Goal: Task Accomplishment & Management: Use online tool/utility

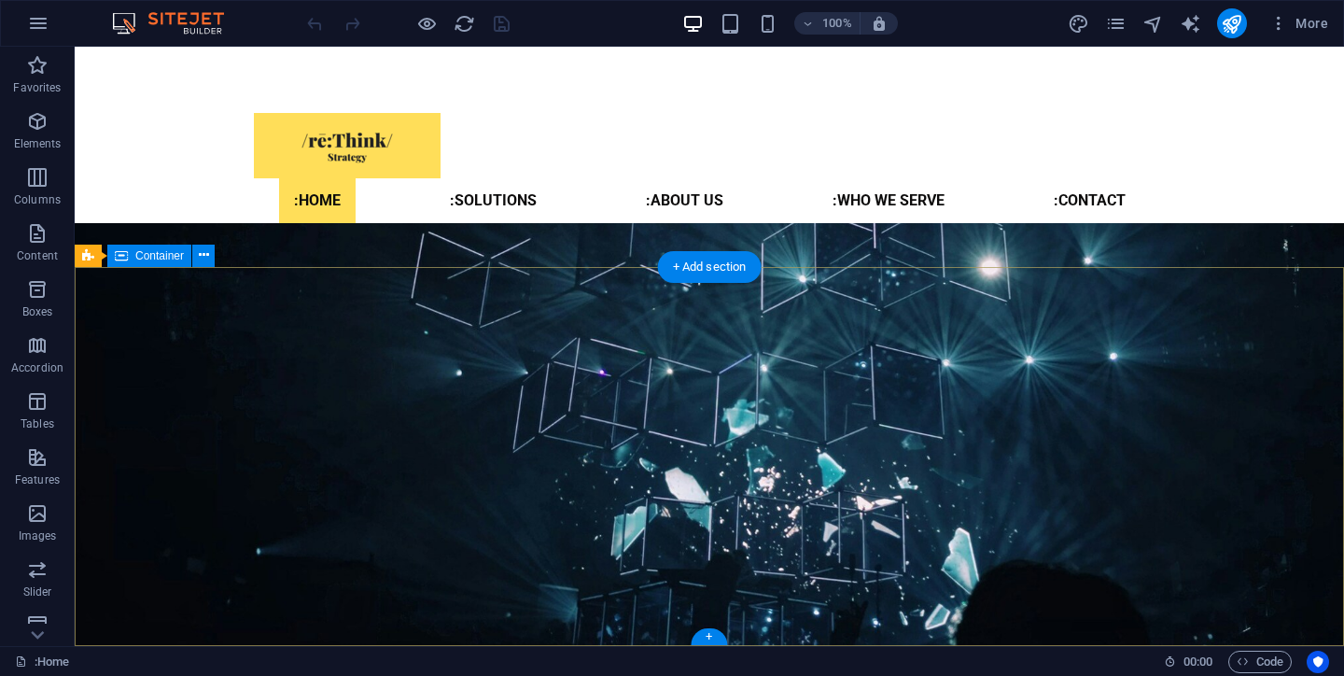
scroll to position [2662, 0]
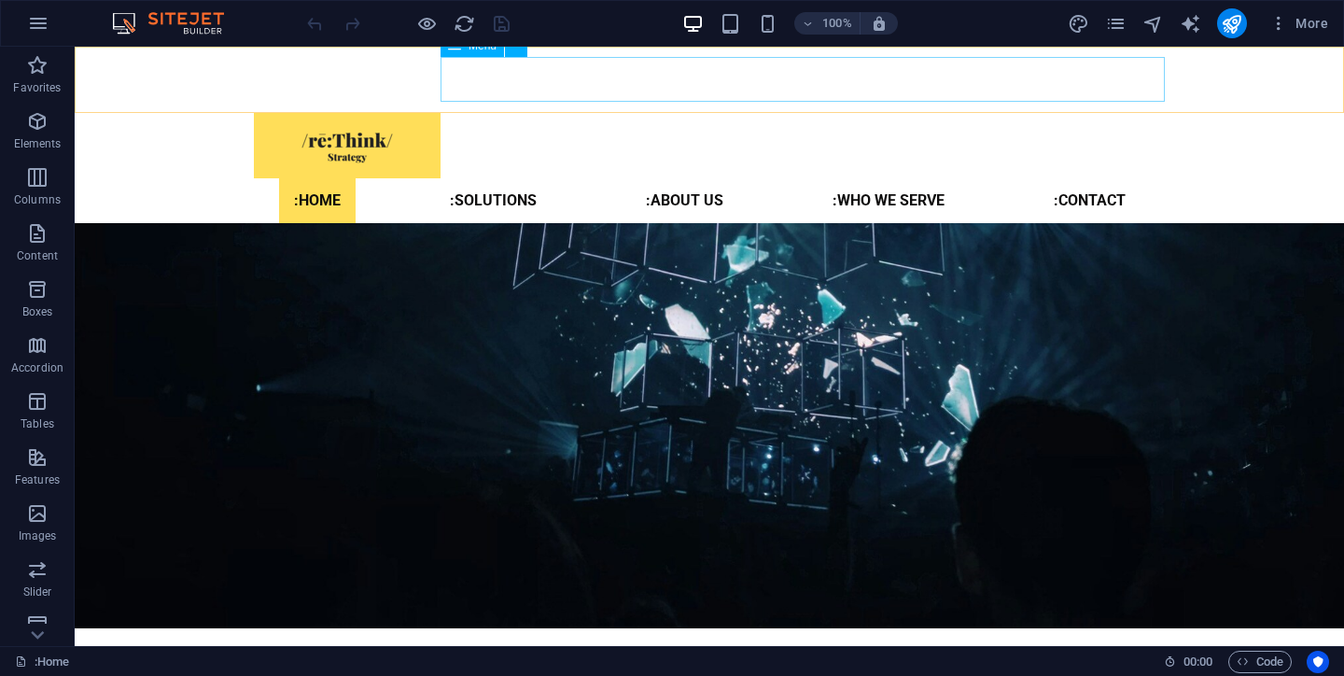
click at [1085, 178] on nav ":Home :Solutions :About us :Who We Serve :Contact" at bounding box center [709, 200] width 911 height 45
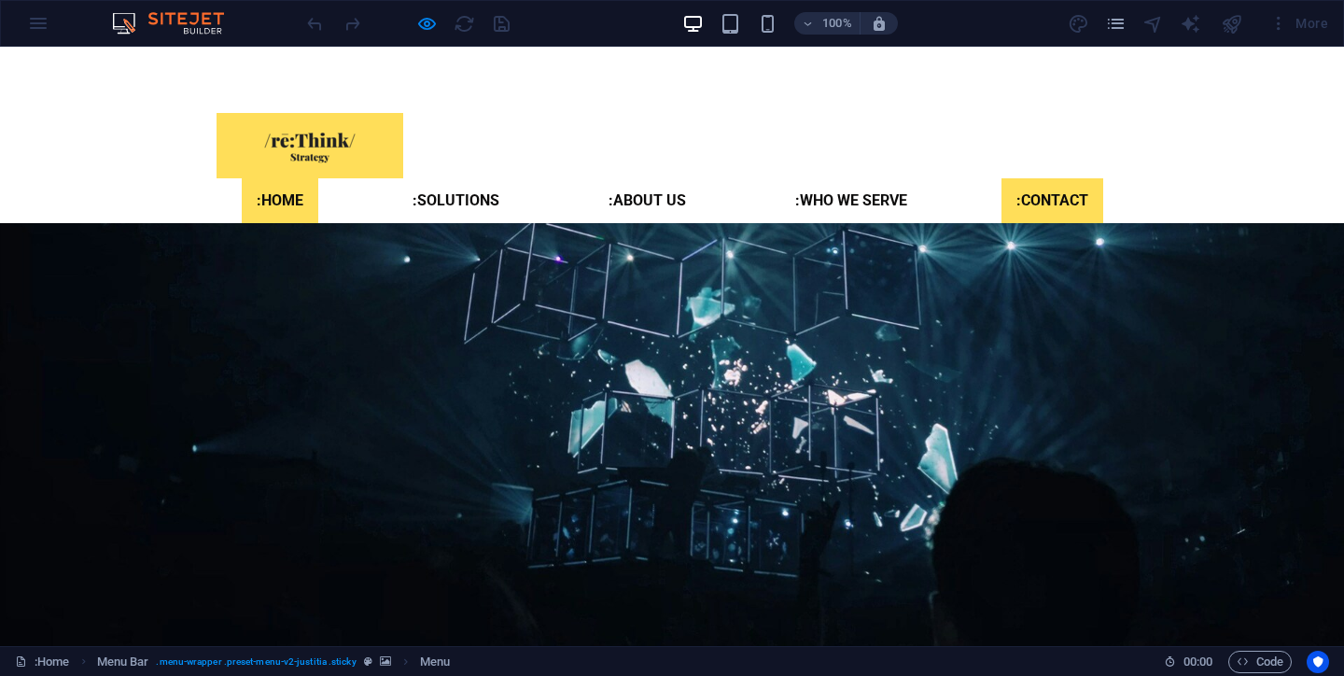
click at [1082, 178] on link ":Contact" at bounding box center [1052, 200] width 102 height 45
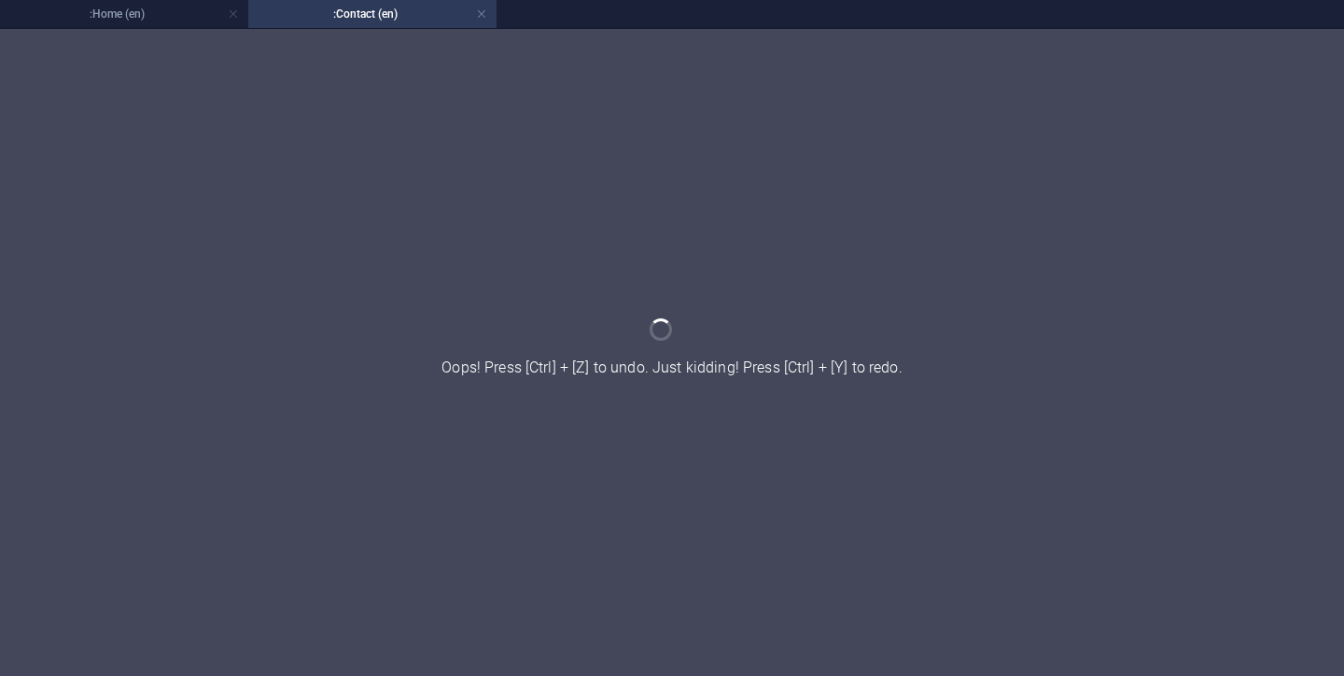
scroll to position [0, 0]
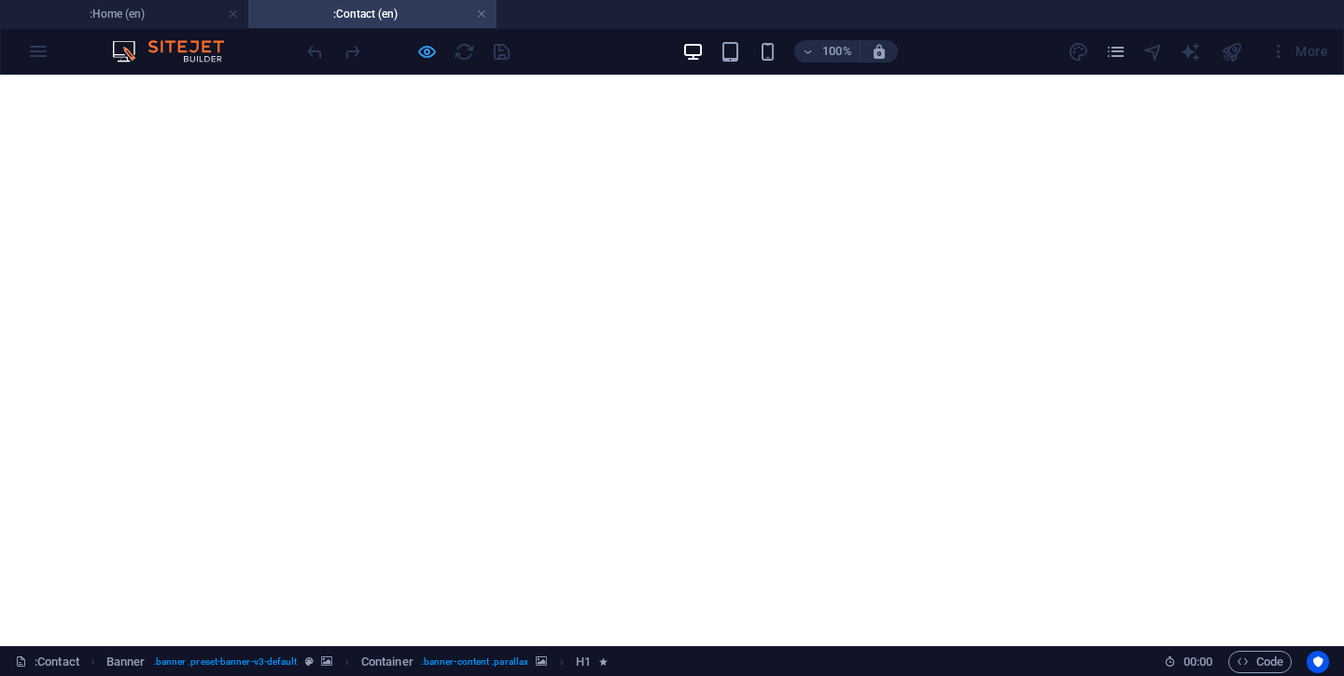
click at [431, 53] on icon "button" at bounding box center [426, 51] width 21 height 21
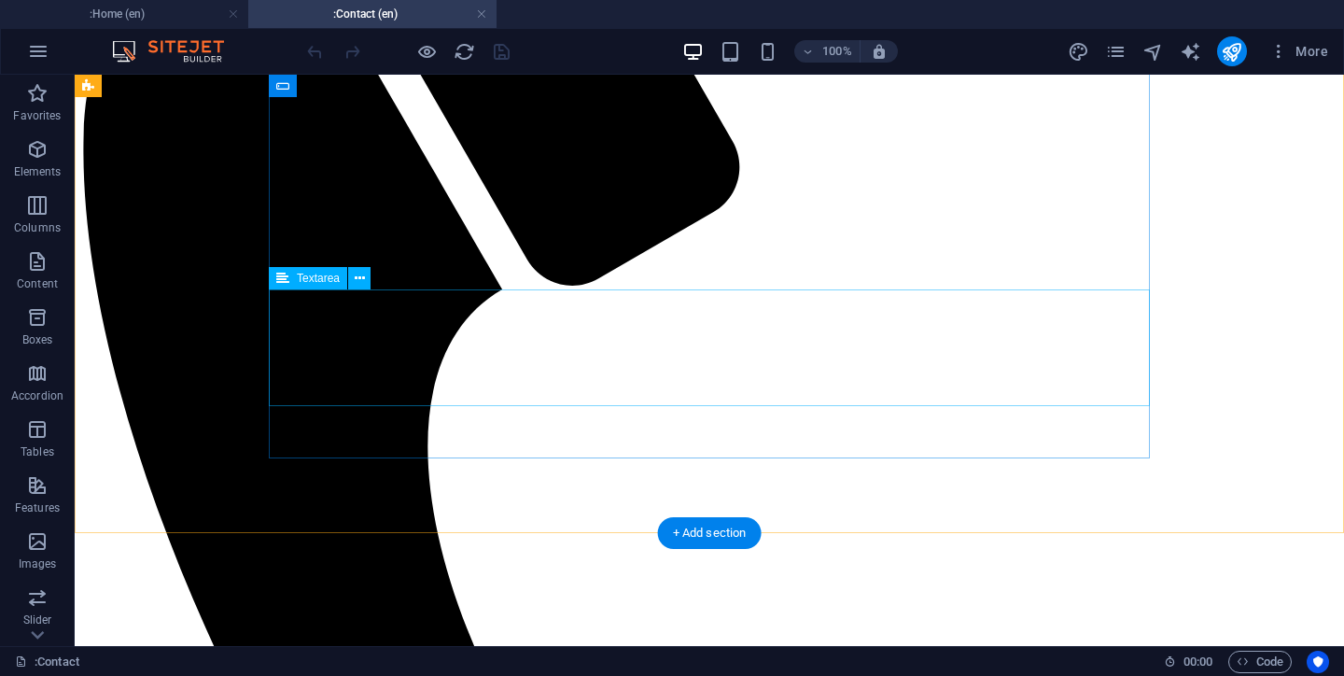
scroll to position [313, 0]
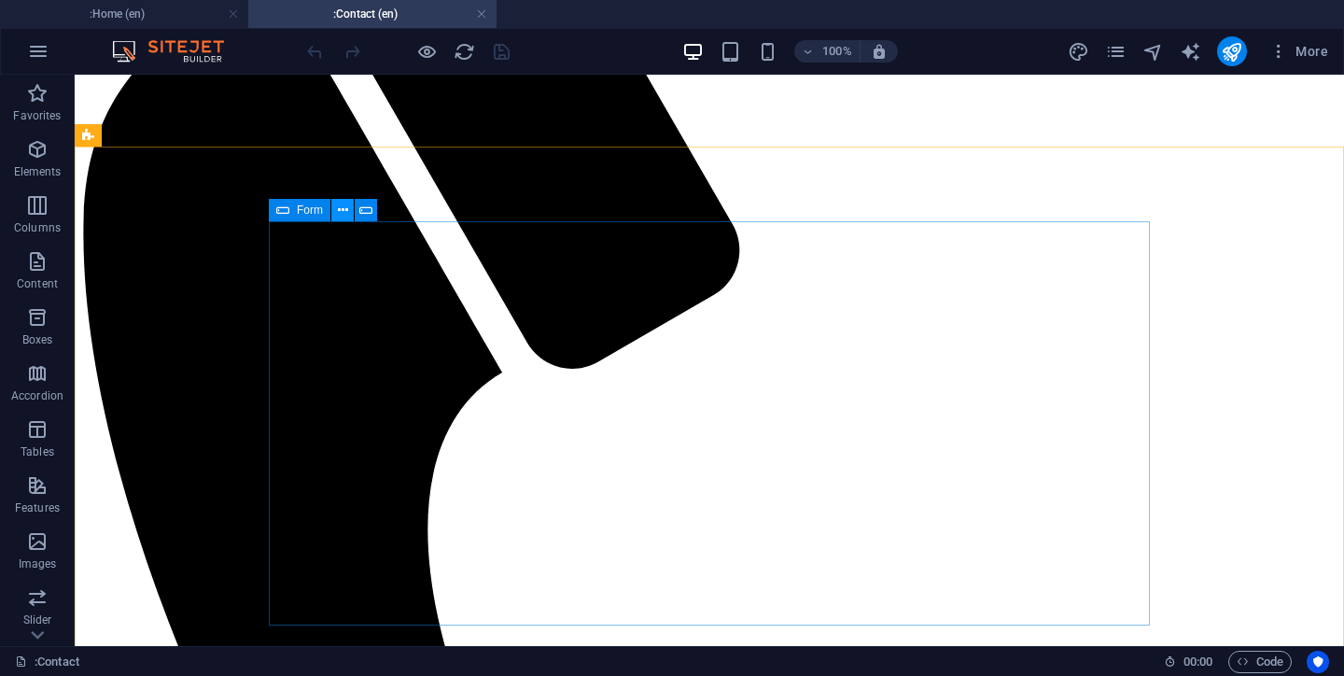
click at [338, 208] on icon at bounding box center [343, 211] width 10 height 20
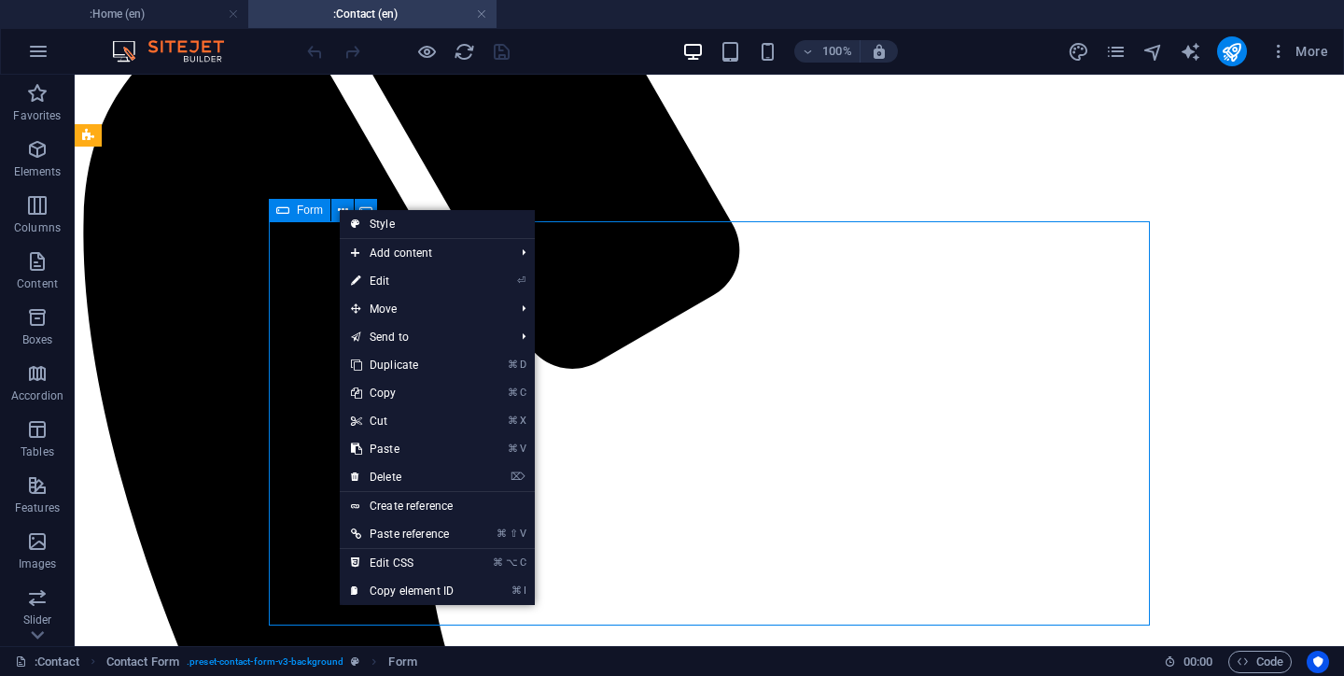
click at [276, 209] on icon at bounding box center [282, 210] width 13 height 22
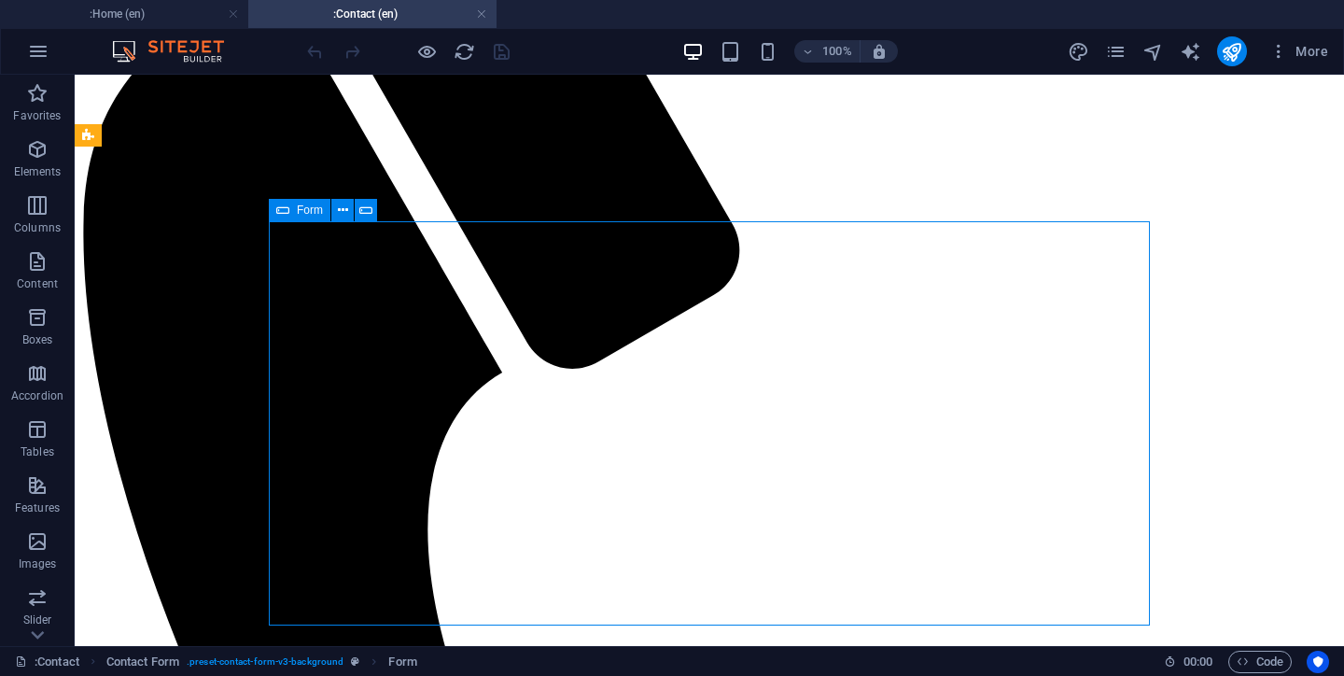
click at [276, 209] on icon at bounding box center [282, 210] width 13 height 22
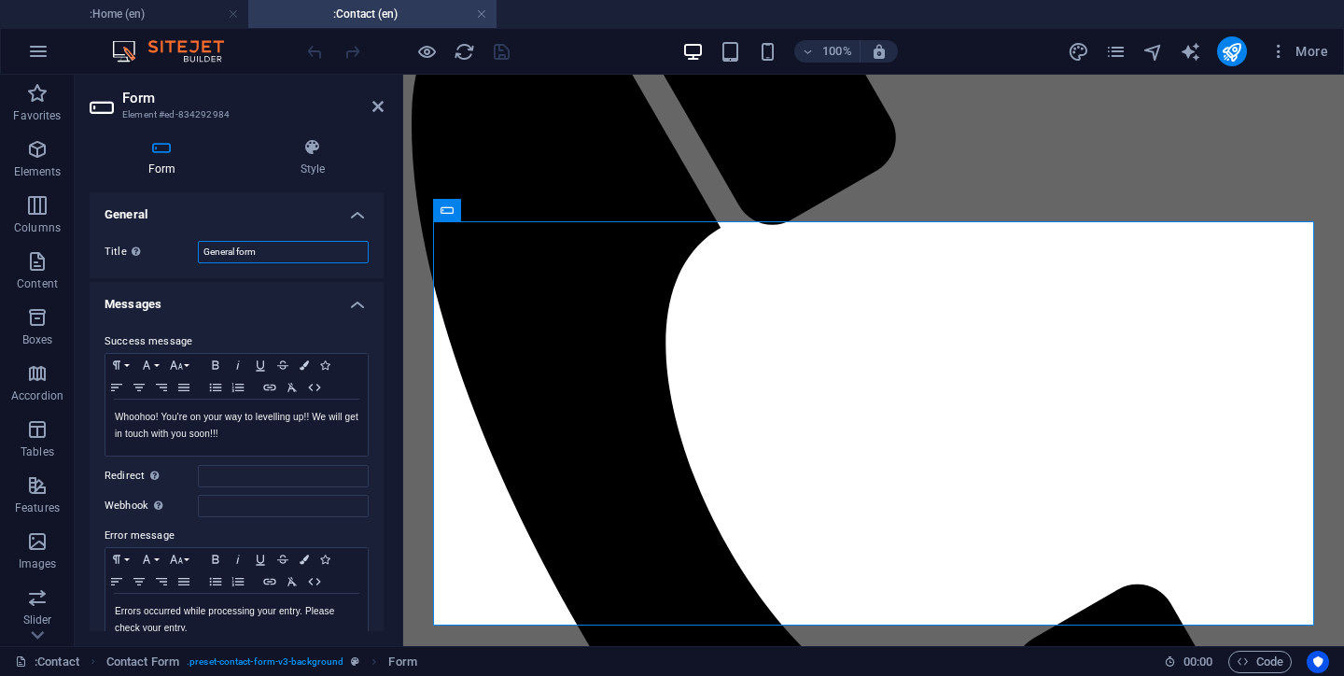
click at [284, 245] on input "General form" at bounding box center [283, 252] width 171 height 22
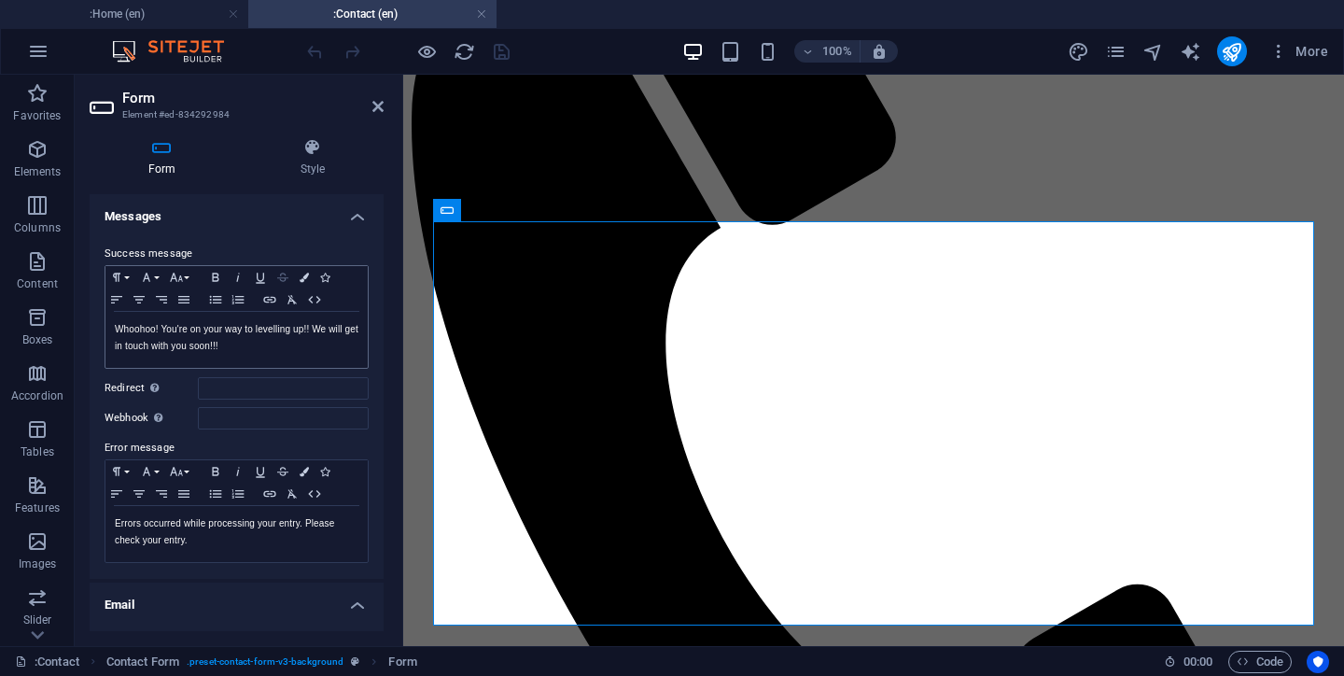
scroll to position [102, 0]
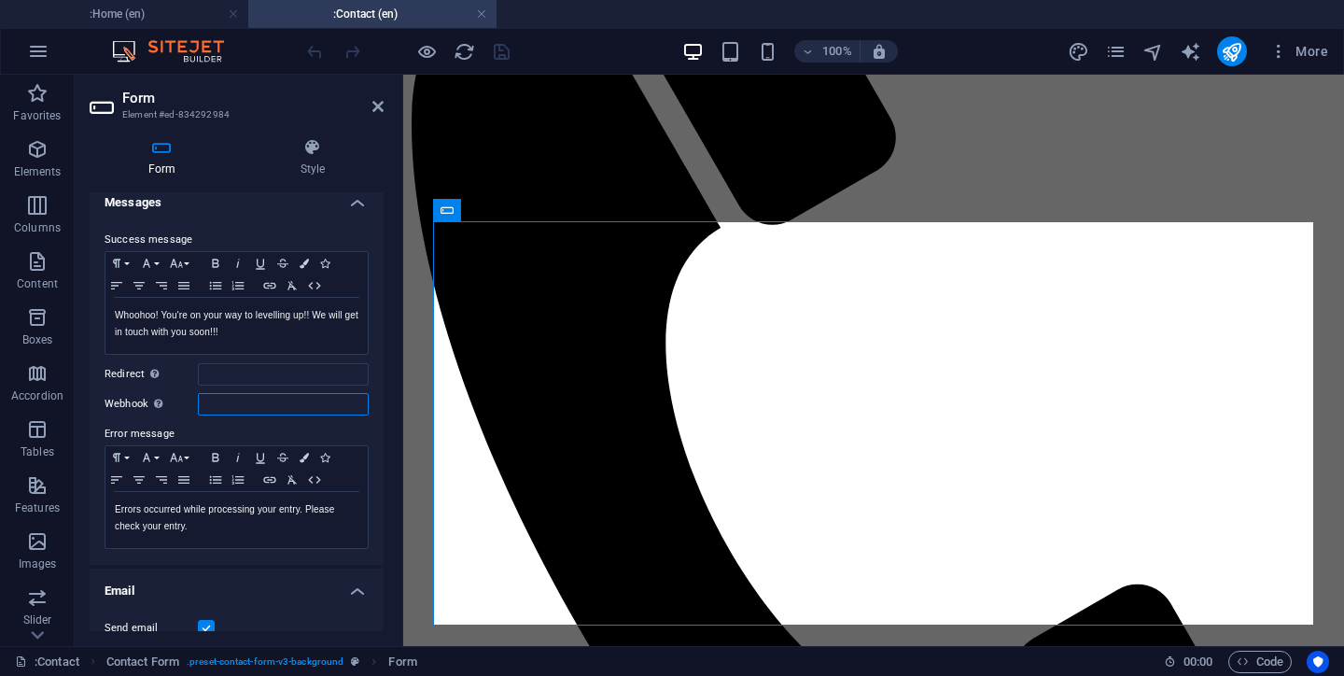
click at [237, 400] on input "Webhook A webhook is a push notification from this form to another server. Ever…" at bounding box center [283, 404] width 171 height 22
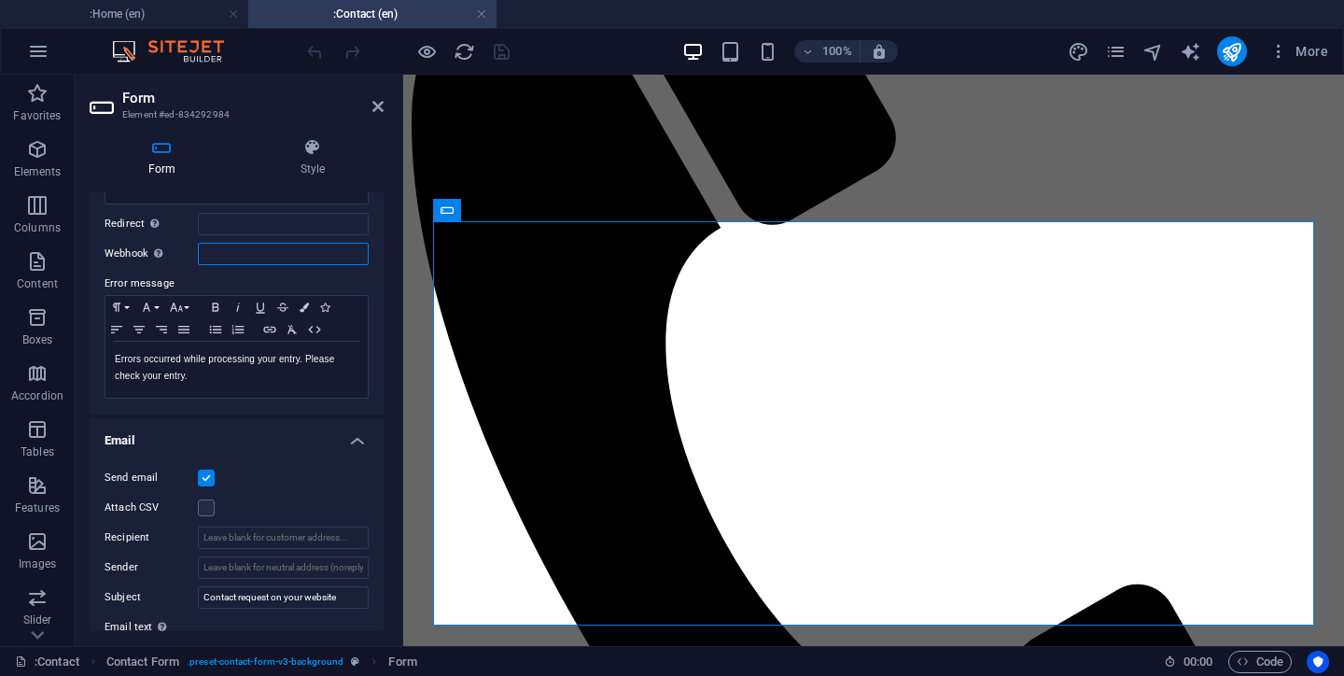
scroll to position [274, 0]
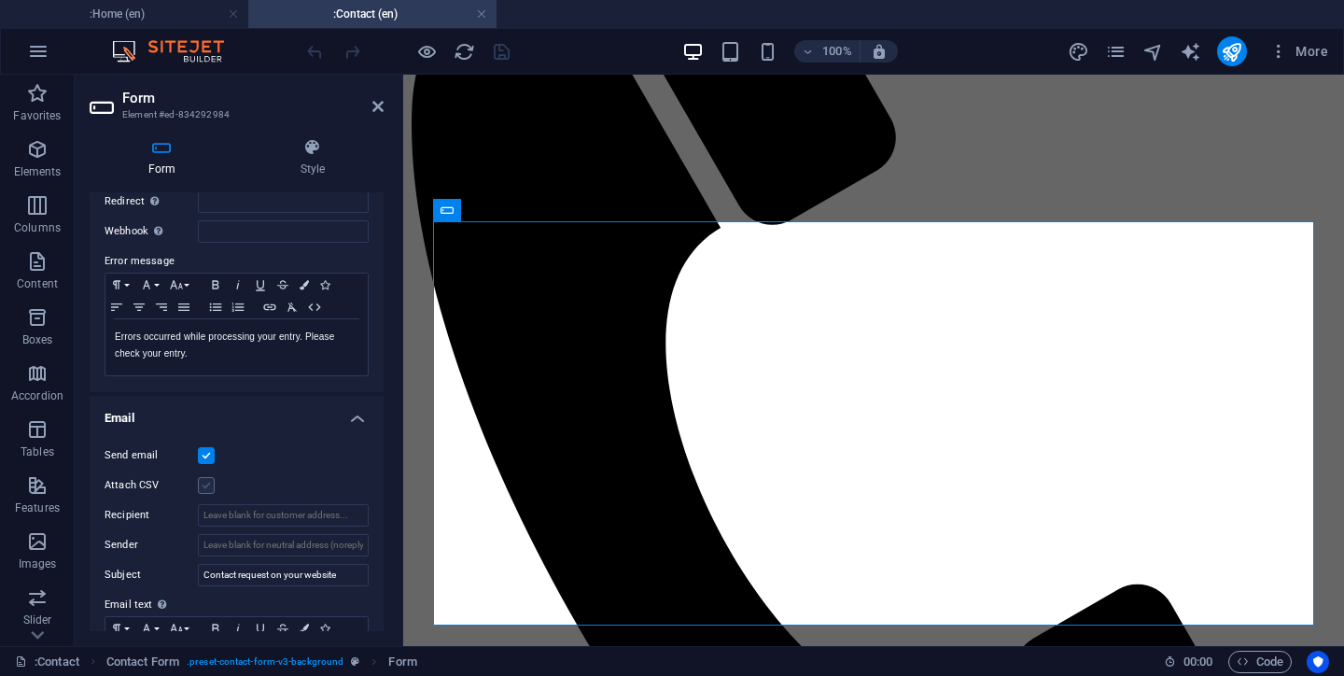
click at [202, 488] on label at bounding box center [206, 485] width 17 height 17
click at [0, 0] on input "Attach CSV" at bounding box center [0, 0] width 0 height 0
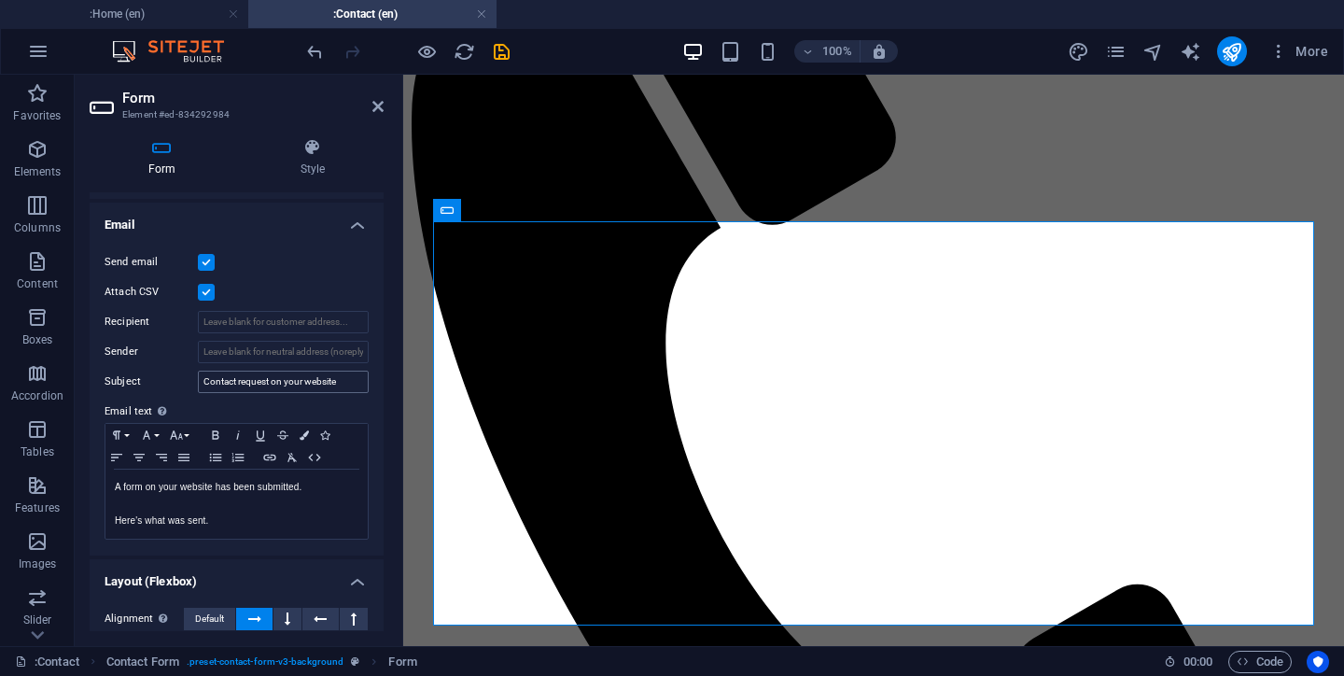
scroll to position [472, 0]
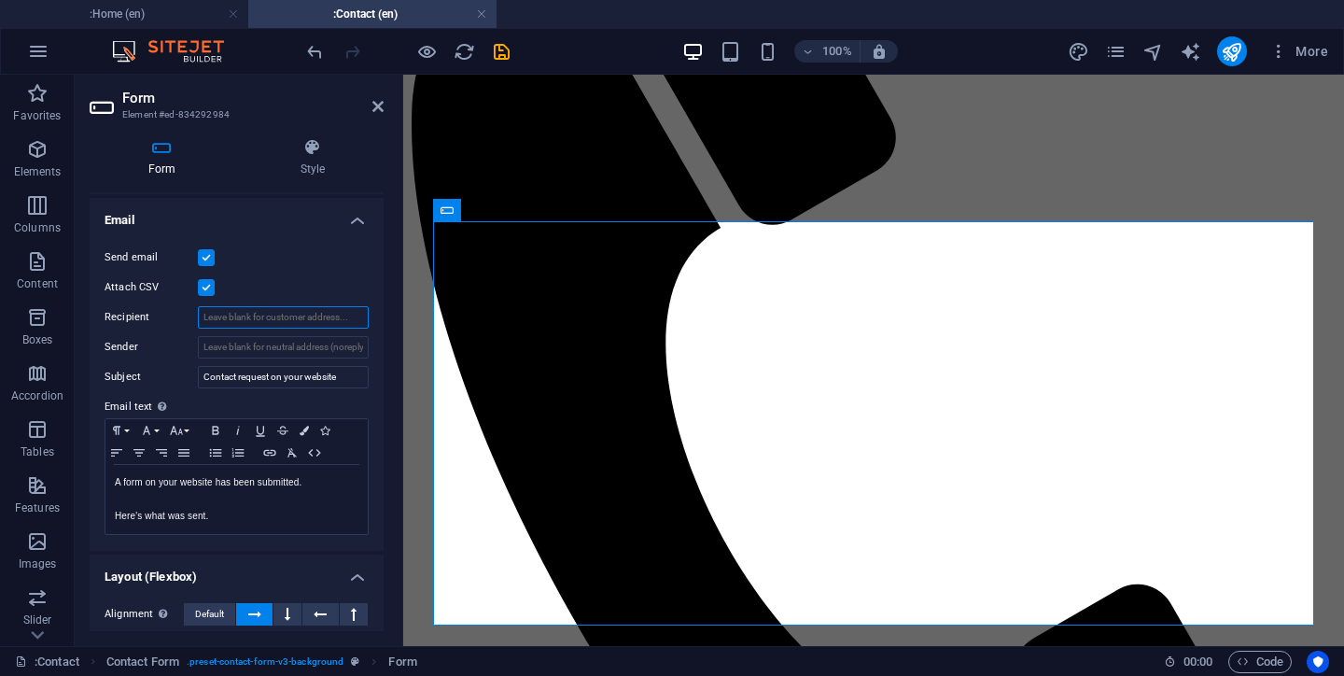
click at [228, 322] on input "Recipient" at bounding box center [283, 317] width 171 height 22
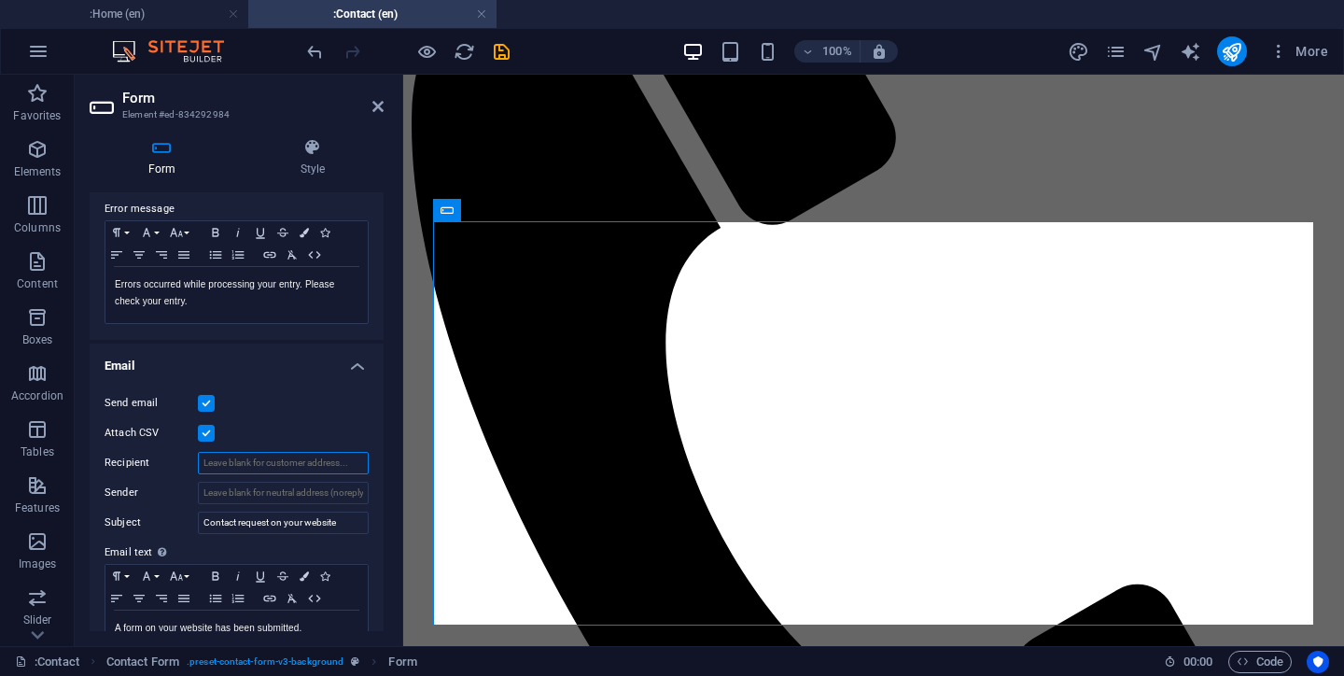
scroll to position [314, 0]
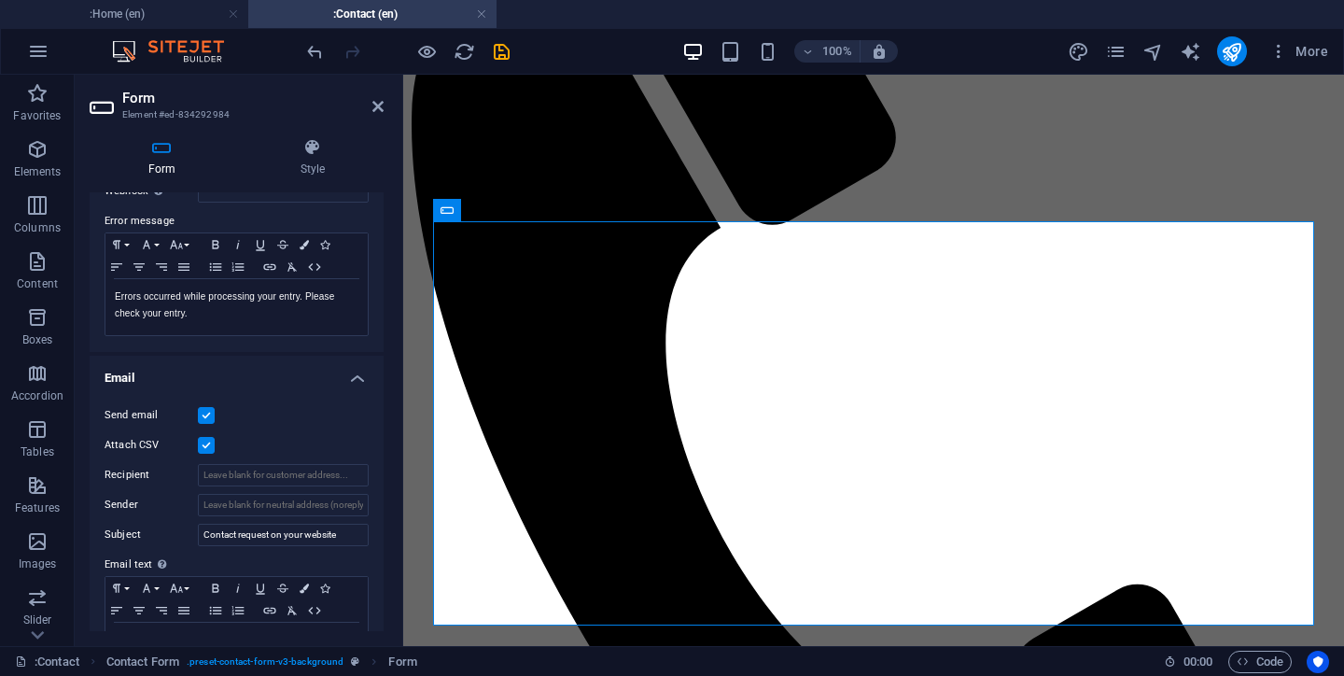
click at [203, 417] on label at bounding box center [206, 415] width 17 height 17
click at [0, 0] on input "Send email" at bounding box center [0, 0] width 0 height 0
click at [203, 417] on label at bounding box center [206, 415] width 17 height 17
click at [0, 0] on input "Send email" at bounding box center [0, 0] width 0 height 0
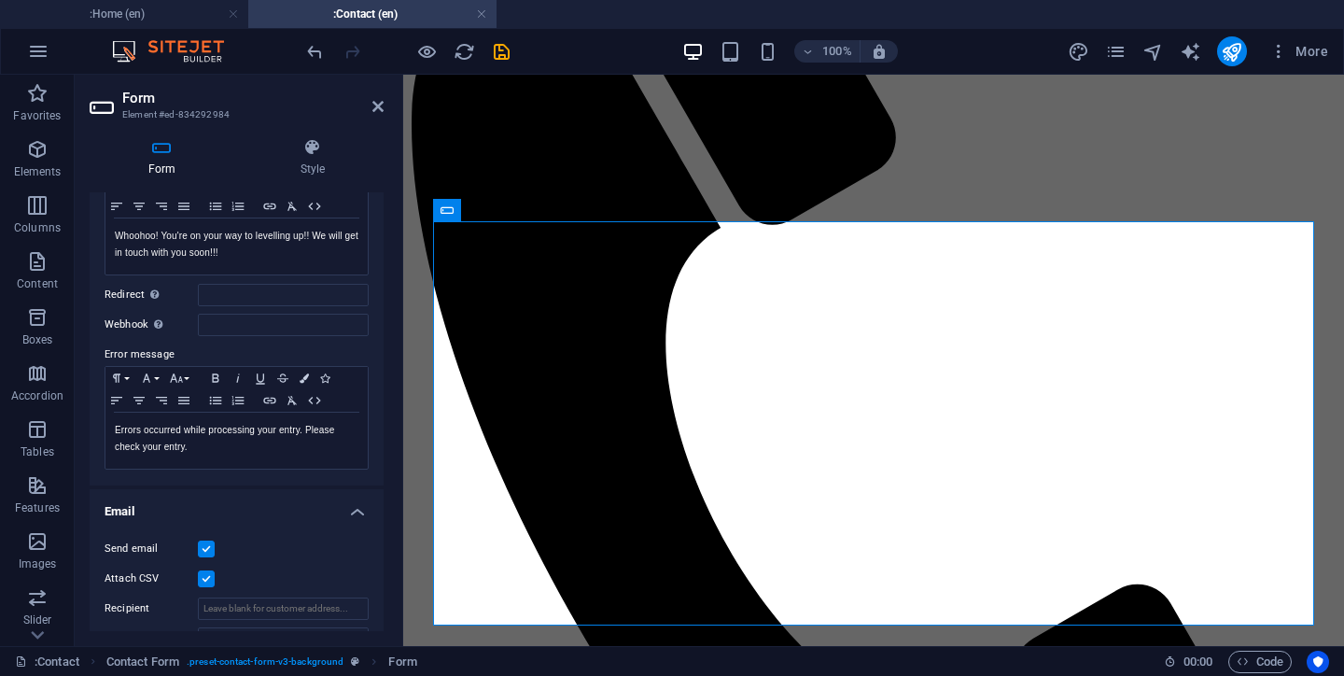
scroll to position [82, 0]
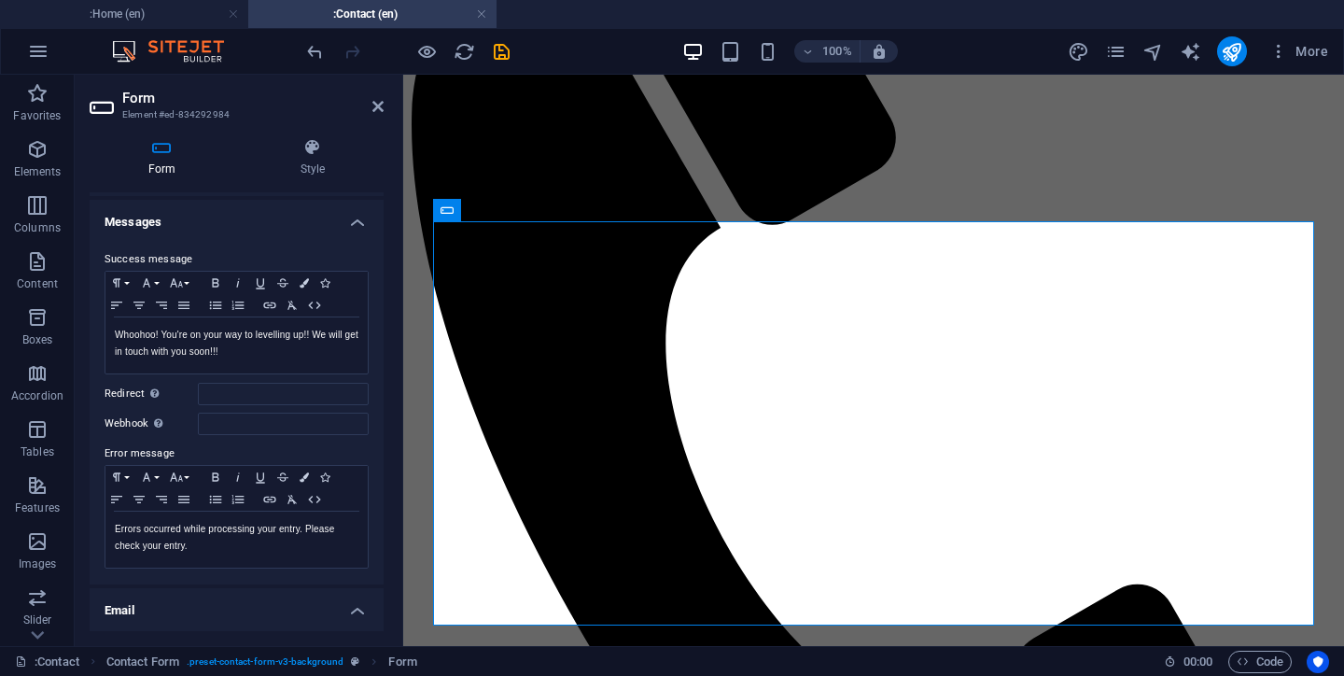
click at [208, 379] on div "Success message Paragraph Format Normal Heading 1 Heading 2 Heading 3 Heading 4…" at bounding box center [237, 408] width 294 height 351
click at [216, 388] on input "Redirect Define a redirect target upon successful form submission; for example,…" at bounding box center [283, 394] width 171 height 22
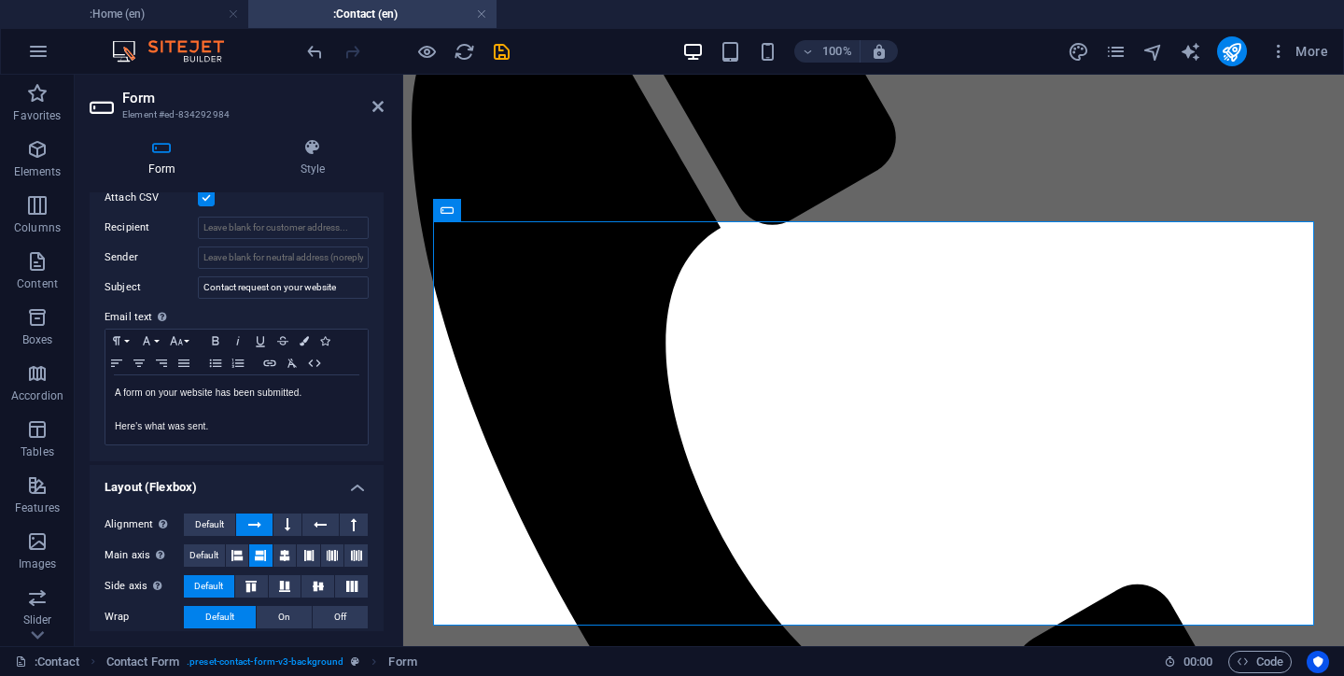
scroll to position [605, 0]
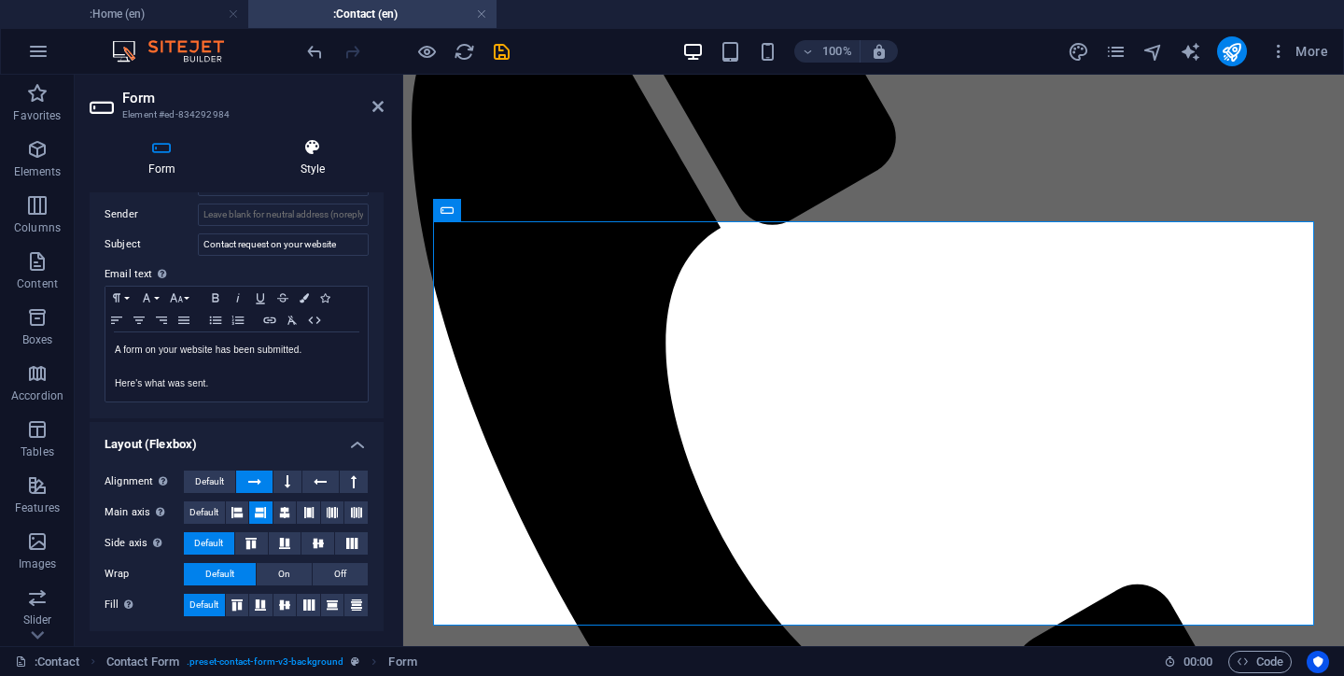
click at [314, 159] on h4 "Style" at bounding box center [313, 157] width 142 height 39
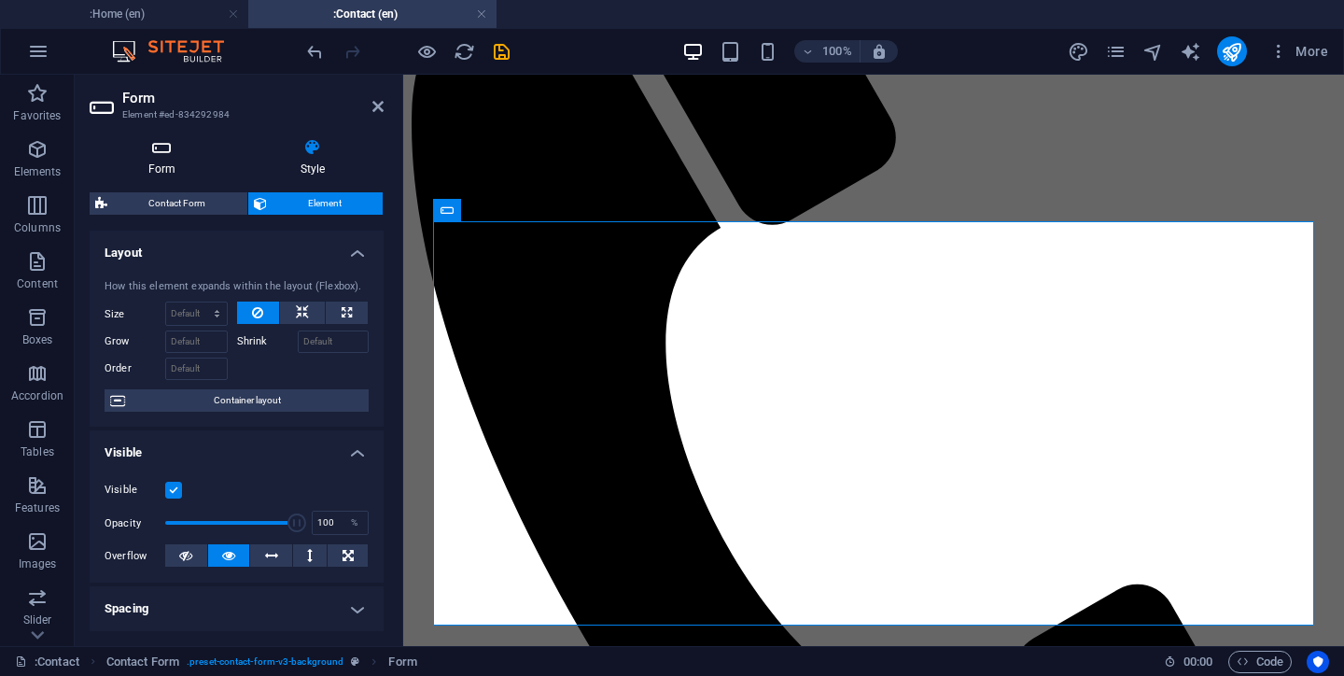
click at [162, 149] on icon at bounding box center [162, 147] width 145 height 19
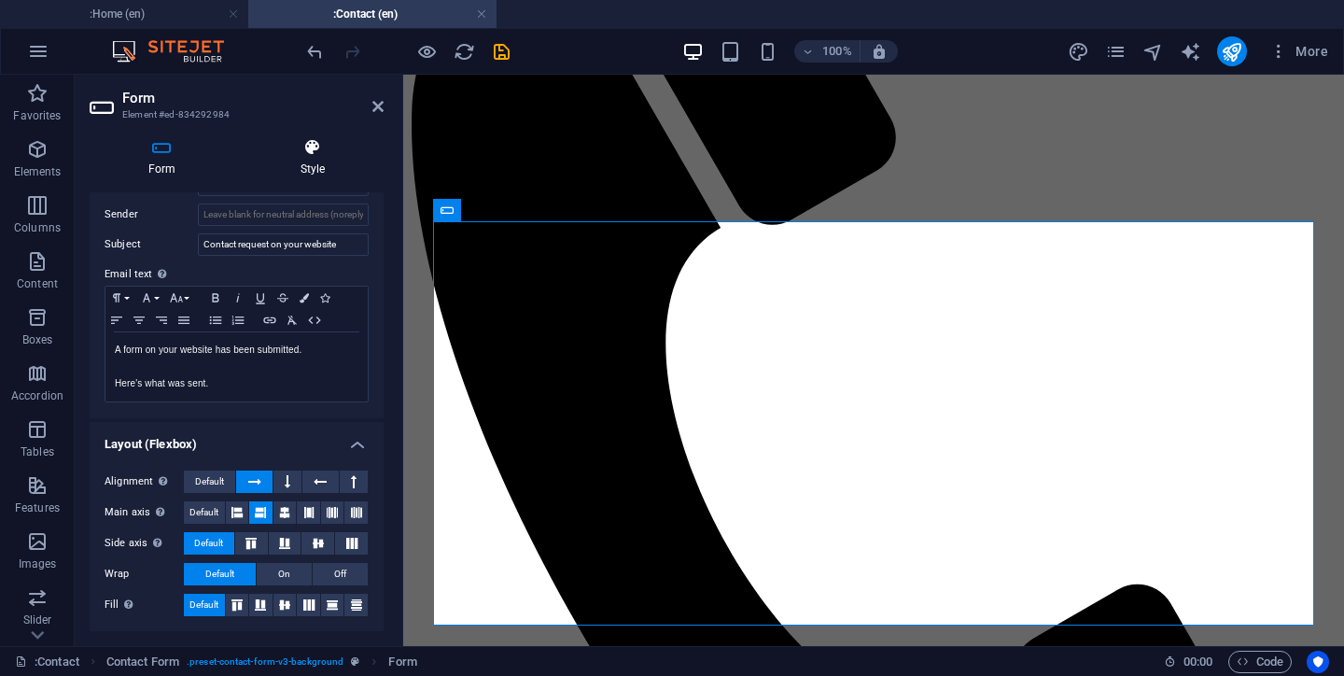
click at [299, 148] on icon at bounding box center [313, 147] width 142 height 19
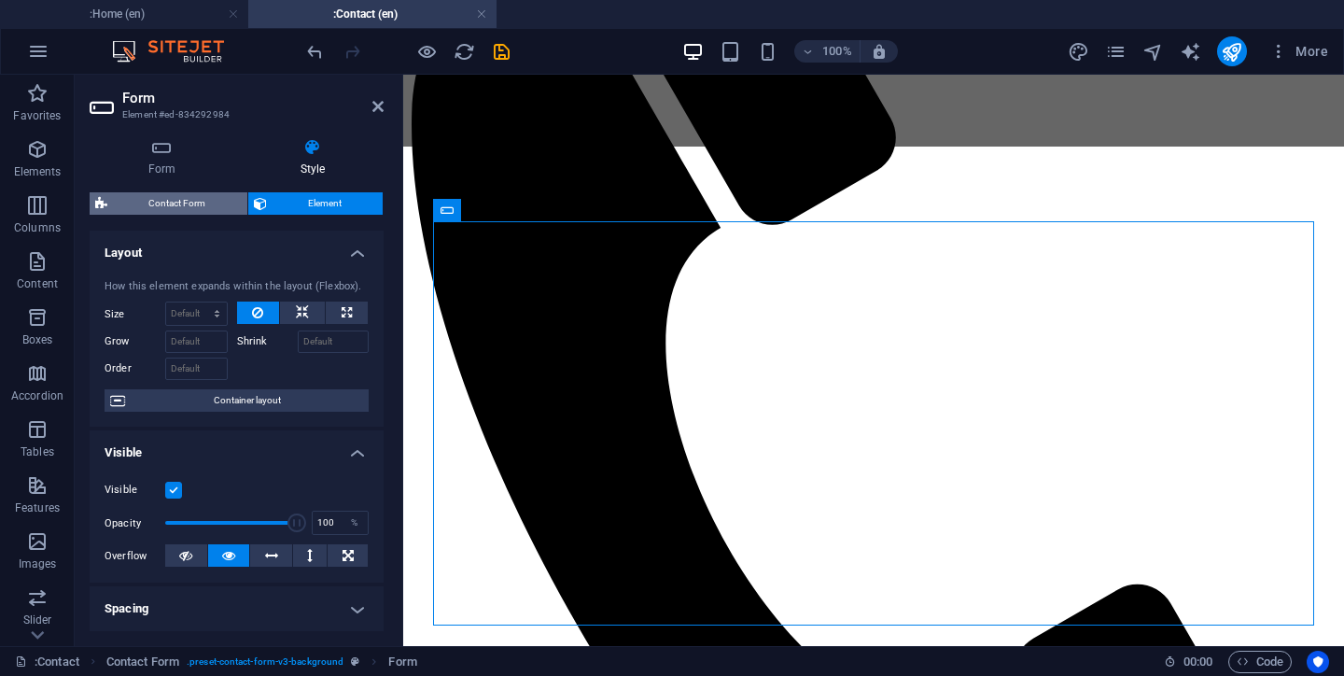
click at [207, 195] on span "Contact Form" at bounding box center [177, 203] width 129 height 22
select select "rem"
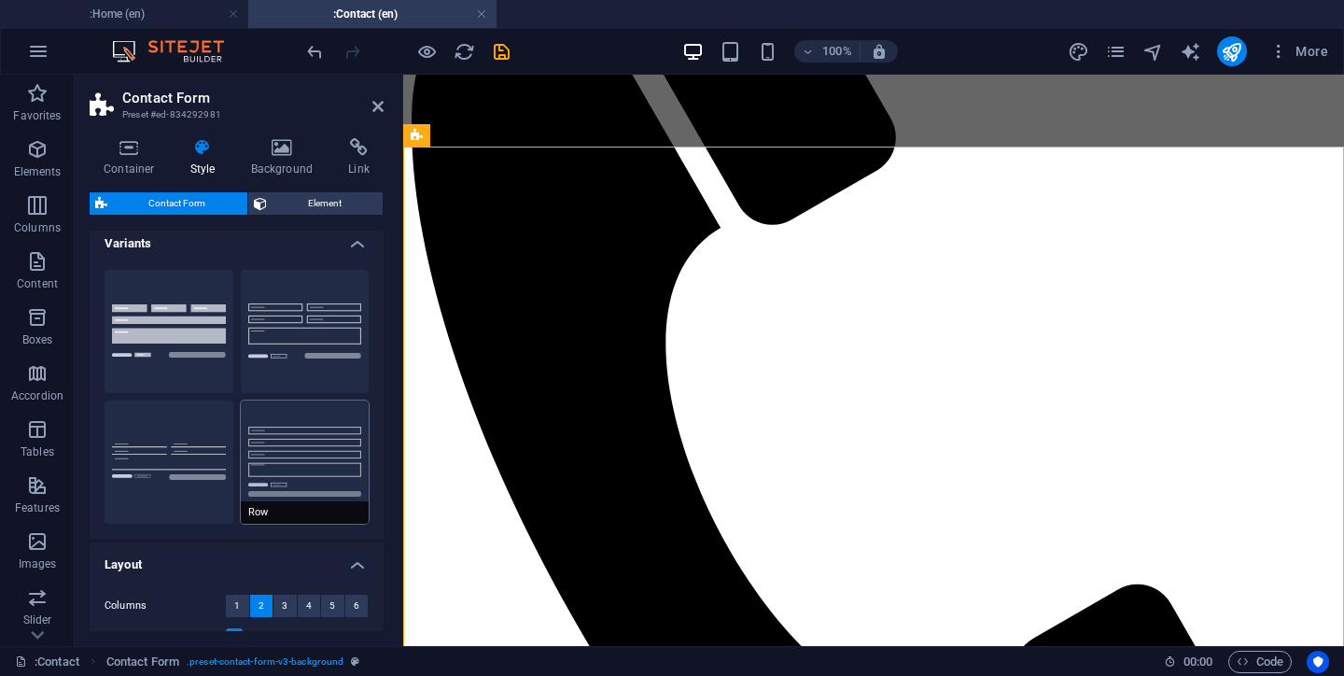
scroll to position [0, 0]
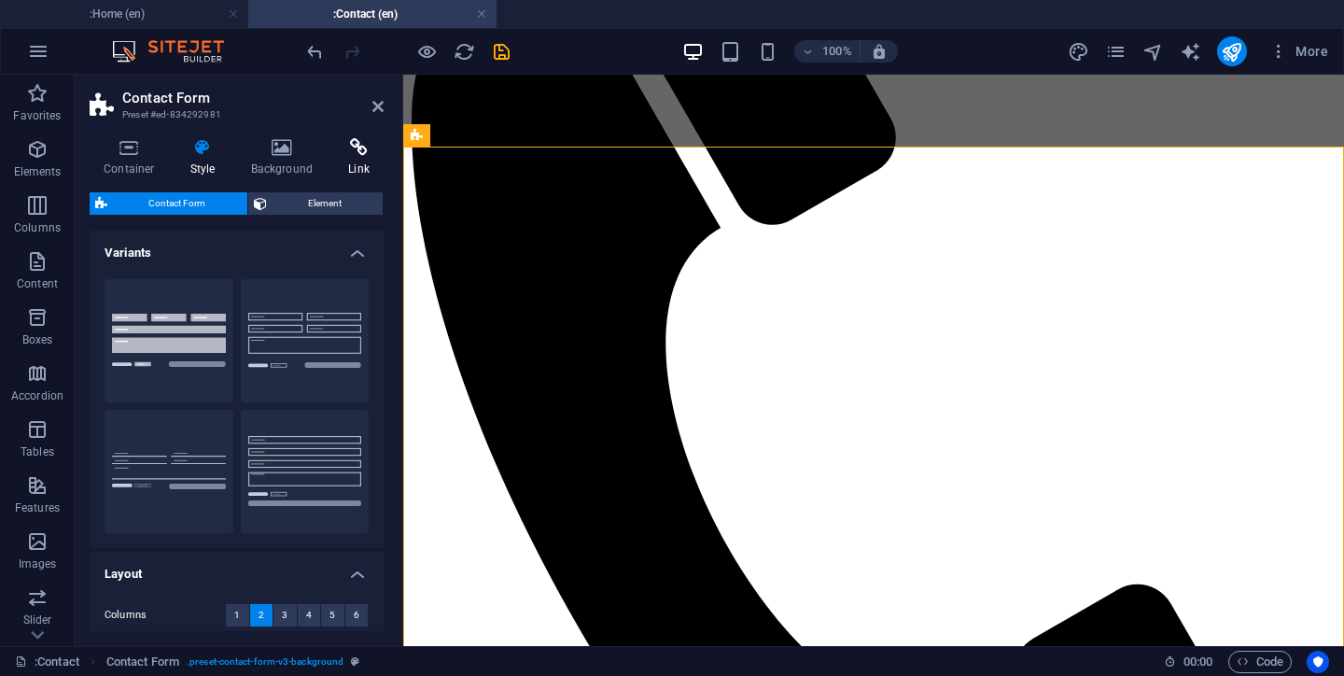
click at [365, 143] on icon at bounding box center [358, 147] width 49 height 19
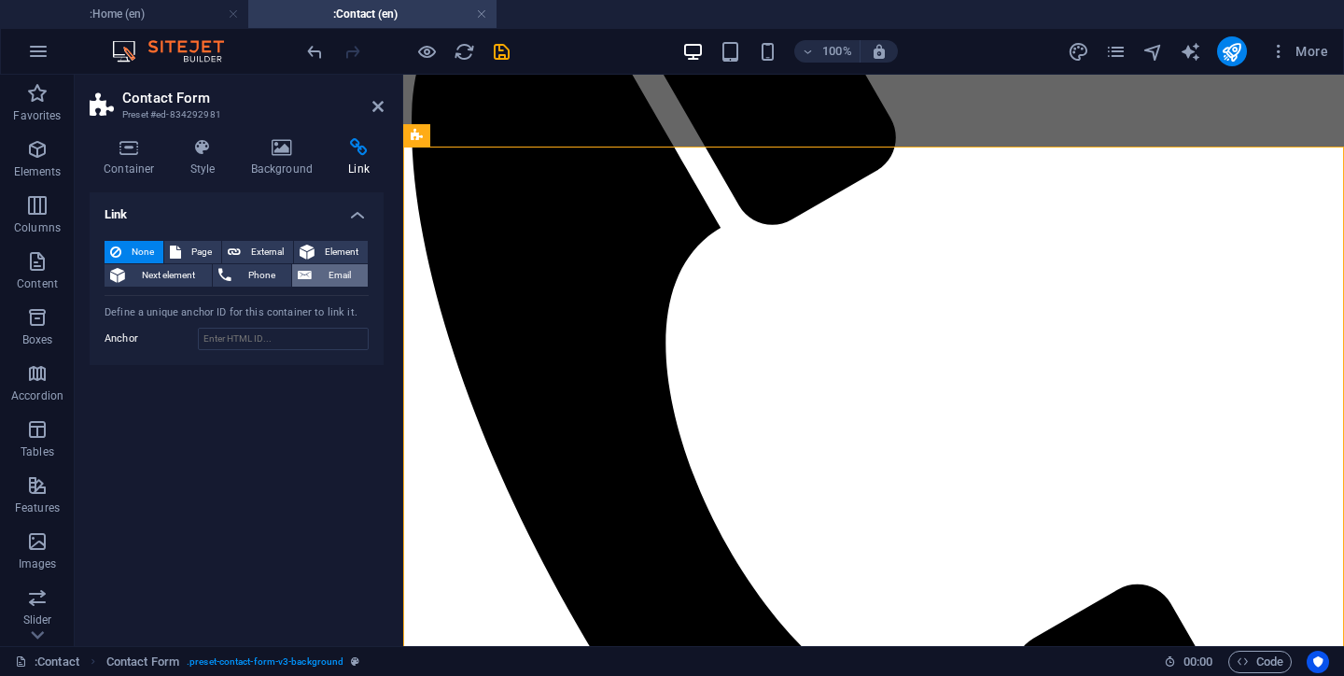
click at [339, 272] on span "Email" at bounding box center [339, 275] width 45 height 22
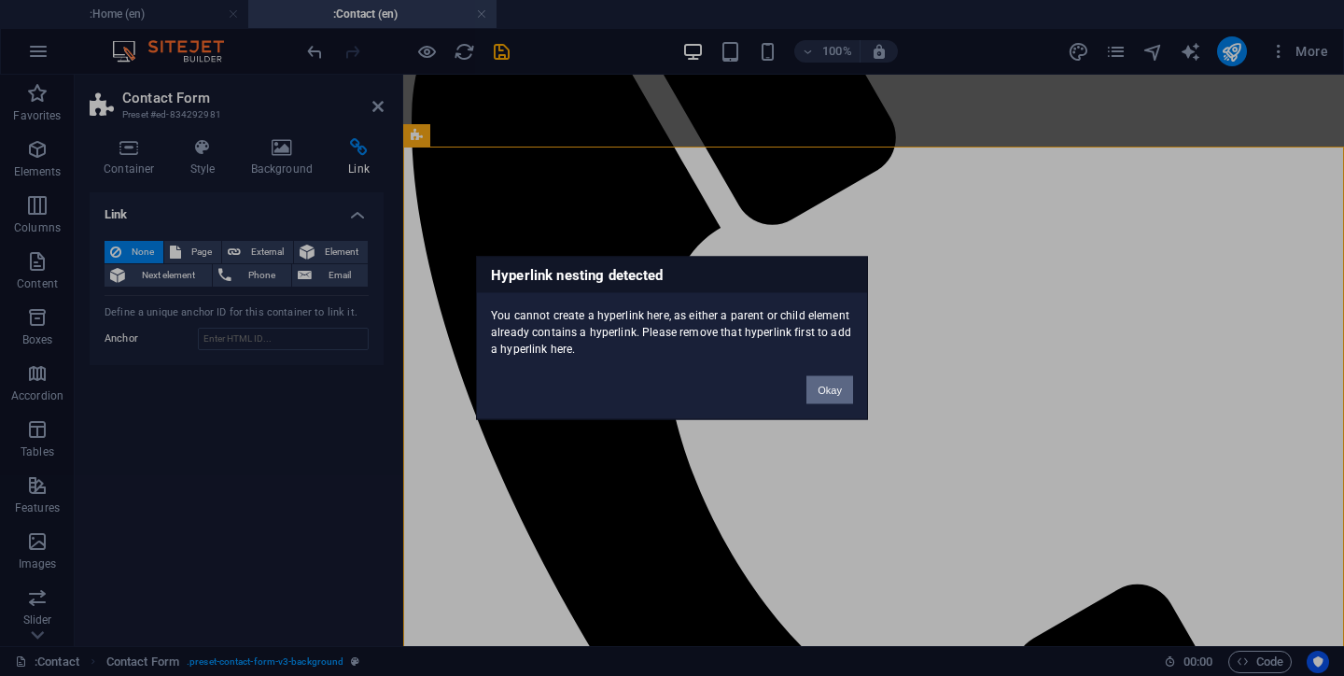
click at [843, 395] on button "Okay" at bounding box center [829, 390] width 47 height 28
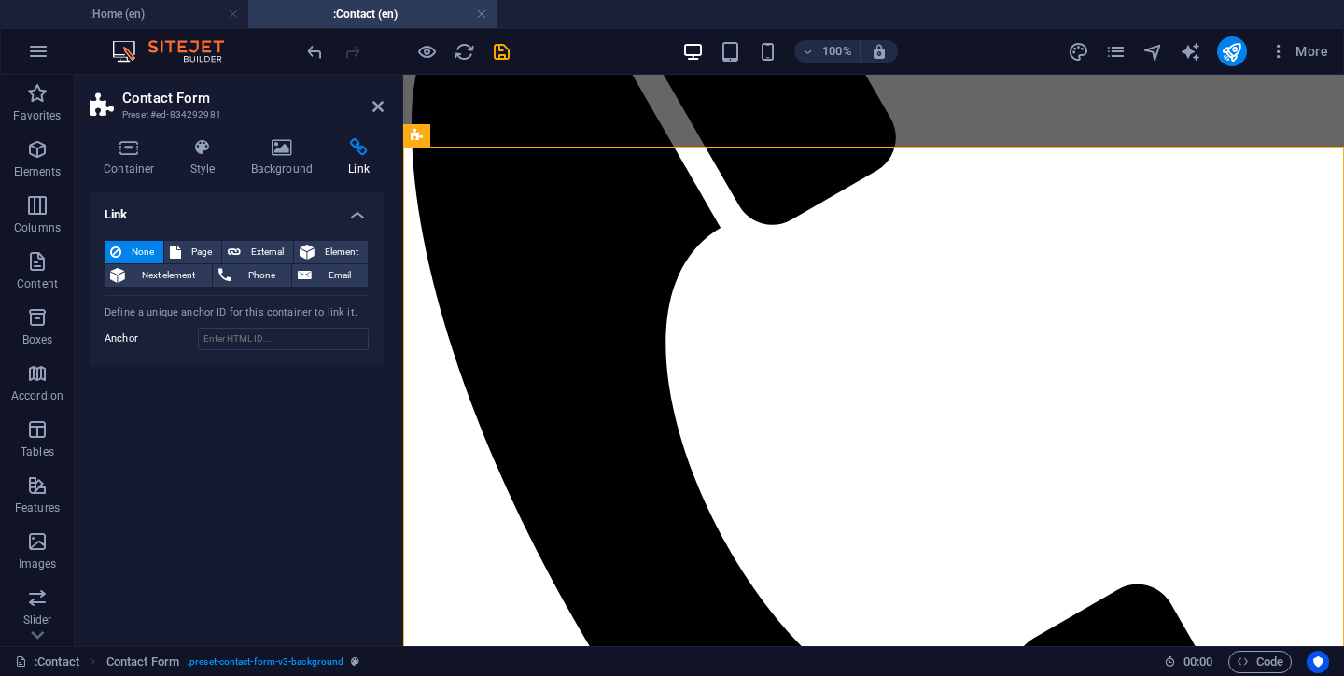
click at [385, 112] on aside "Contact Form Preset #ed-834292981 Container Style Background Link Size Height D…" at bounding box center [239, 360] width 328 height 571
click at [382, 112] on icon at bounding box center [377, 106] width 11 height 15
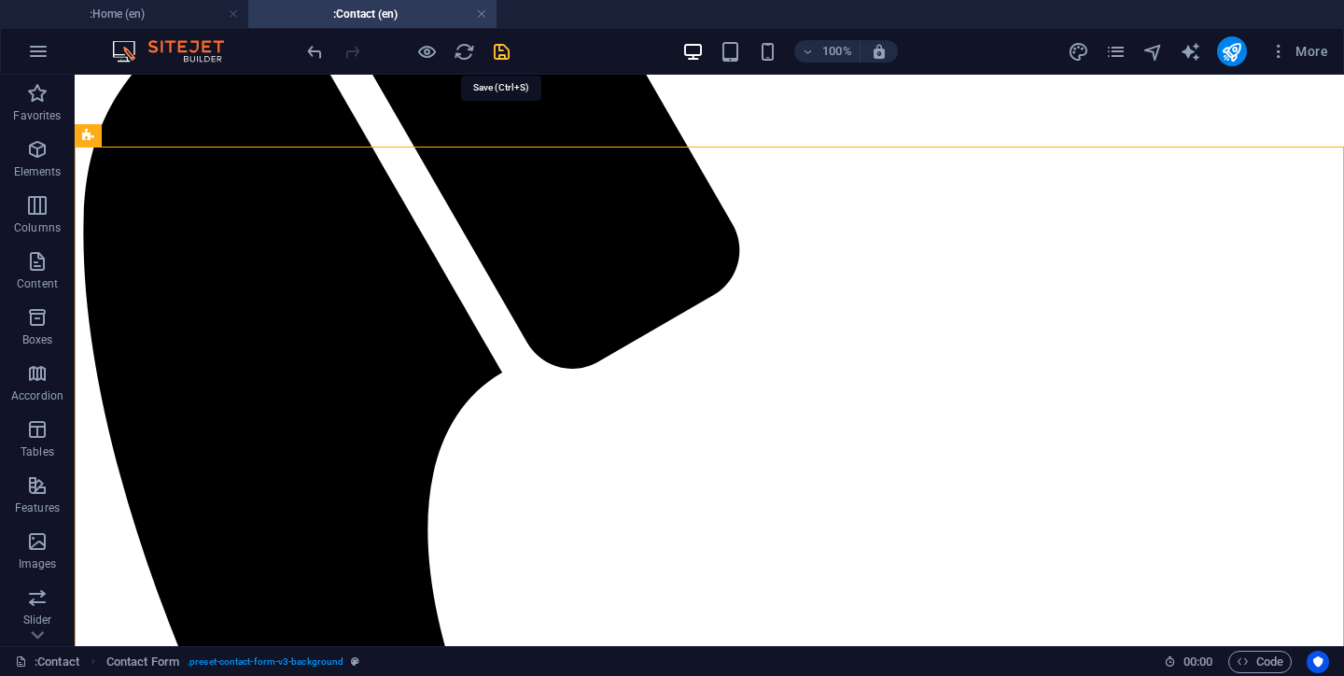
click at [505, 58] on icon "save" at bounding box center [501, 51] width 21 height 21
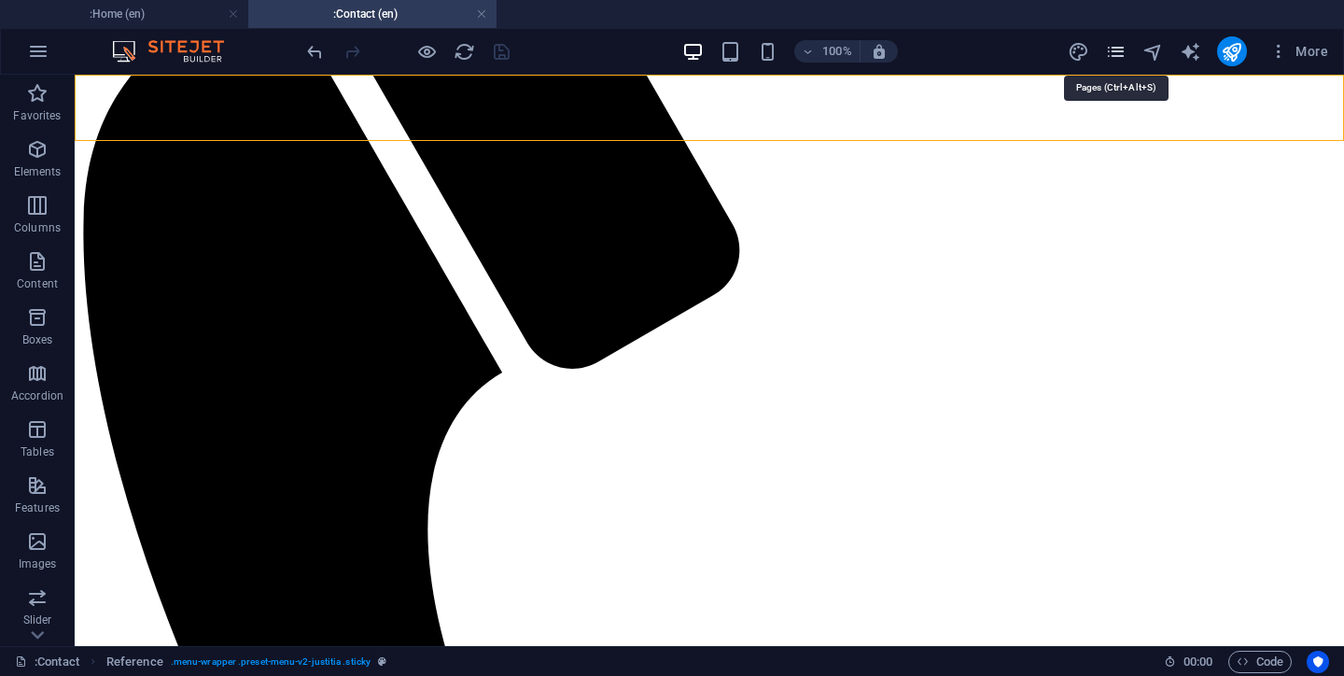
click at [1112, 54] on icon "pages" at bounding box center [1115, 51] width 21 height 21
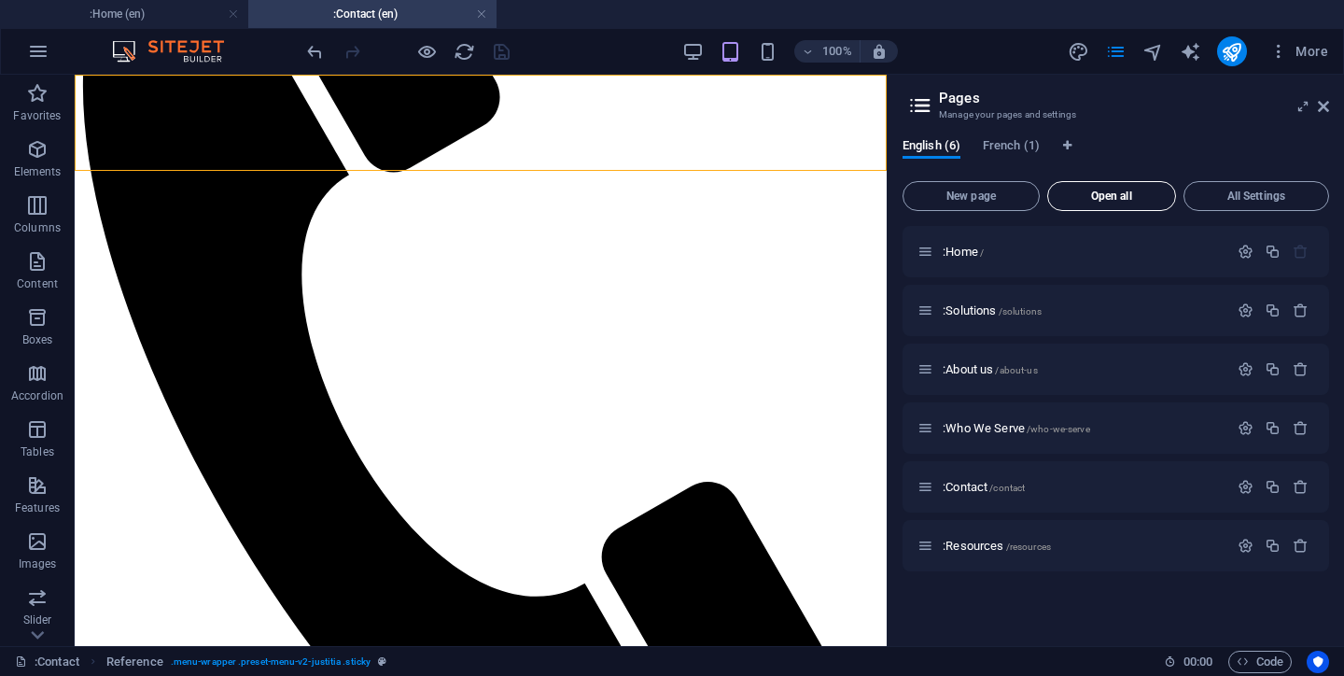
click at [1107, 186] on button "Open all" at bounding box center [1111, 196] width 129 height 30
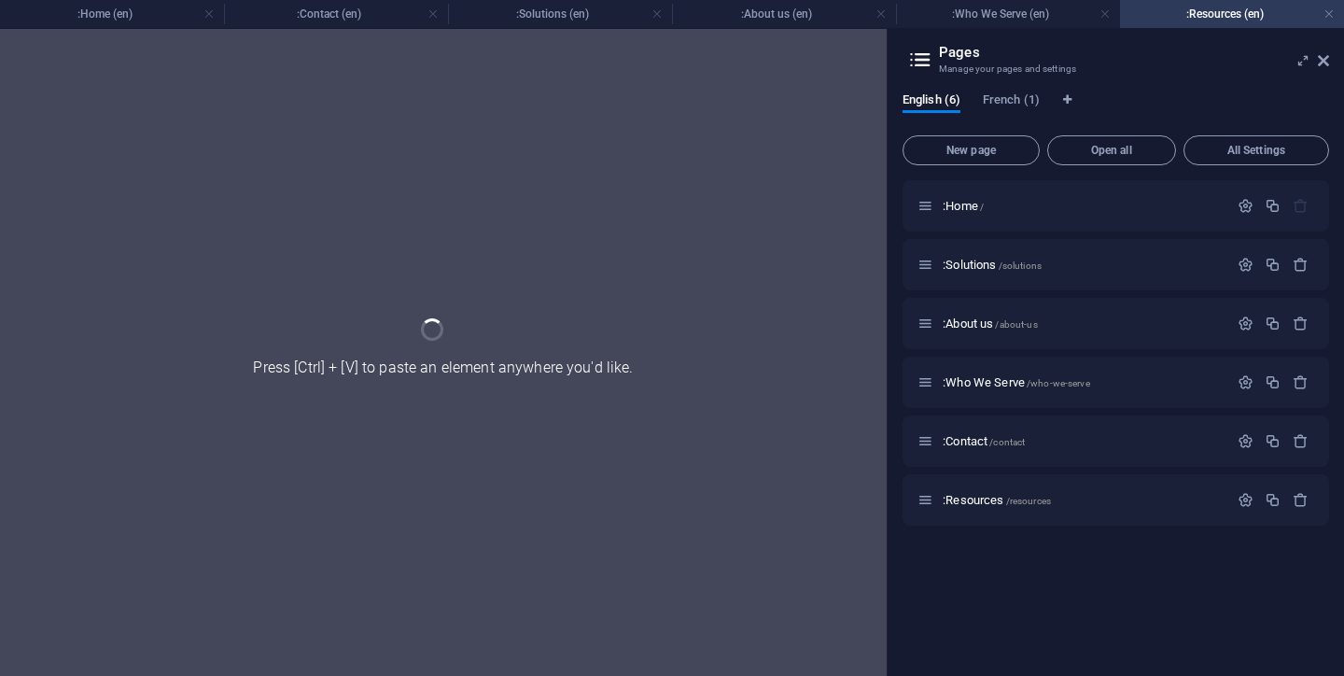
click at [1330, 63] on aside "Pages Manage your pages and settings English (6) French (1) New page Open all A…" at bounding box center [1115, 352] width 457 height 647
click at [1323, 64] on icon at bounding box center [1323, 60] width 11 height 15
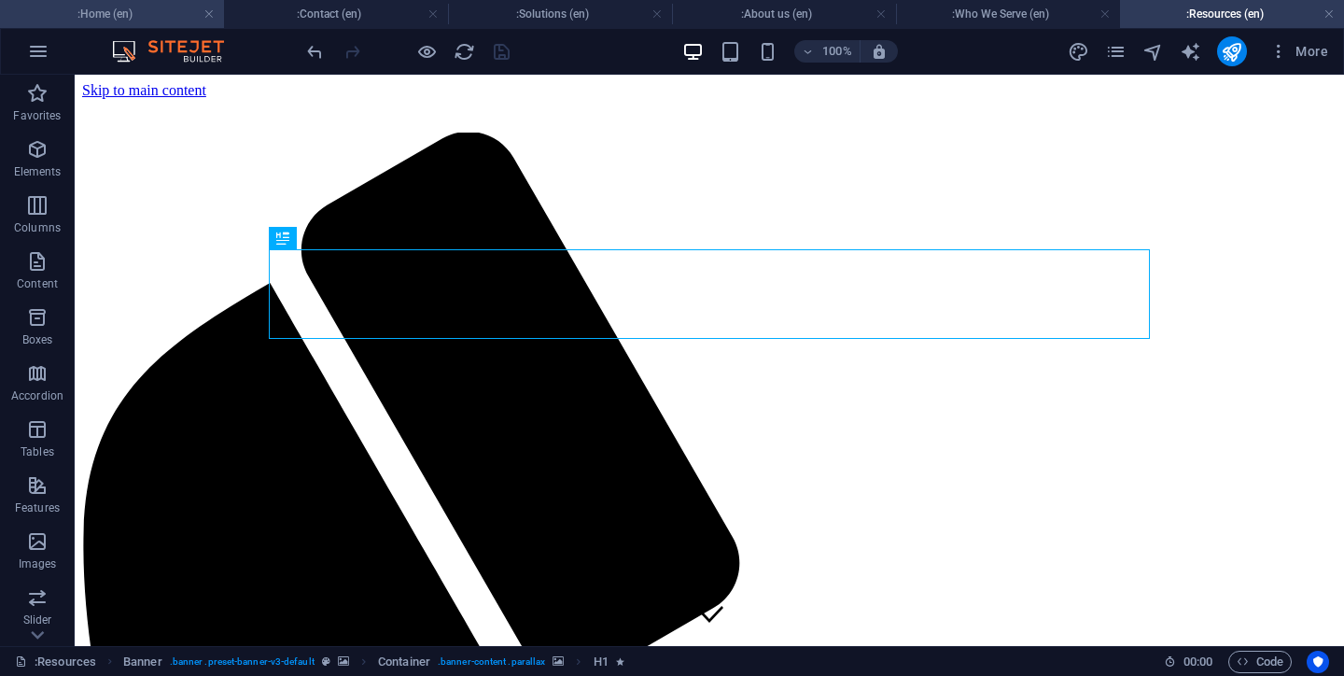
click at [119, 17] on h4 ":Home (en)" at bounding box center [112, 14] width 224 height 21
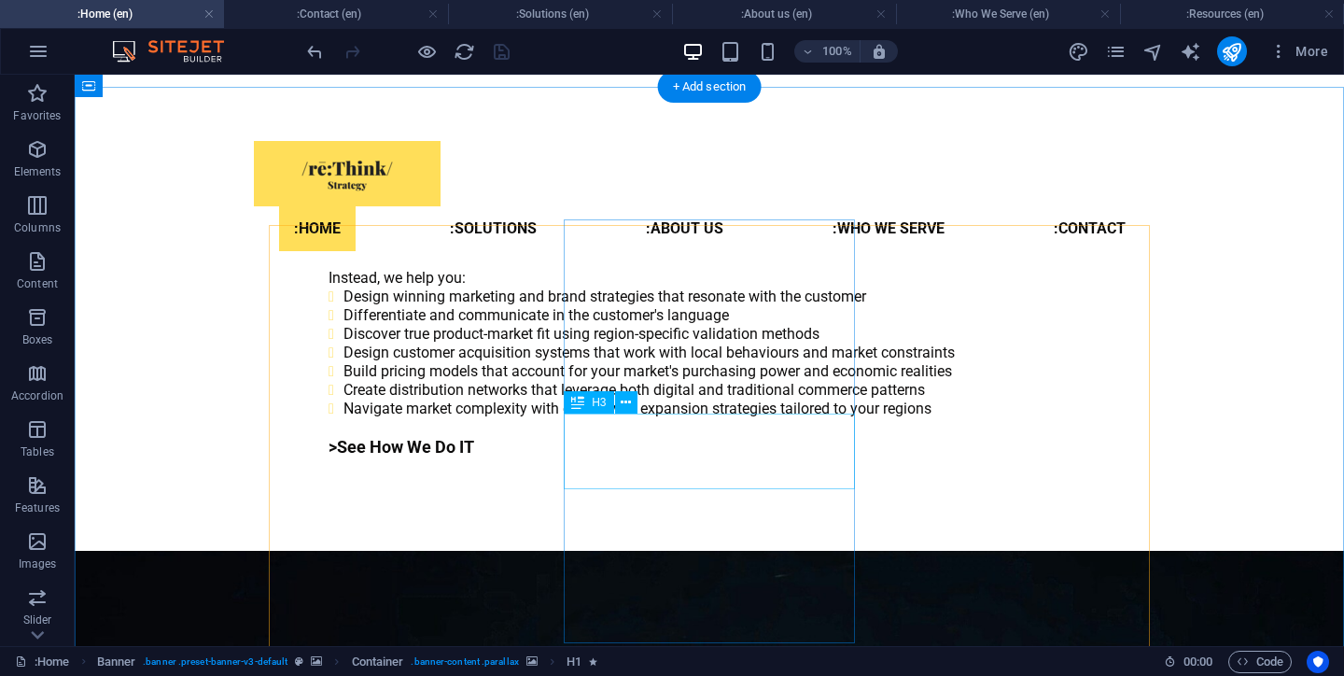
scroll to position [1793, 0]
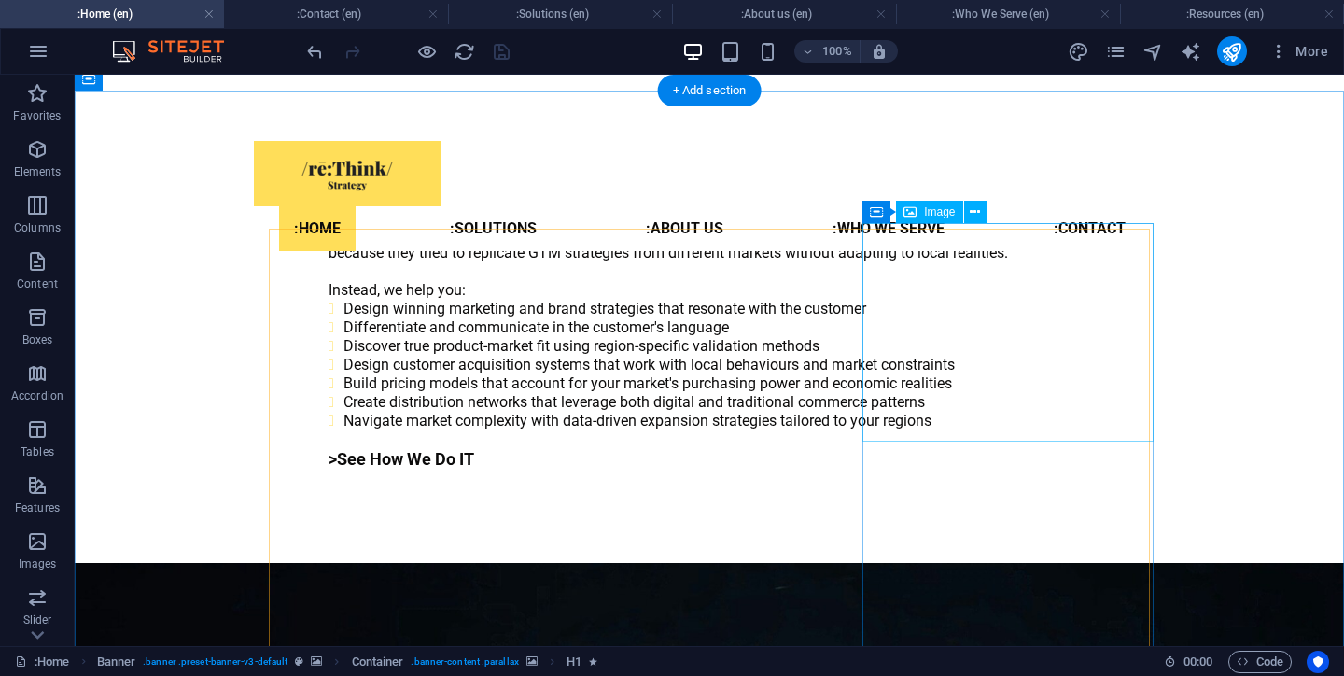
select select "%"
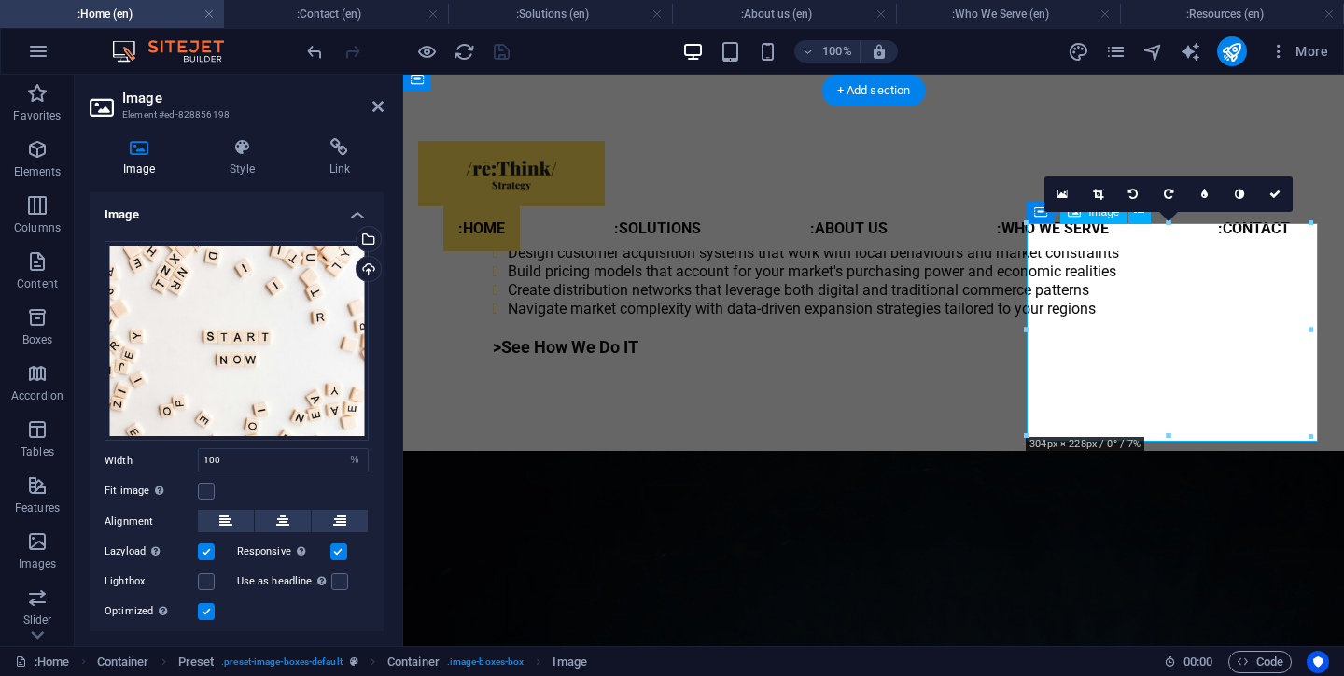
scroll to position [0, 0]
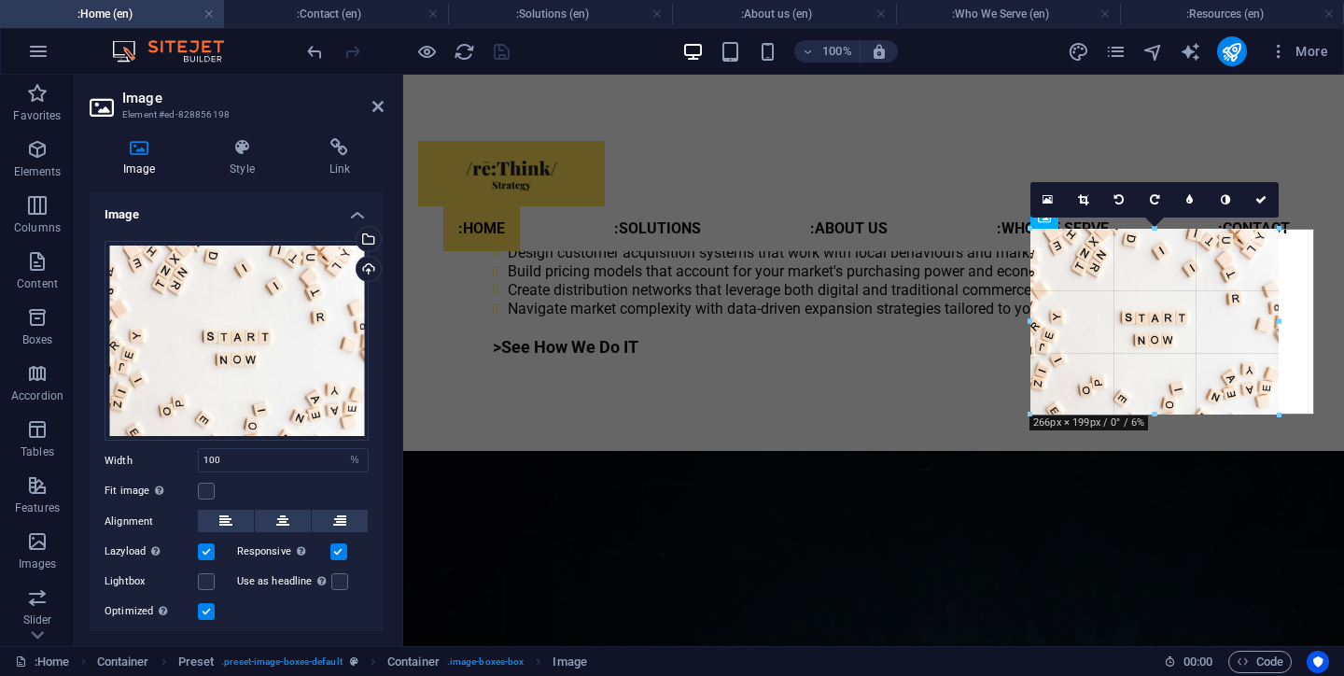
drag, startPoint x: 1169, startPoint y: 434, endPoint x: 1170, endPoint y: 407, distance: 27.1
type input "267"
select select "px"
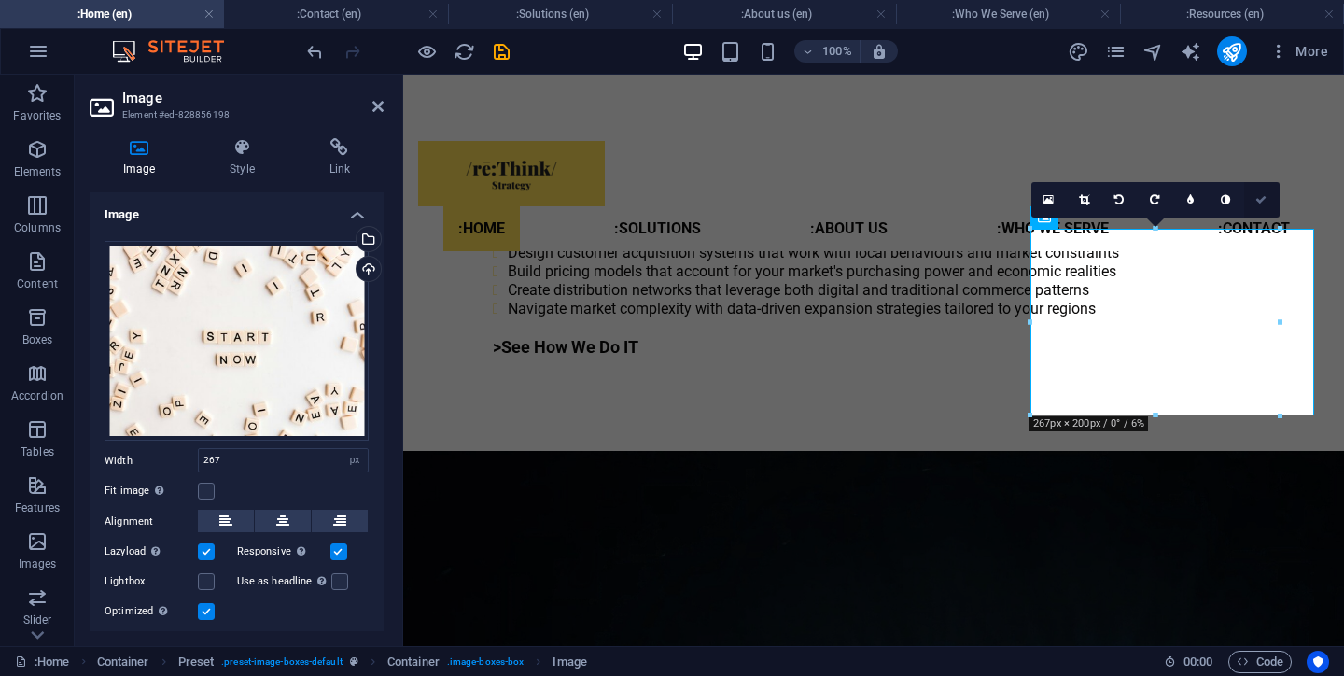
click at [1264, 194] on icon at bounding box center [1260, 199] width 11 height 11
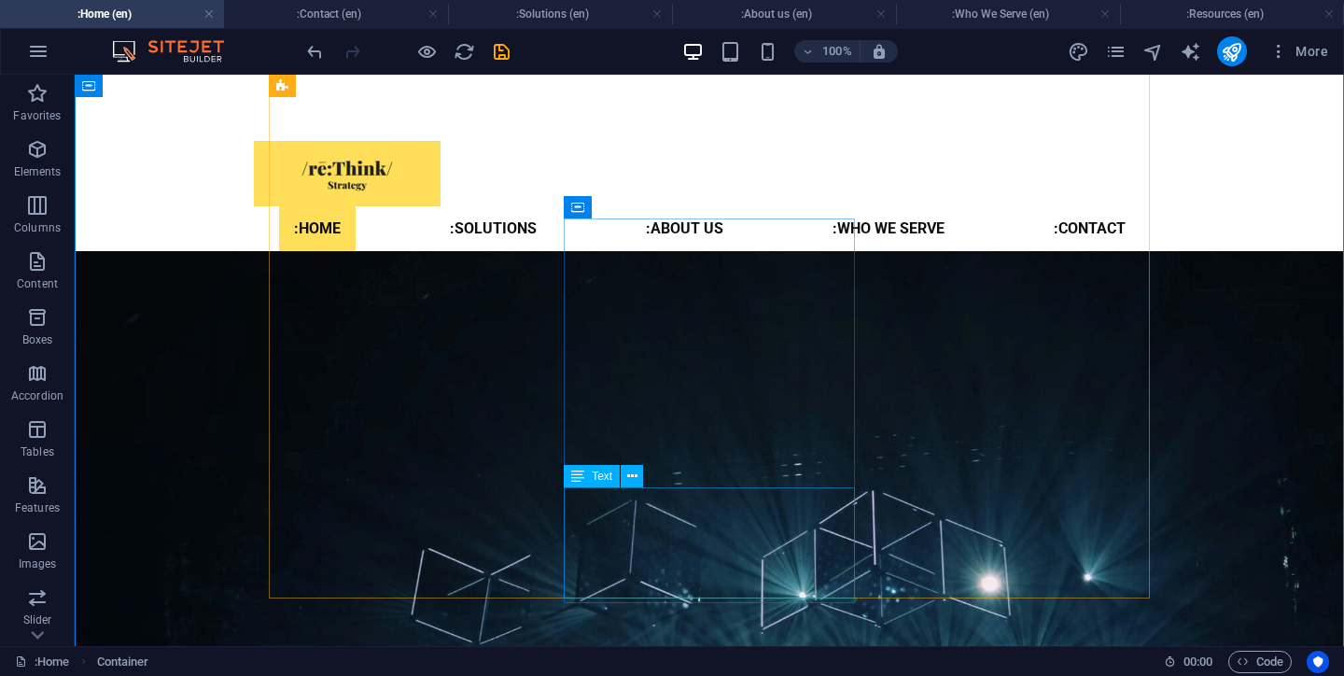
scroll to position [2202, 0]
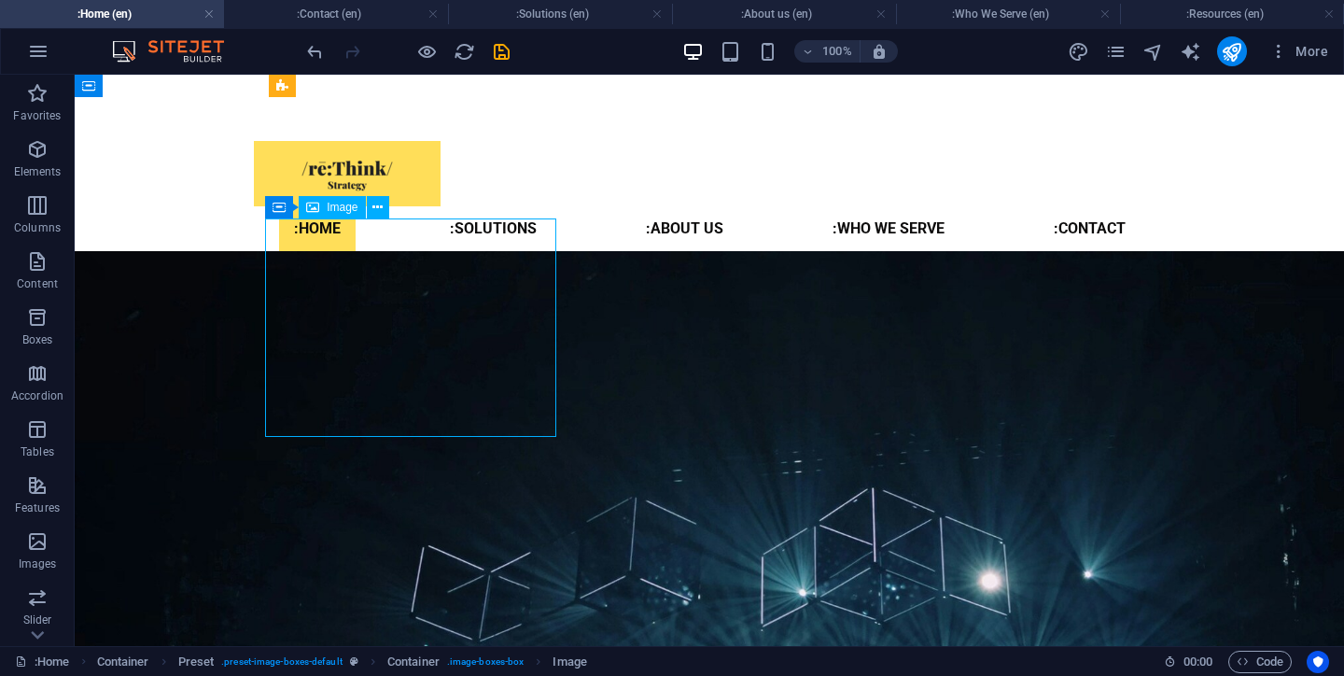
select select "%"
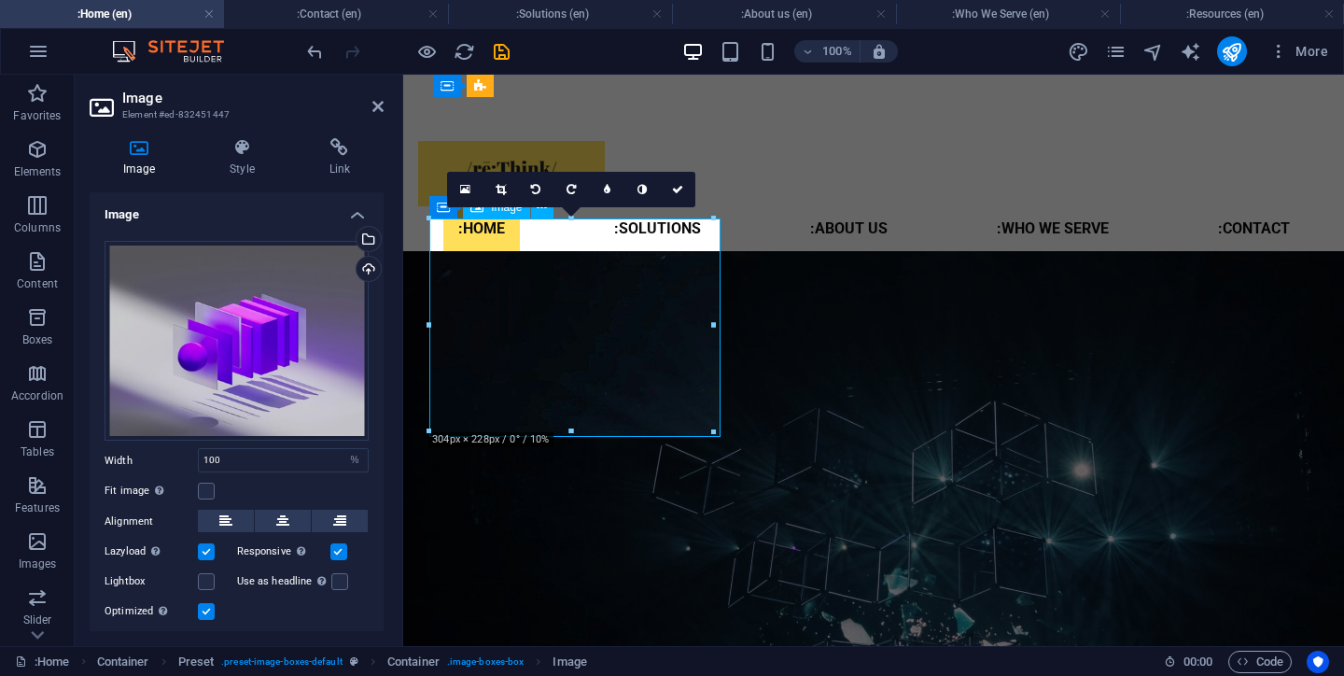
scroll to position [2314, 0]
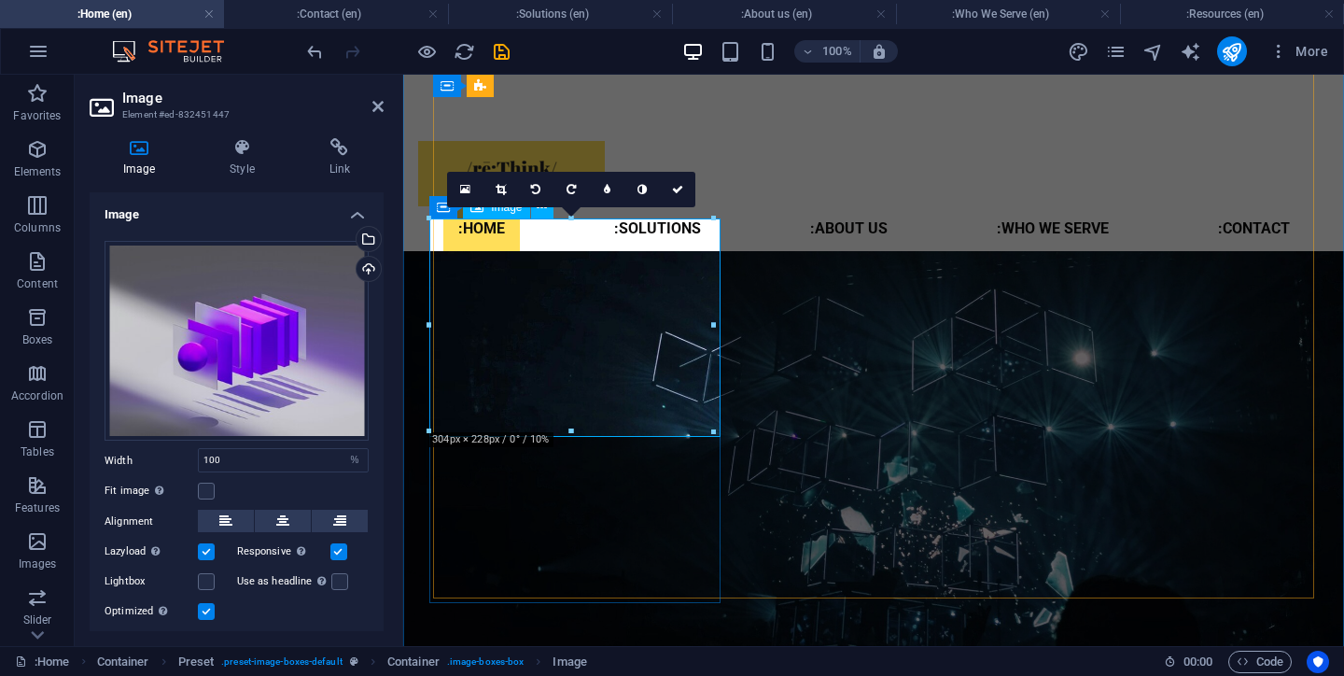
drag, startPoint x: 976, startPoint y: 502, endPoint x: 580, endPoint y: 400, distance: 408.5
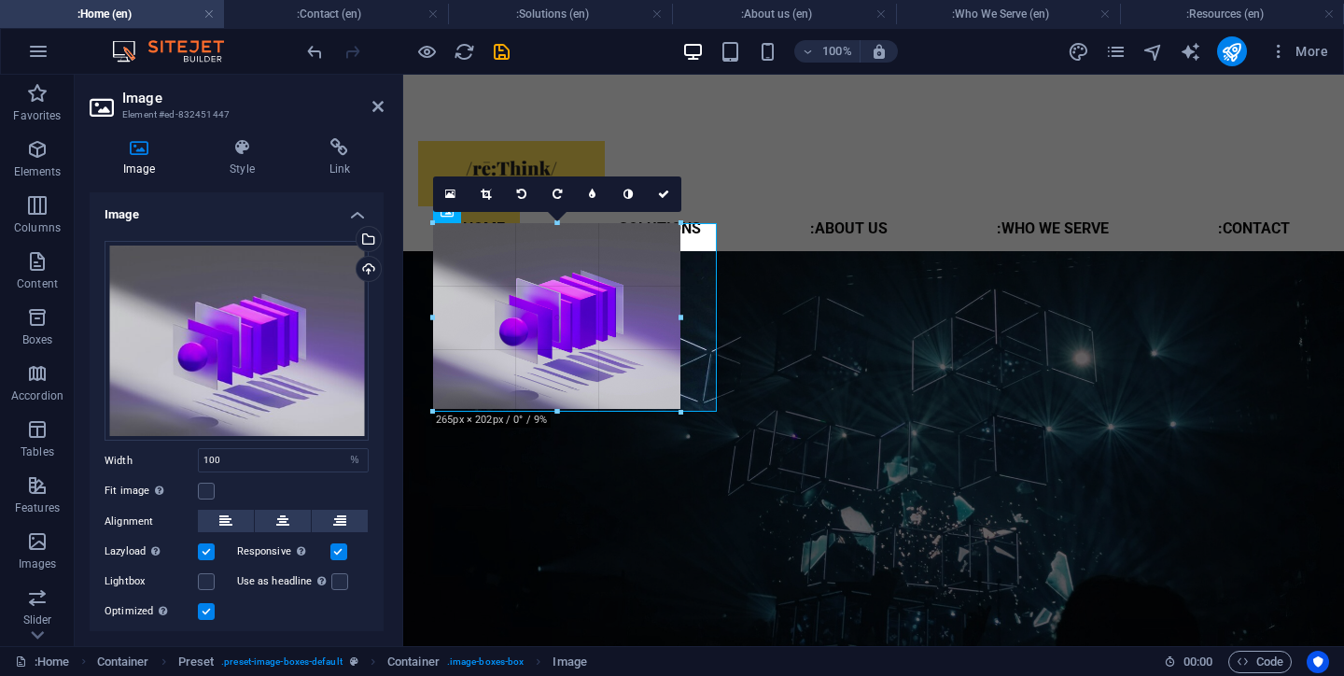
drag, startPoint x: 568, startPoint y: 430, endPoint x: 571, endPoint y: 406, distance: 24.4
type input "261"
select select "px"
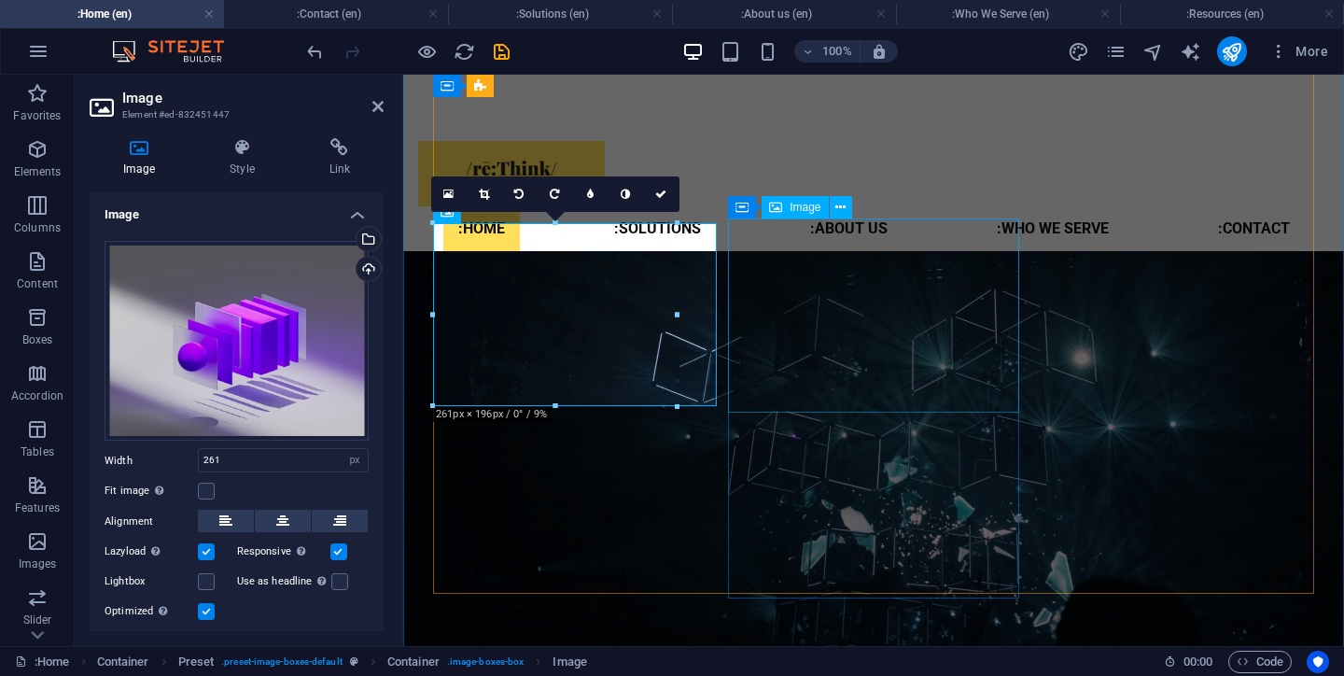
type input "100"
select select "%"
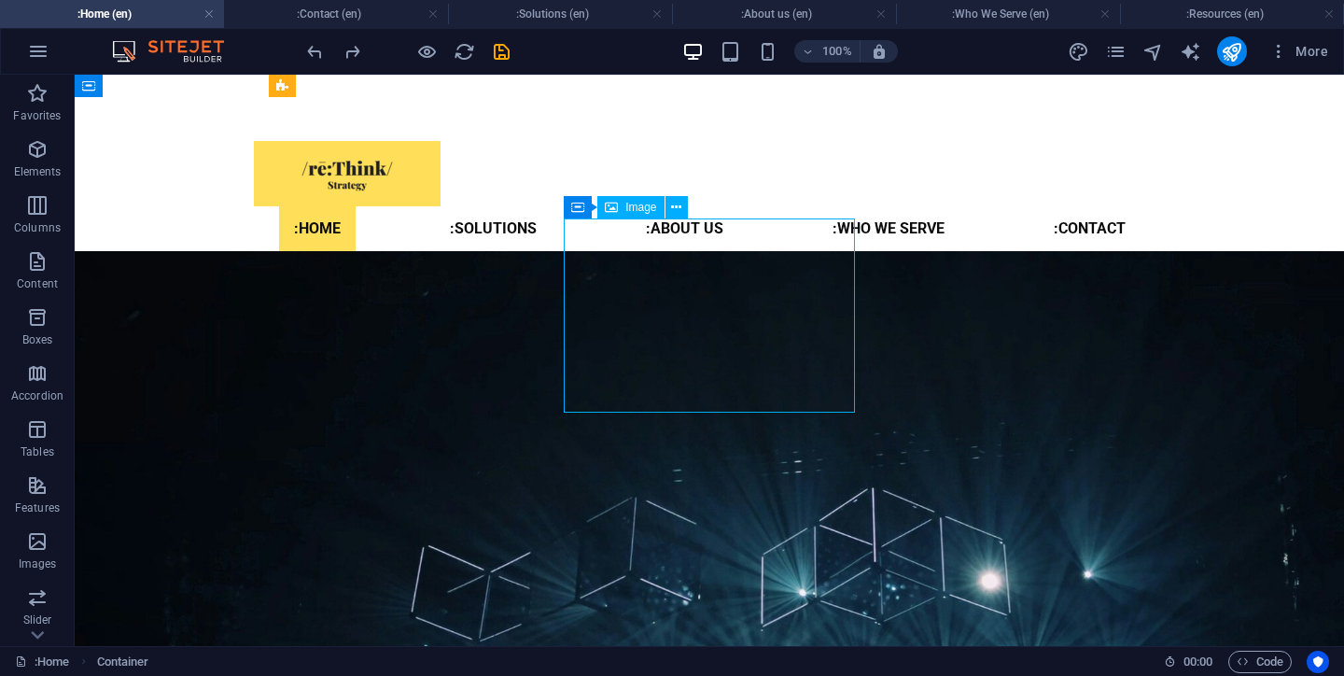
select select "%"
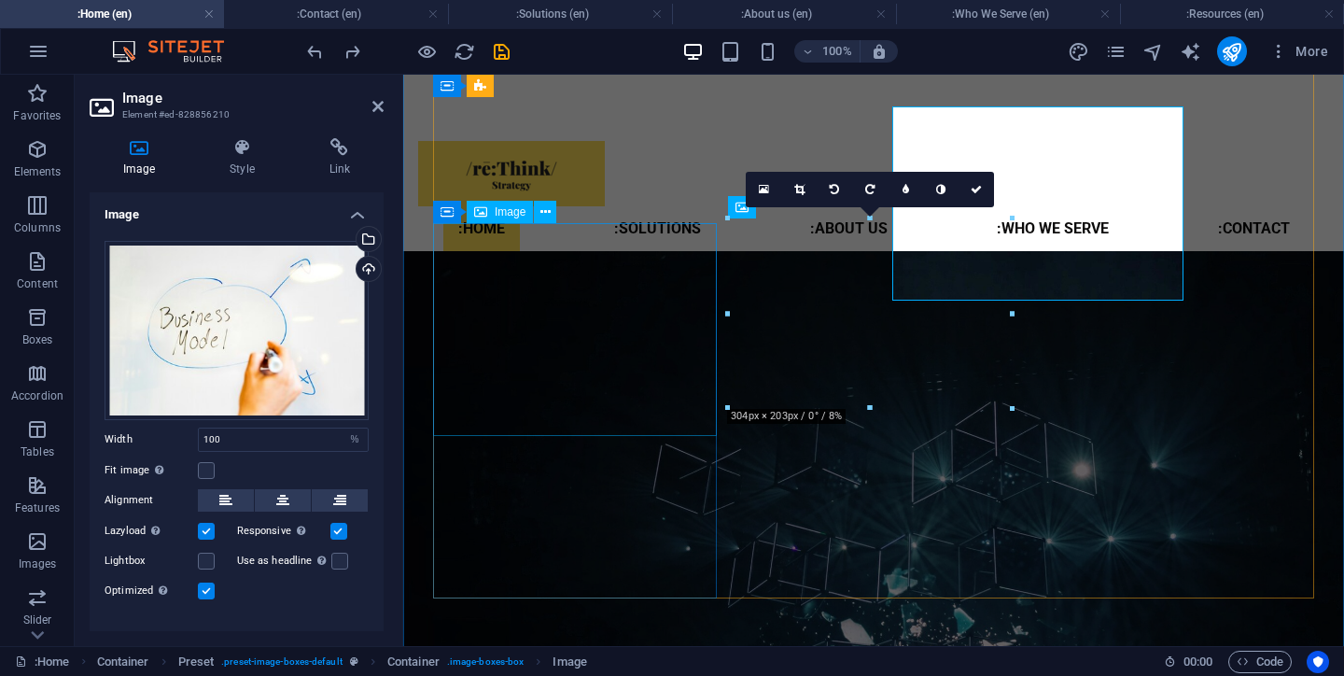
scroll to position [2314, 0]
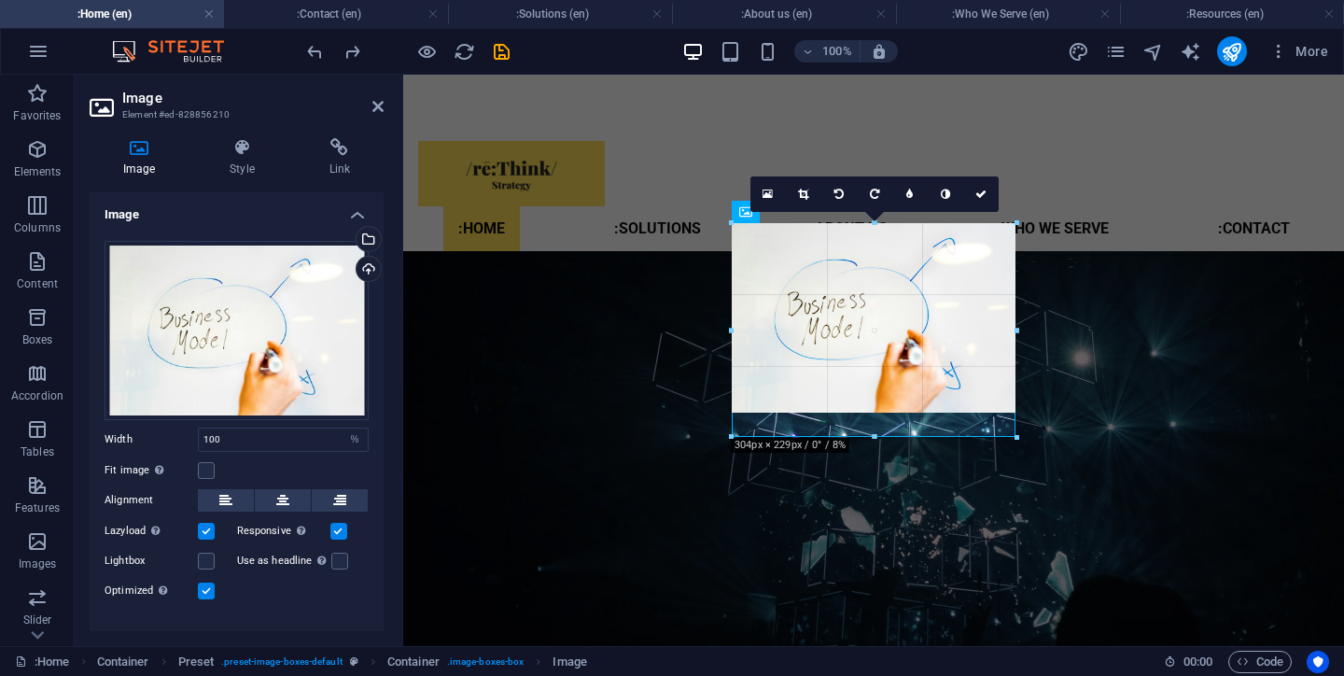
drag, startPoint x: 873, startPoint y: 409, endPoint x: 873, endPoint y: 433, distance: 24.3
click at [873, 433] on div "180 170 160 150 140 130 120 110 100 90 80 70 60 50 40 30 20 10 0 -10 -20 -30 -4…" at bounding box center [874, 330] width 285 height 214
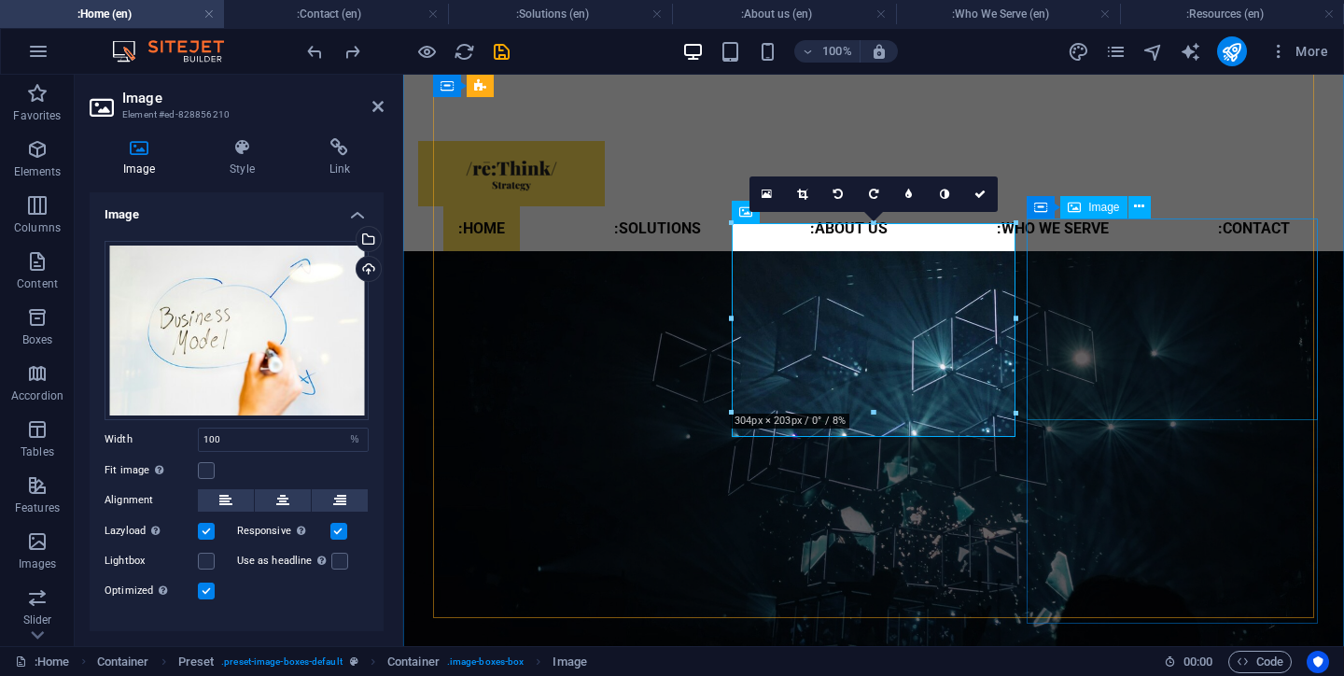
select select "px"
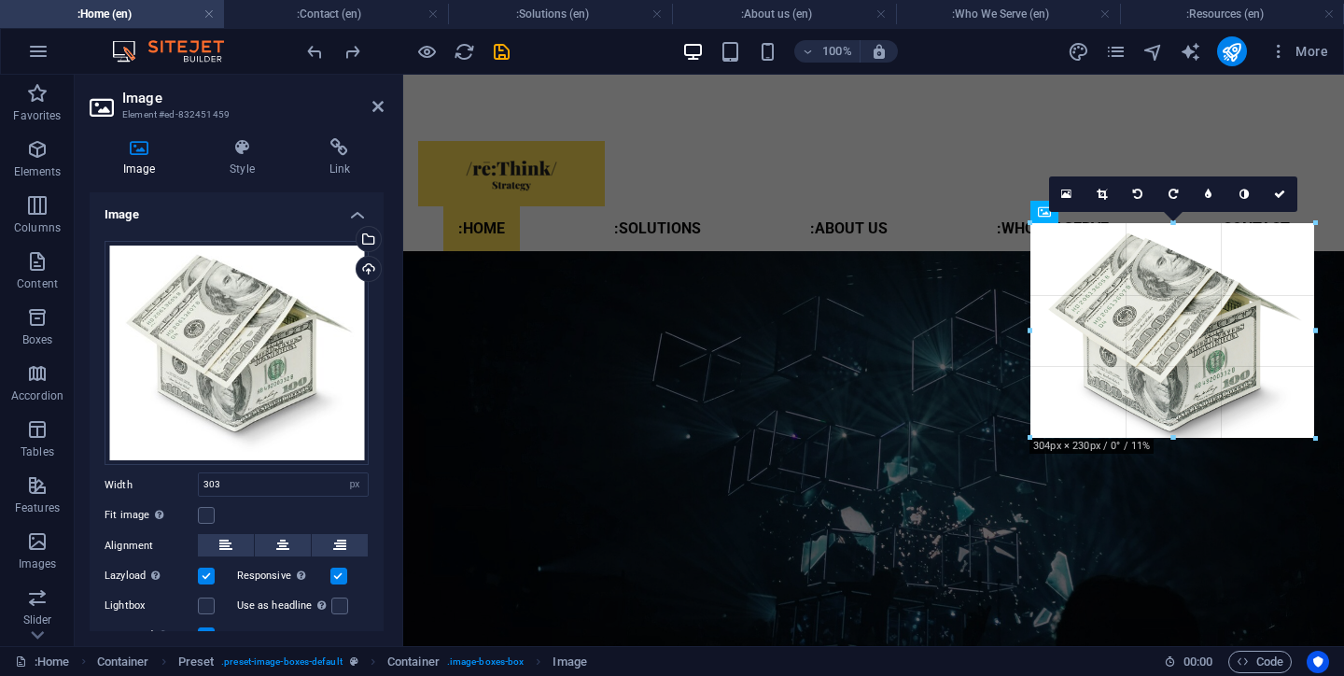
drag, startPoint x: 1168, startPoint y: 413, endPoint x: 765, endPoint y: 357, distance: 407.0
type input "304"
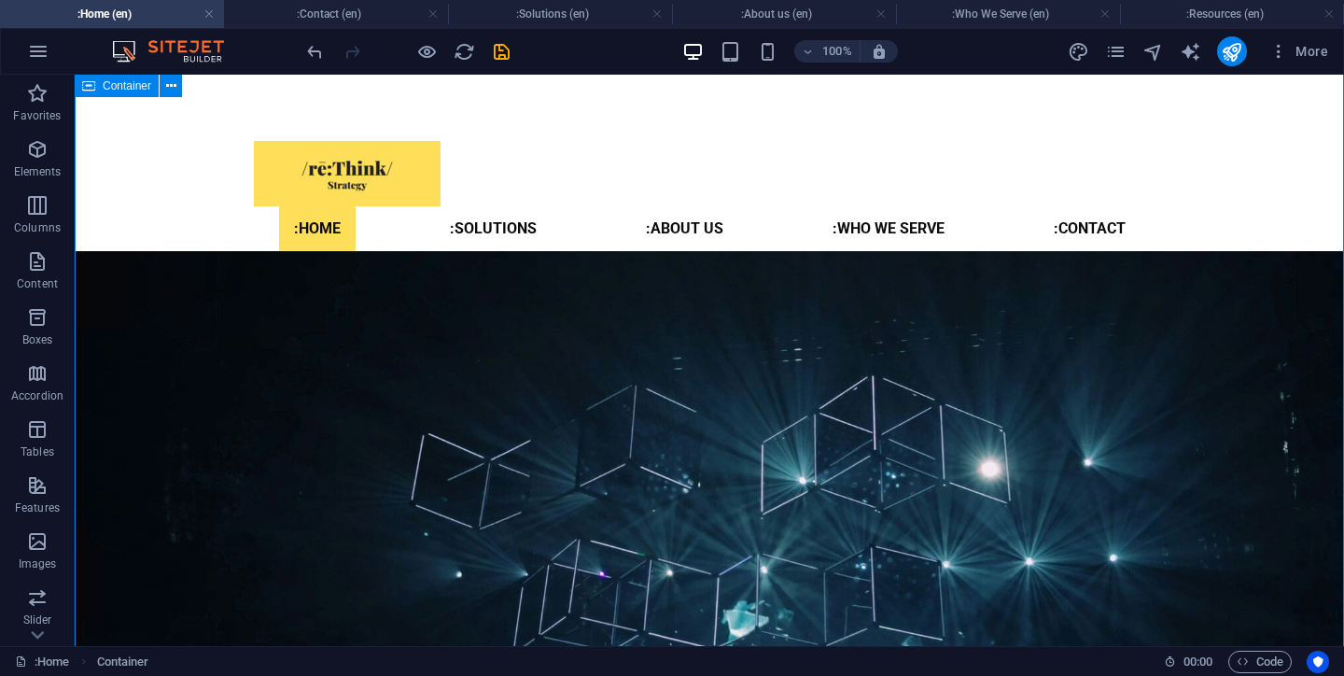
scroll to position [2202, 0]
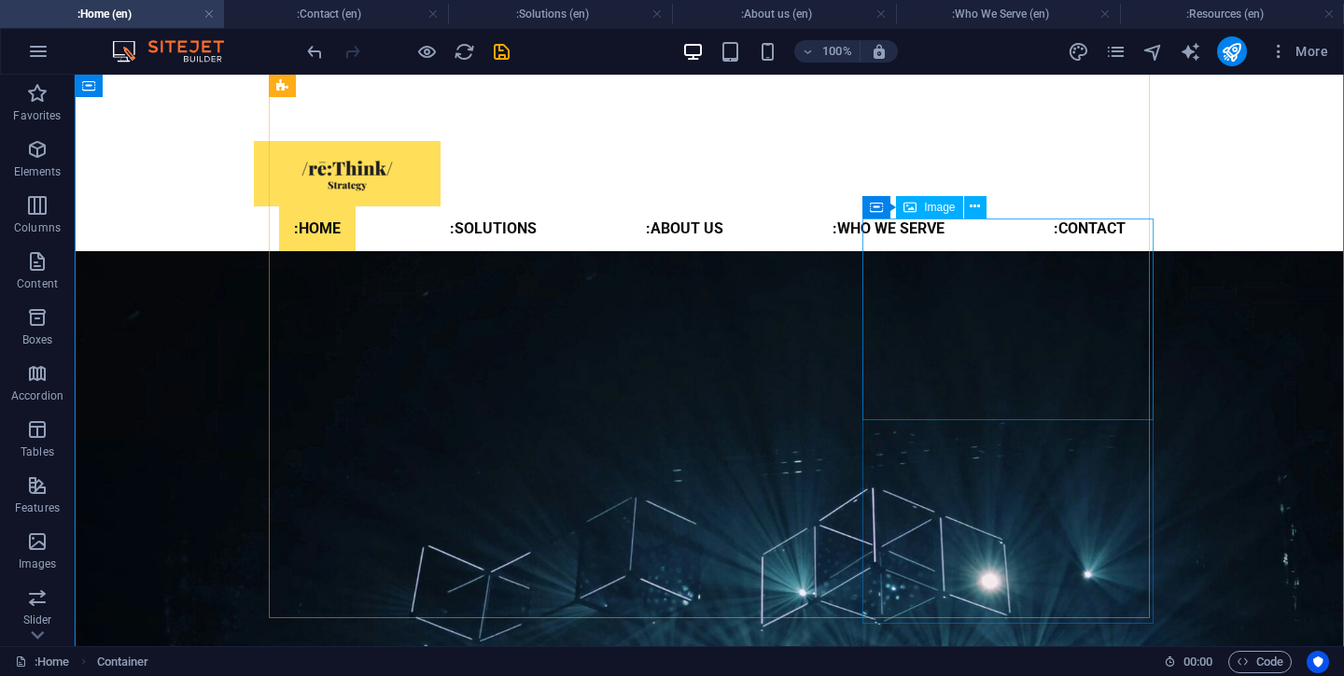
select select "px"
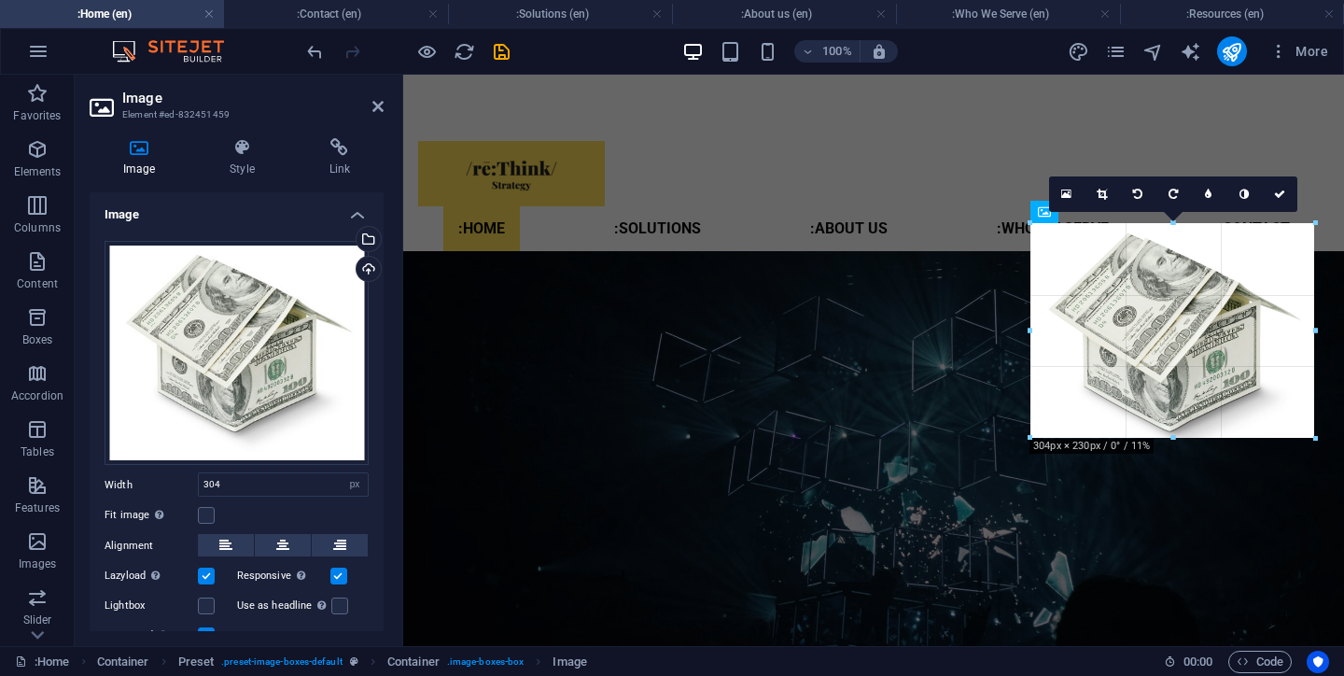
drag, startPoint x: 1168, startPoint y: 416, endPoint x: 1168, endPoint y: 434, distance: 17.7
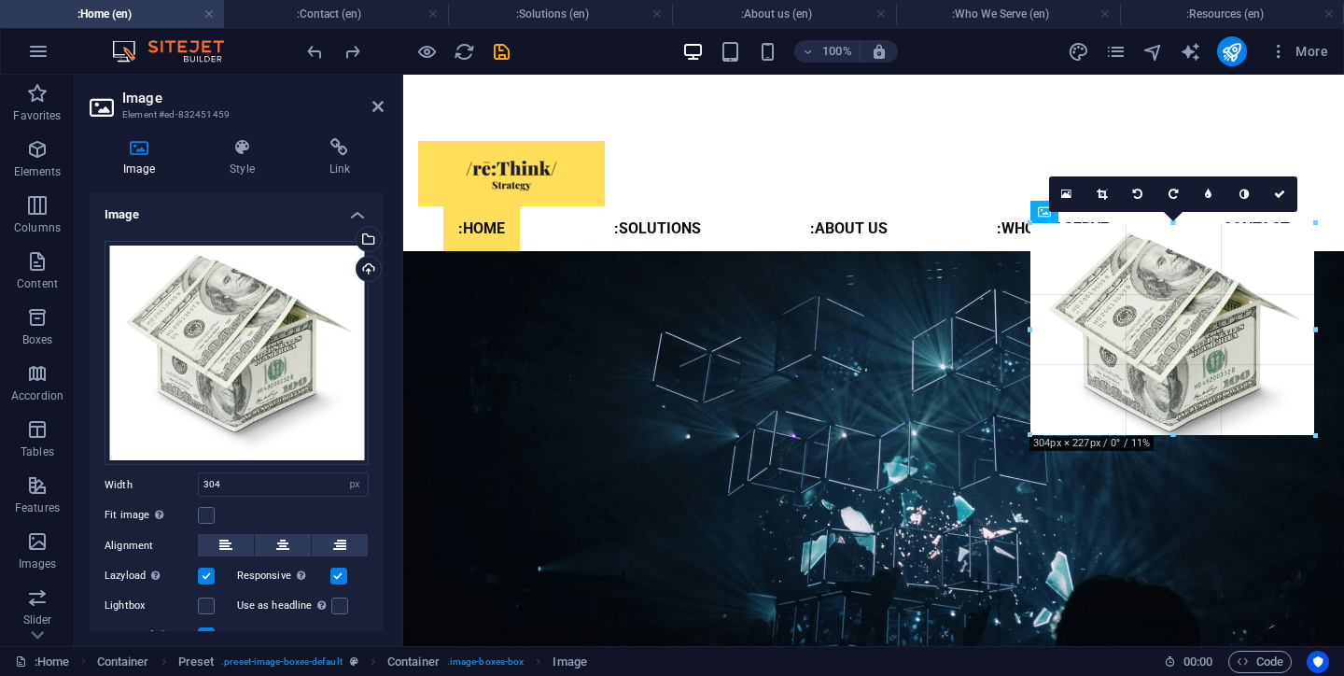
drag, startPoint x: 1169, startPoint y: 413, endPoint x: 765, endPoint y: 354, distance: 408.5
drag, startPoint x: 1172, startPoint y: 418, endPoint x: 1170, endPoint y: 443, distance: 25.3
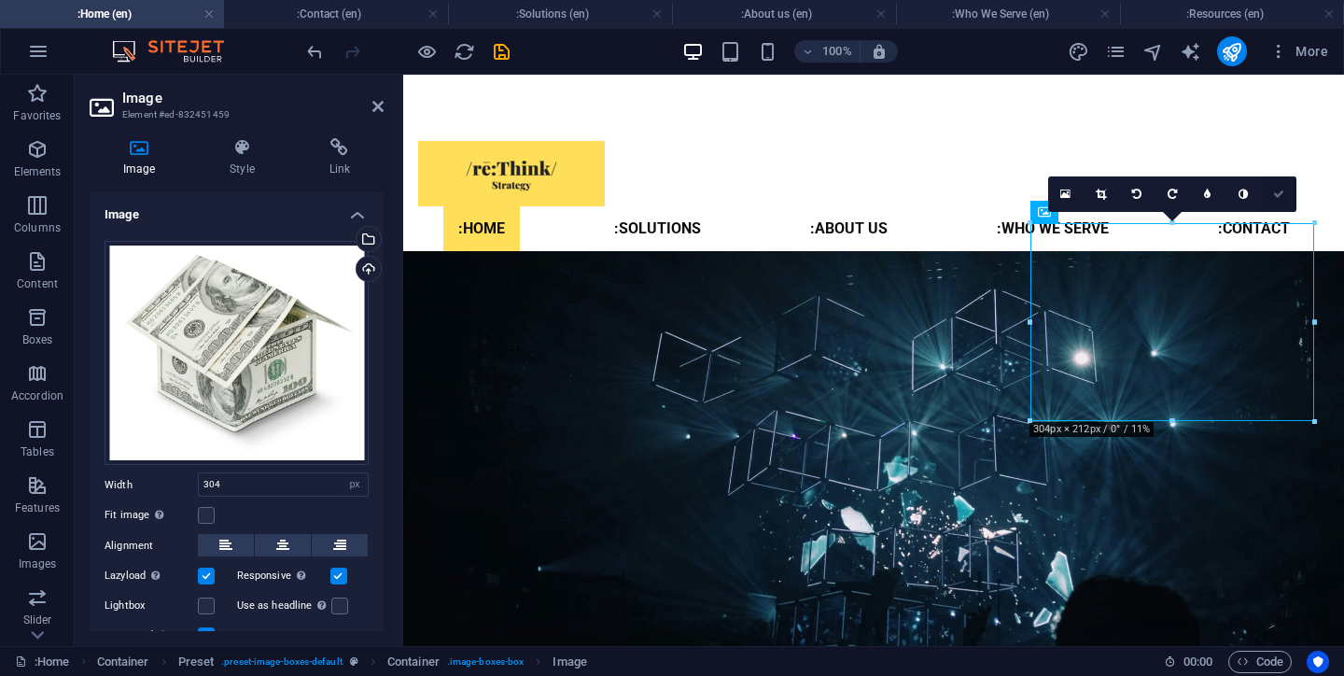
click at [1279, 194] on icon at bounding box center [1278, 194] width 11 height 11
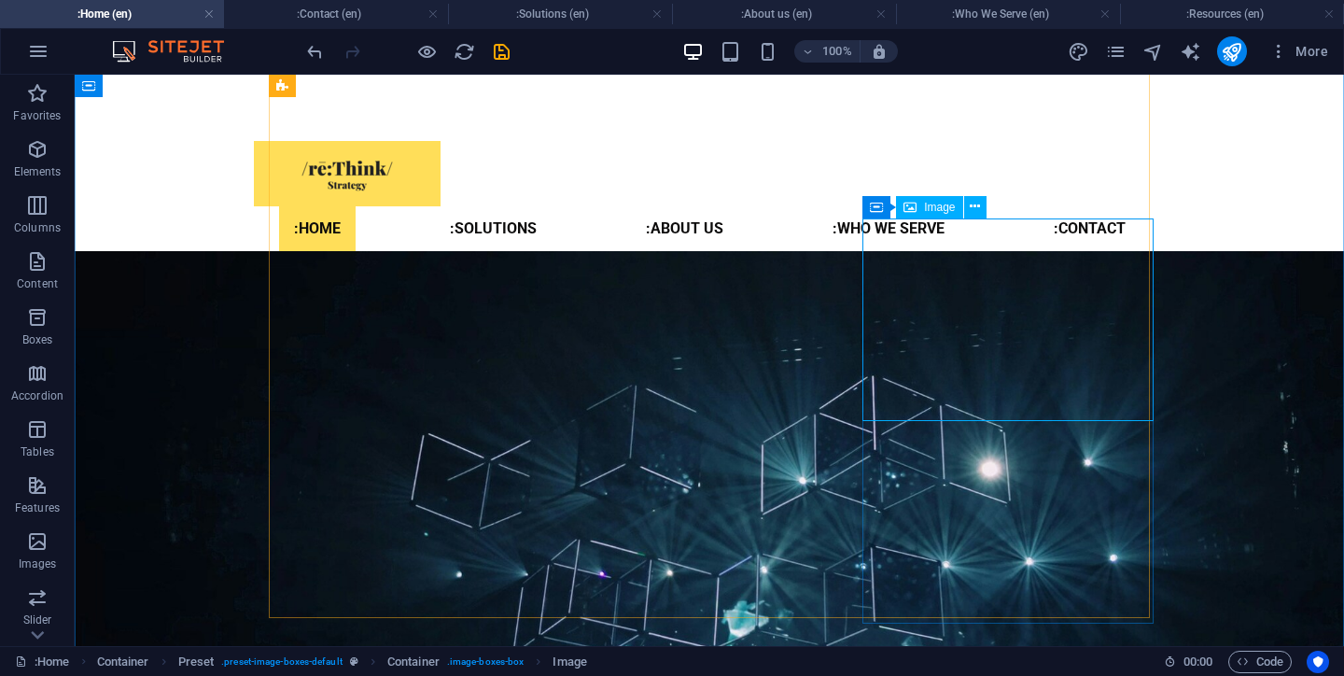
select select "px"
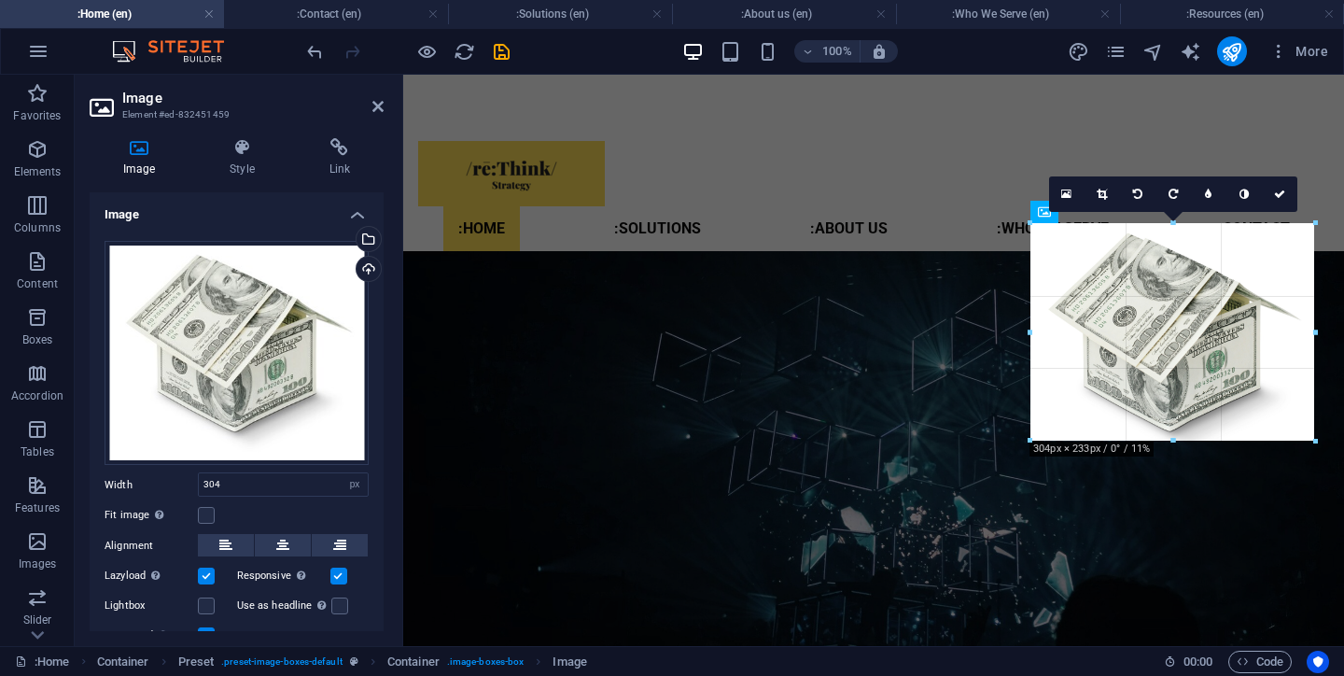
drag, startPoint x: 1170, startPoint y: 416, endPoint x: 766, endPoint y: 362, distance: 407.7
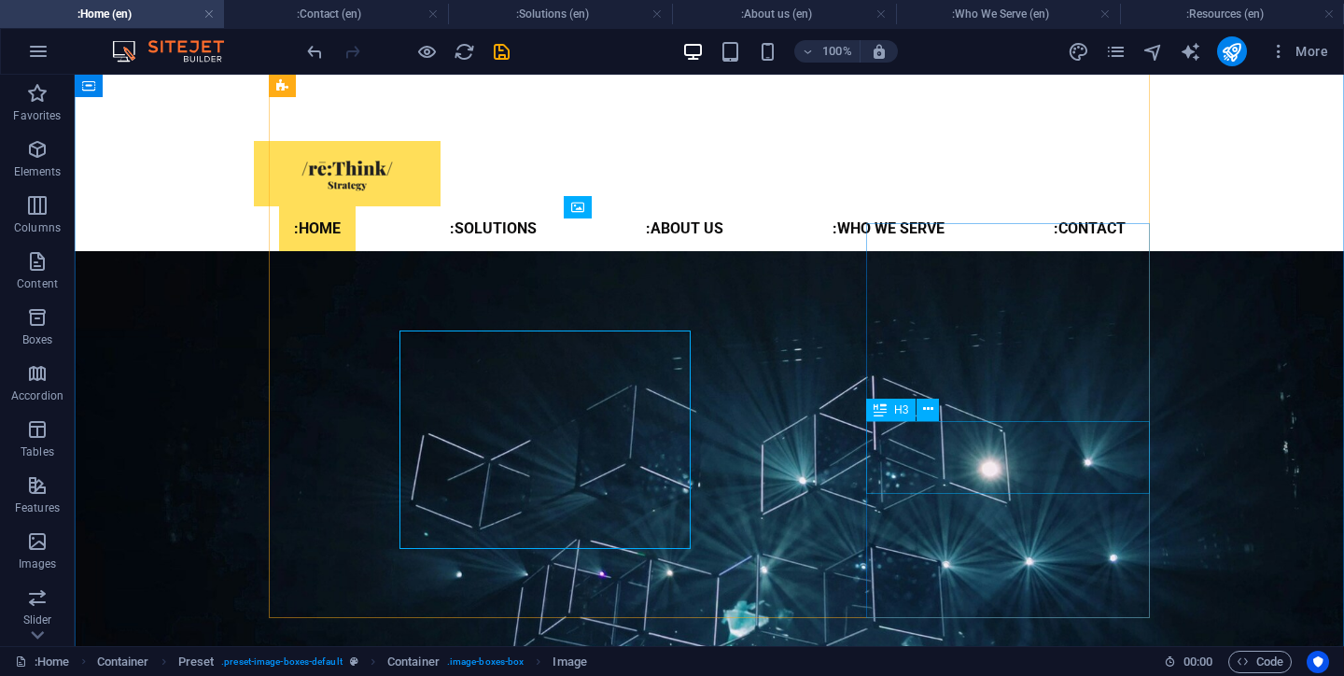
scroll to position [2202, 0]
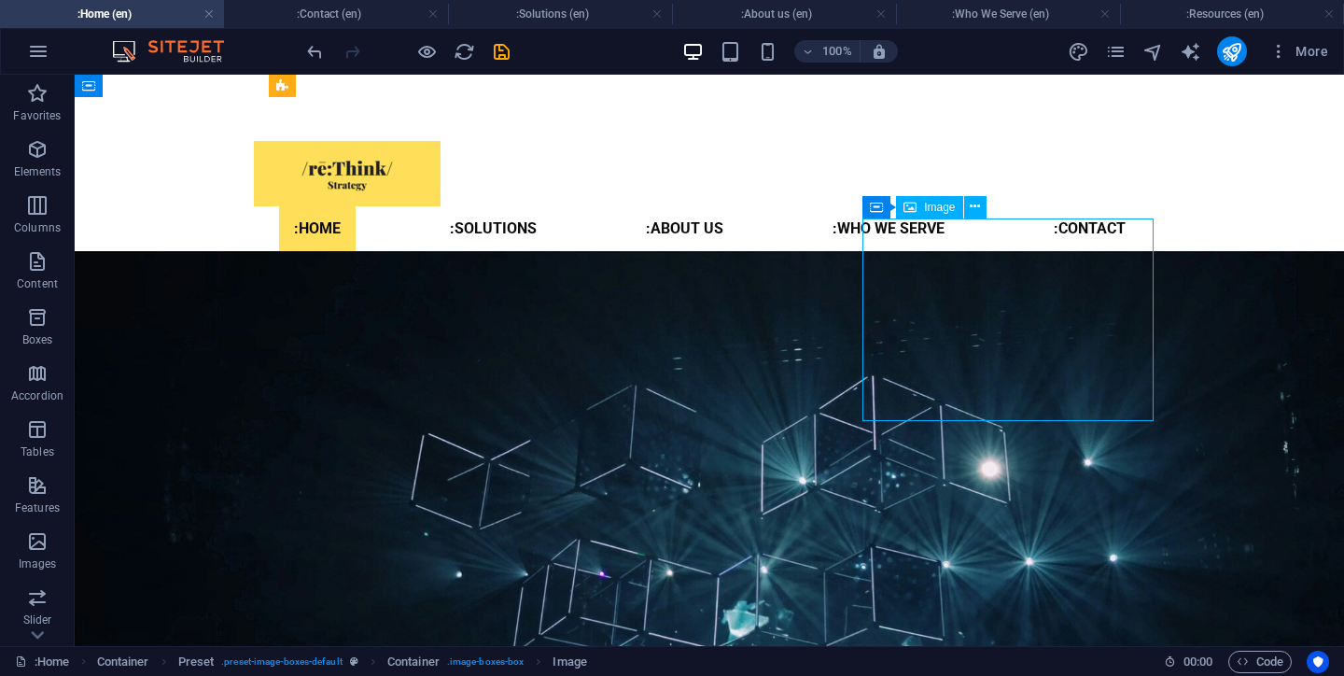
select select "px"
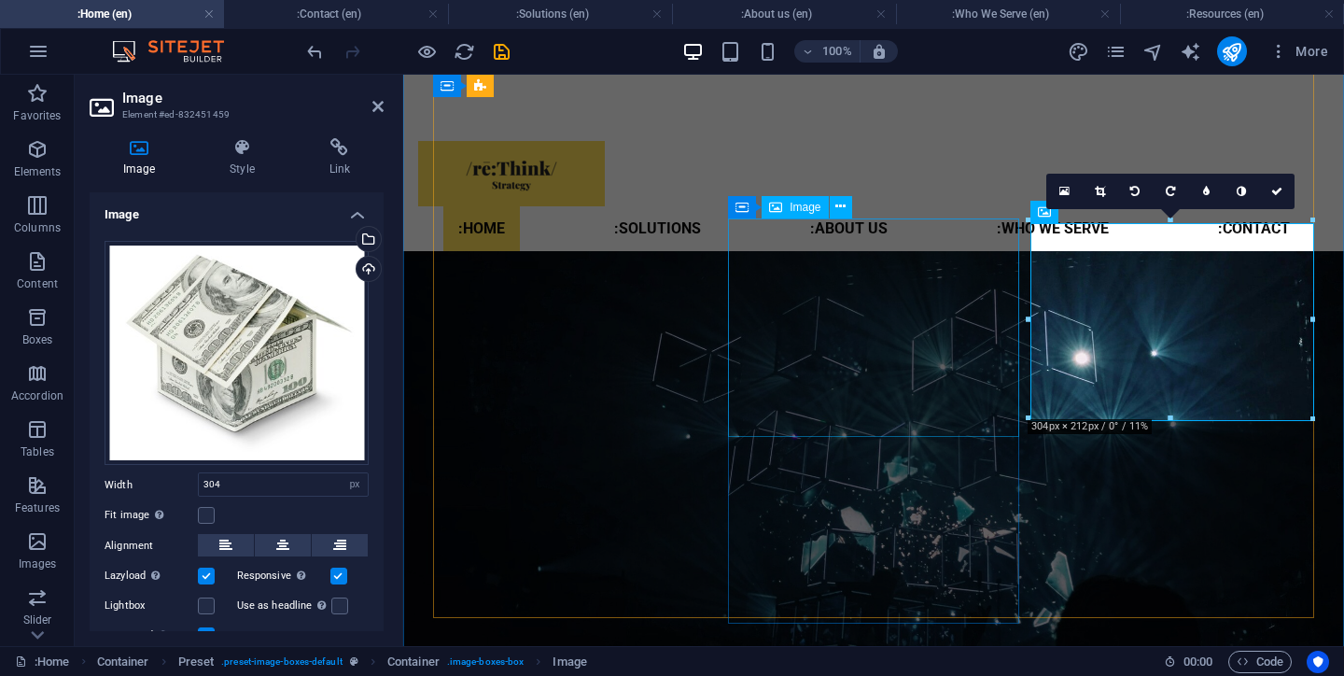
select select "%"
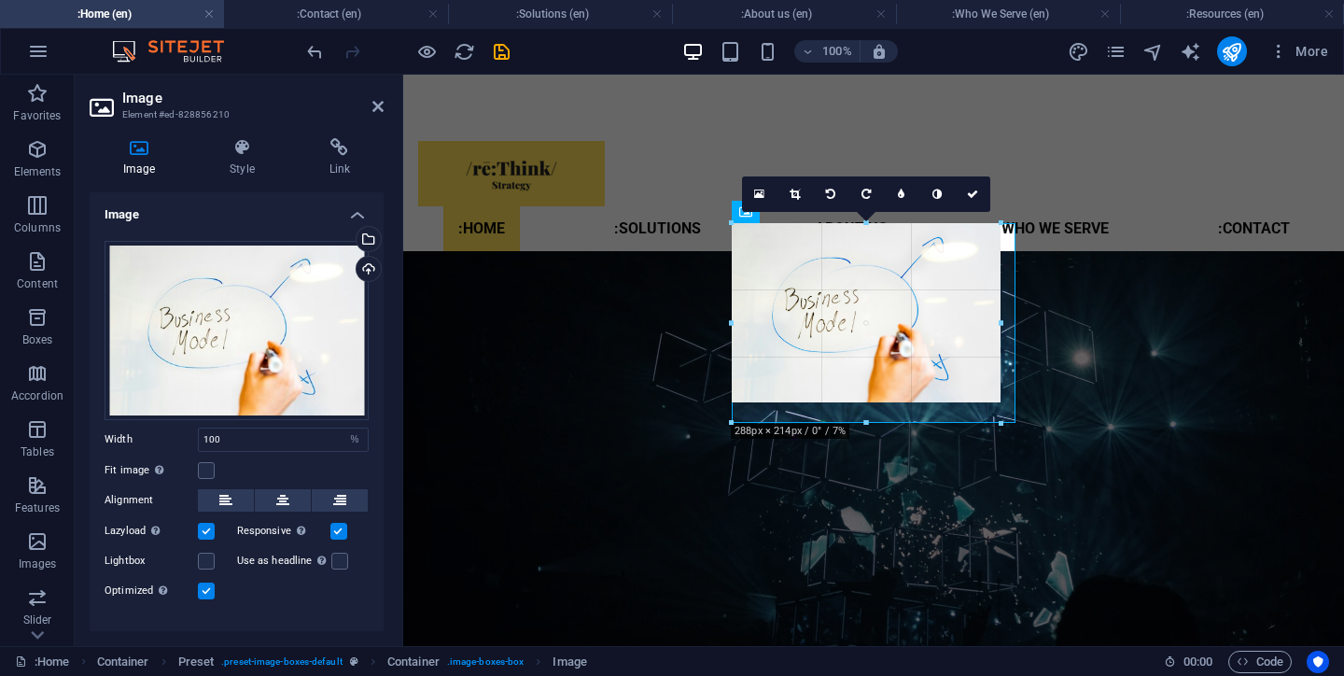
drag, startPoint x: 867, startPoint y: 431, endPoint x: 868, endPoint y: 417, distance: 14.0
type input "288"
select select "px"
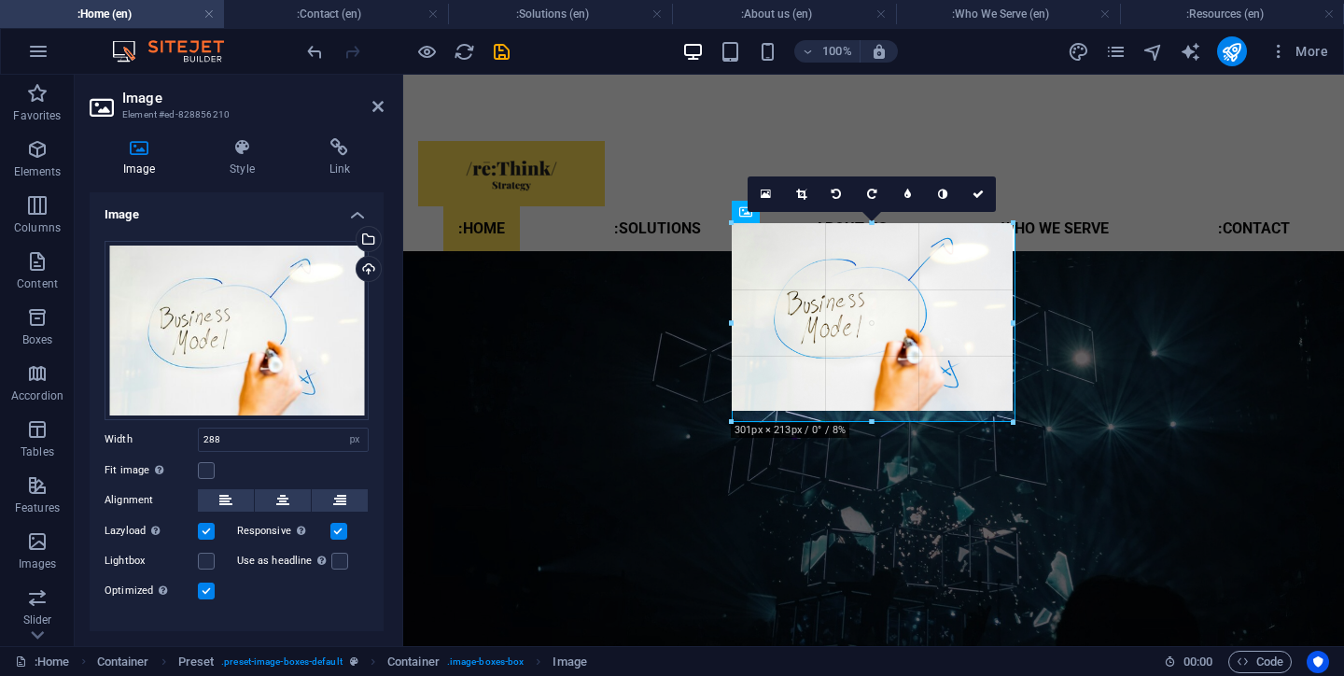
drag, startPoint x: 864, startPoint y: 398, endPoint x: 864, endPoint y: 417, distance: 19.6
type input "301"
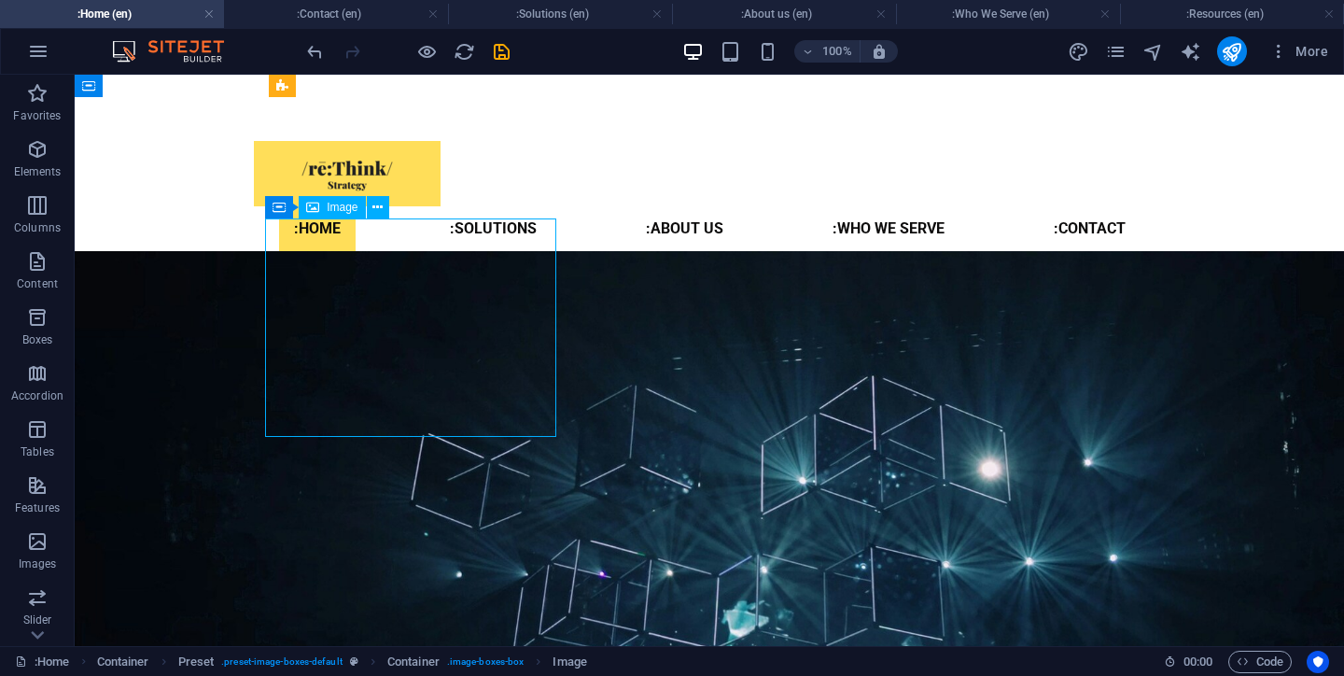
select select "%"
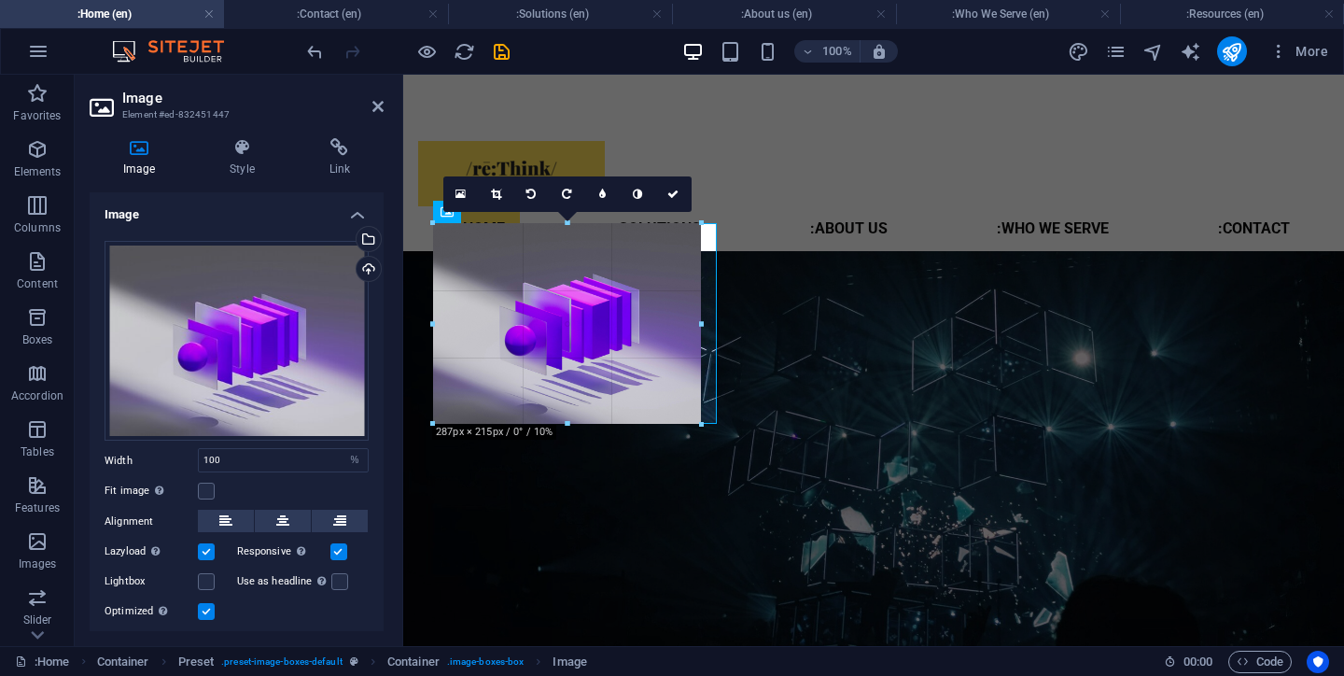
drag, startPoint x: 572, startPoint y: 431, endPoint x: 590, endPoint y: 416, distance: 23.2
type input "287"
select select "px"
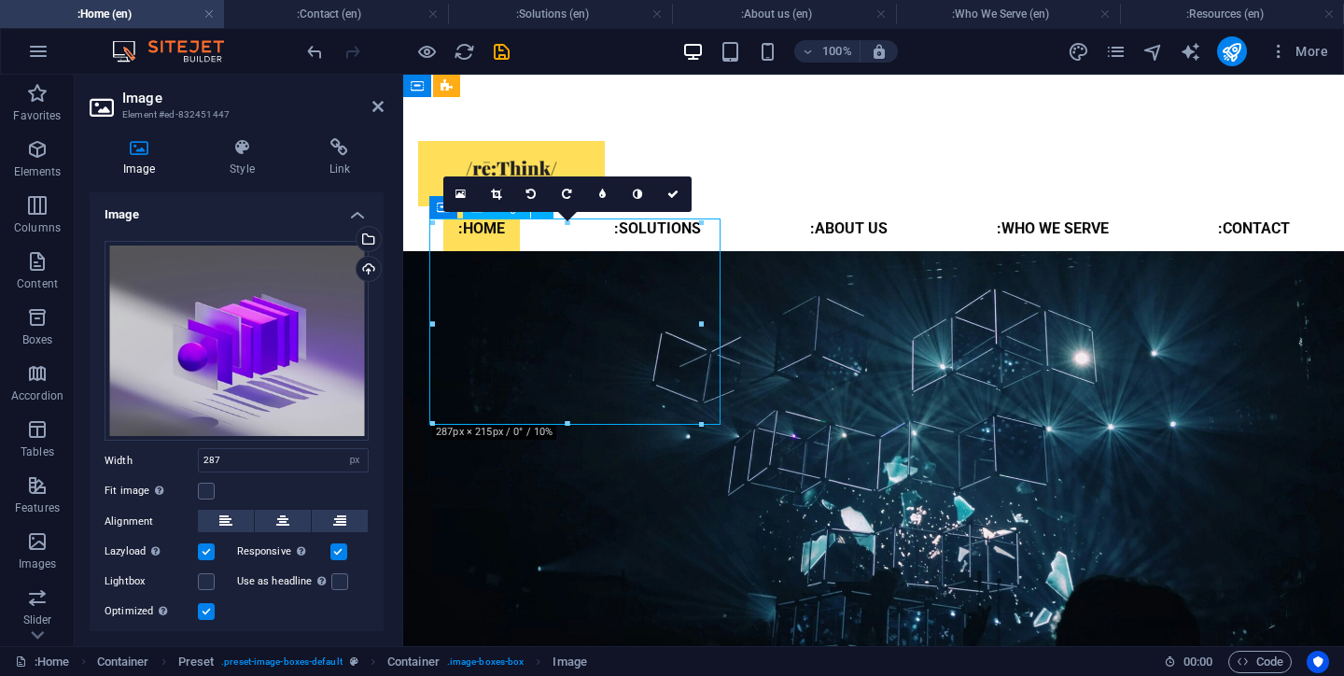
drag, startPoint x: 587, startPoint y: 377, endPoint x: 615, endPoint y: 377, distance: 28.0
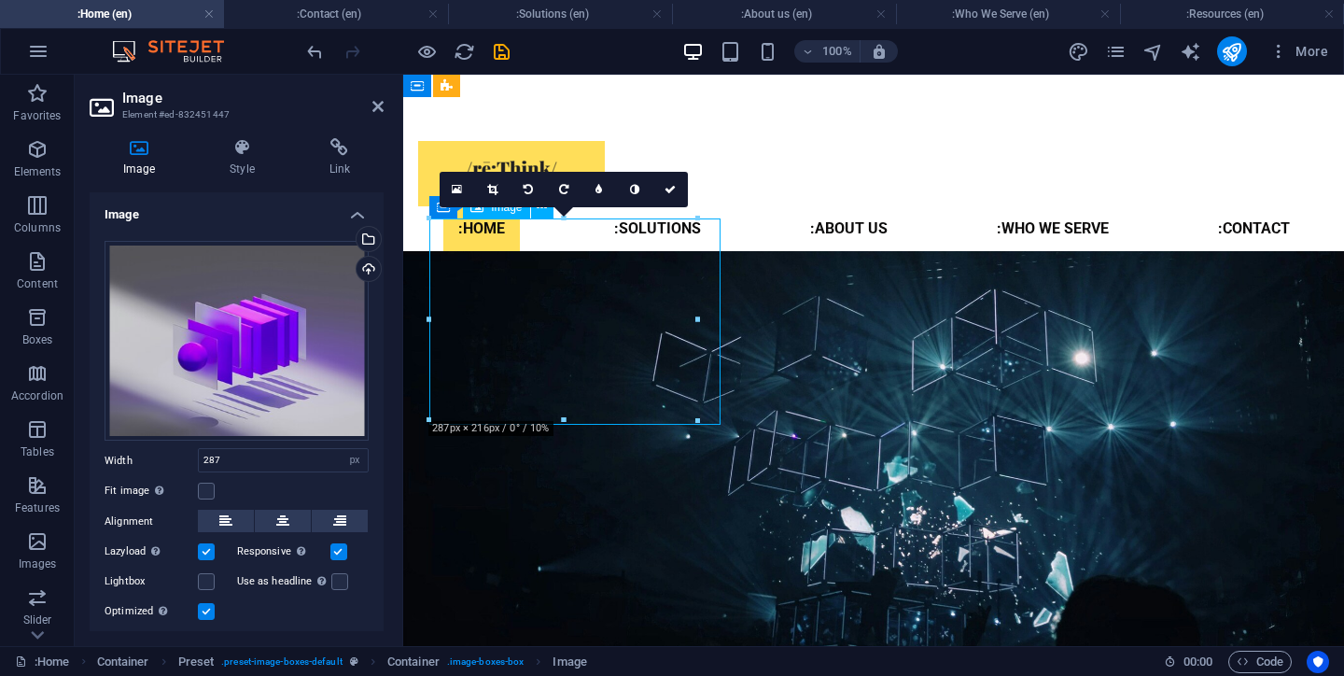
drag, startPoint x: 554, startPoint y: 264, endPoint x: 661, endPoint y: 261, distance: 106.4
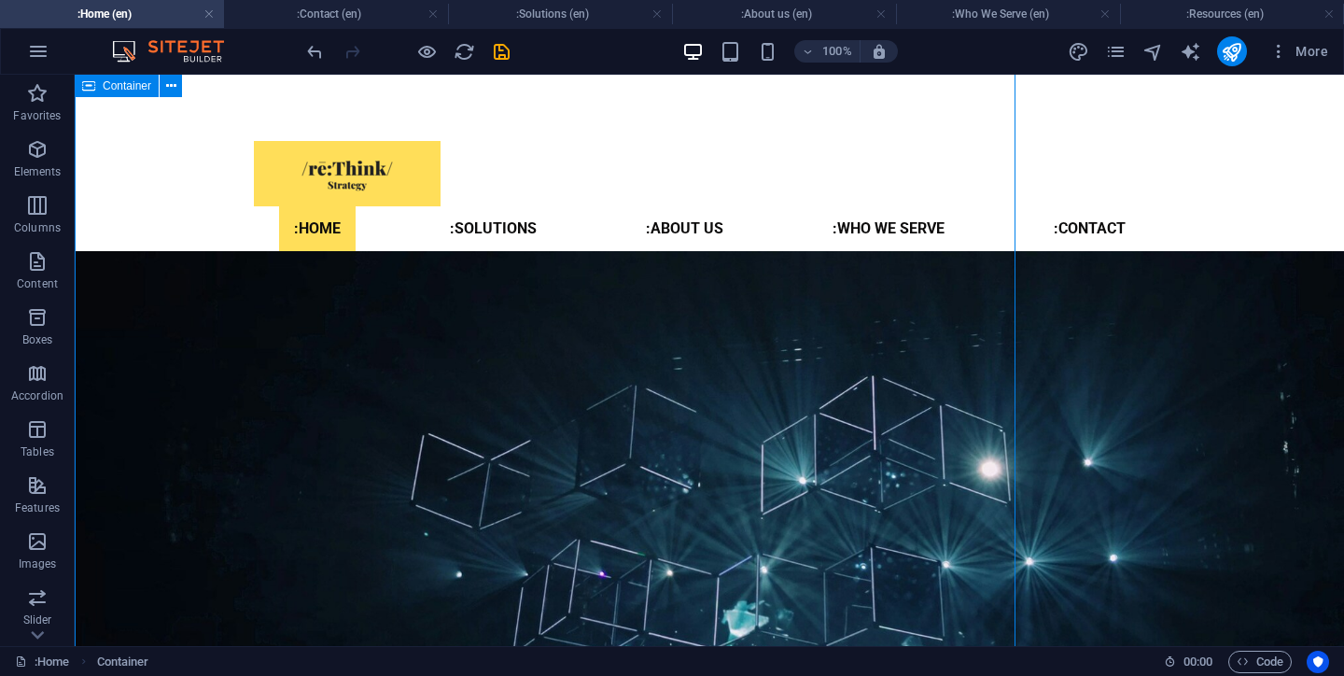
scroll to position [2202, 0]
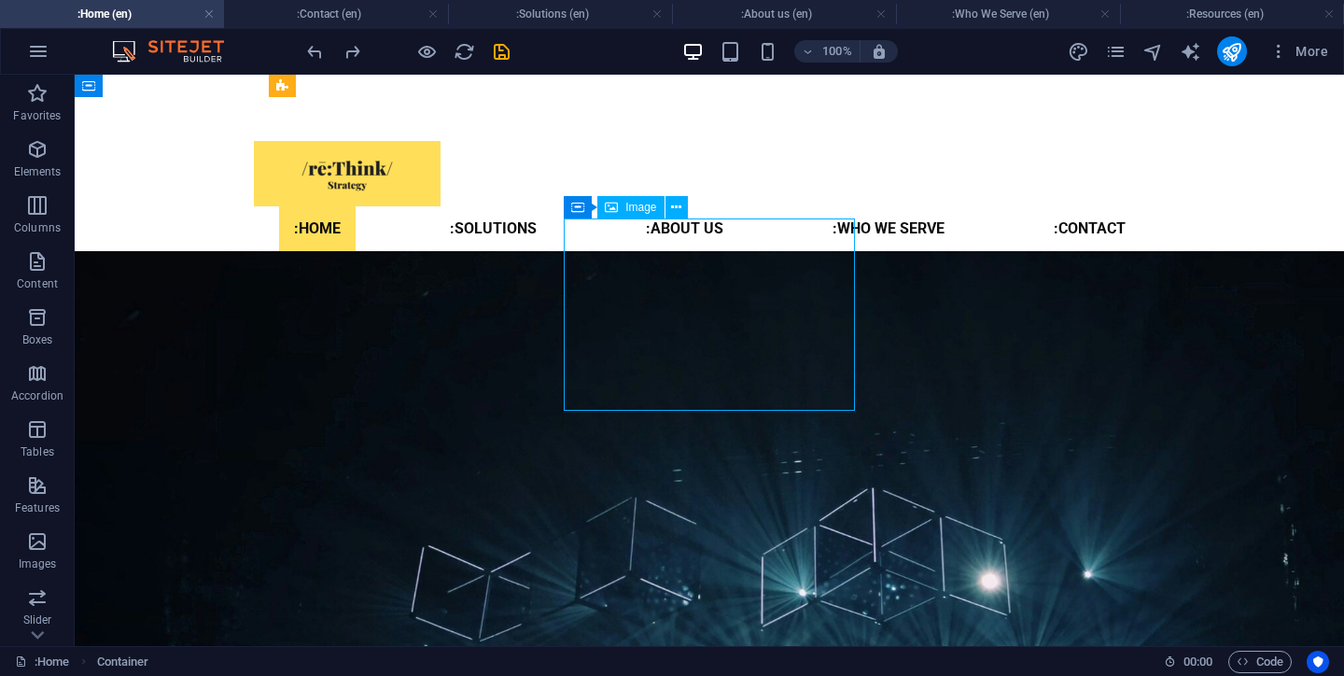
select select "px"
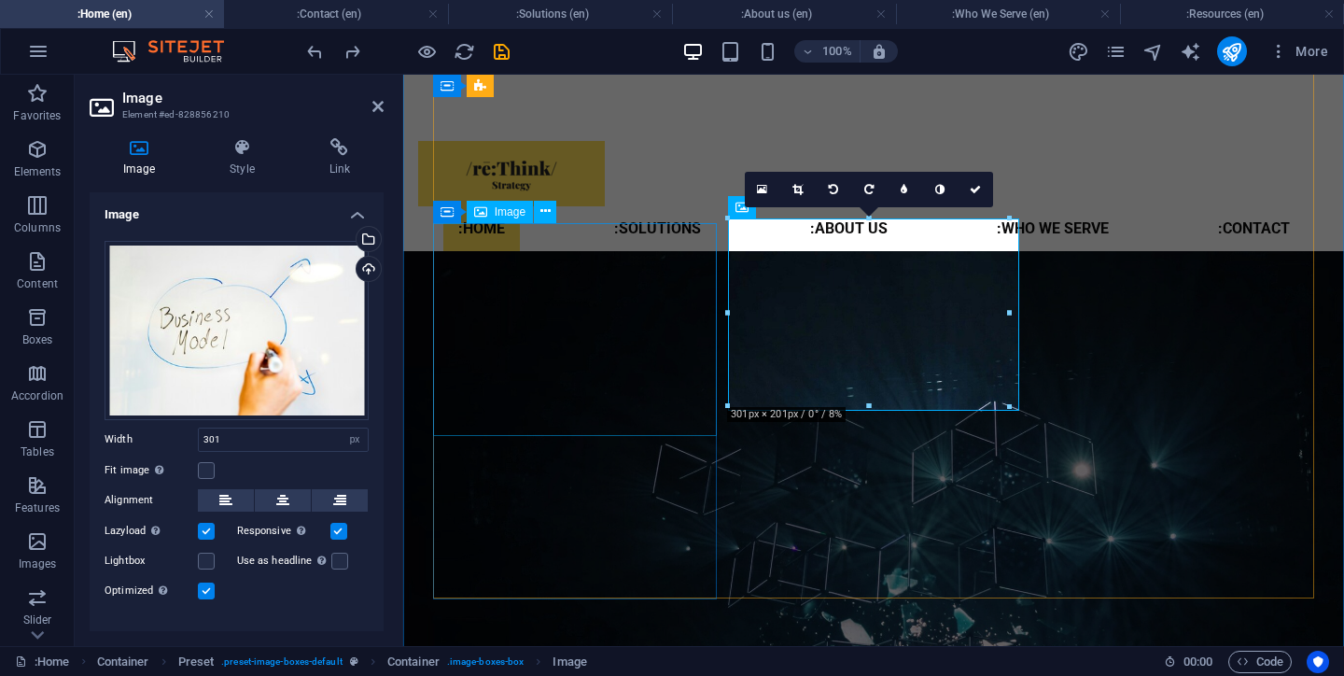
scroll to position [2314, 0]
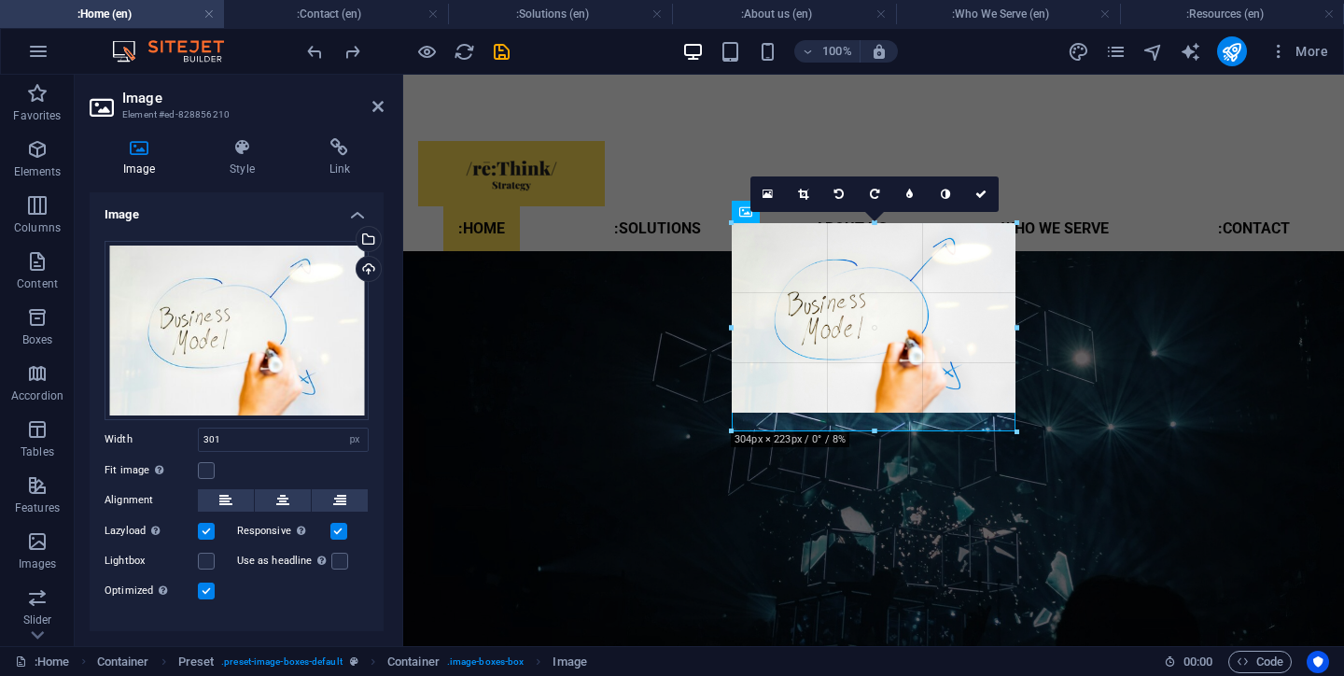
drag, startPoint x: 872, startPoint y: 407, endPoint x: 871, endPoint y: 427, distance: 20.6
type input "304"
drag, startPoint x: 871, startPoint y: 412, endPoint x: 466, endPoint y: 360, distance: 408.2
click at [869, 434] on div at bounding box center [874, 435] width 285 height 7
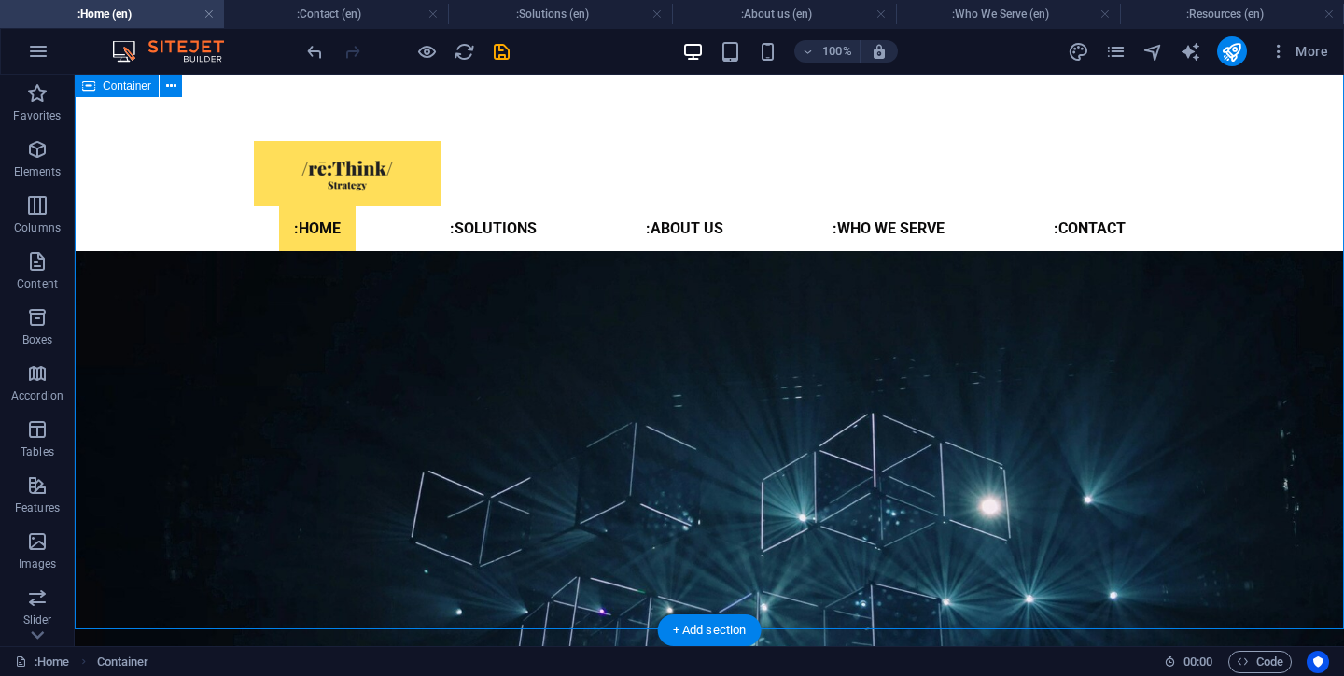
scroll to position [2271, 0]
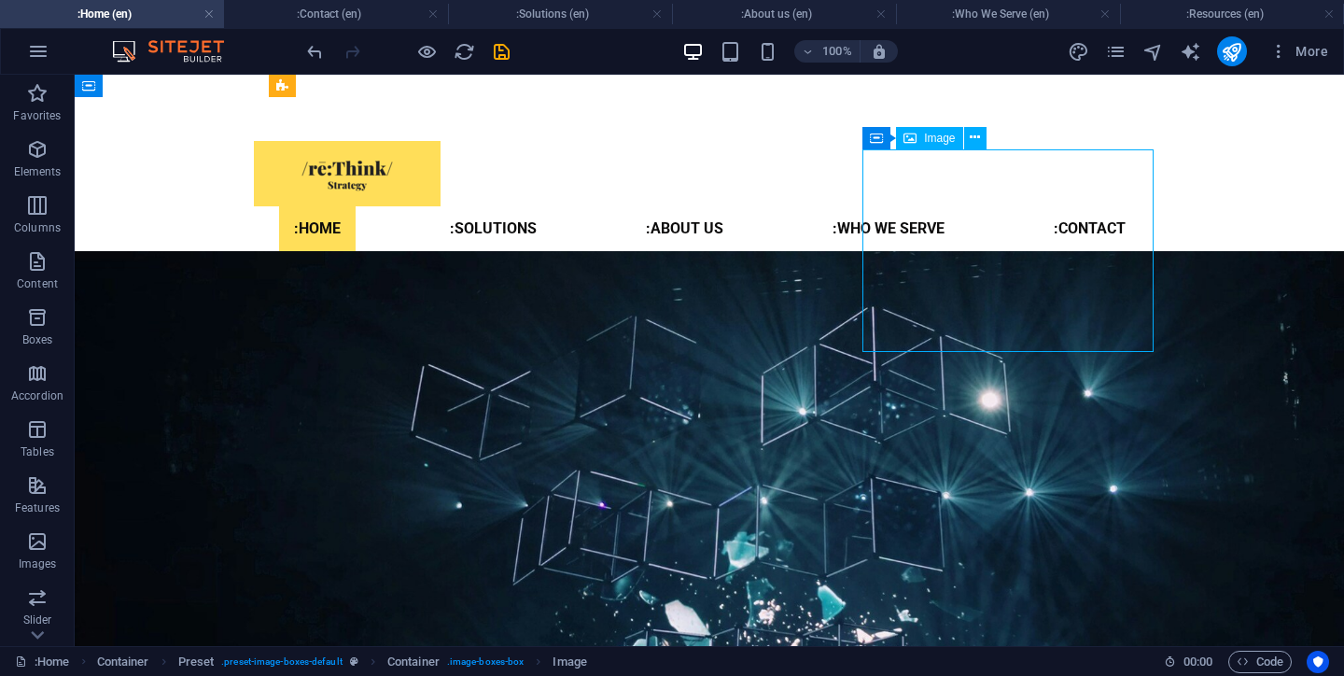
select select "px"
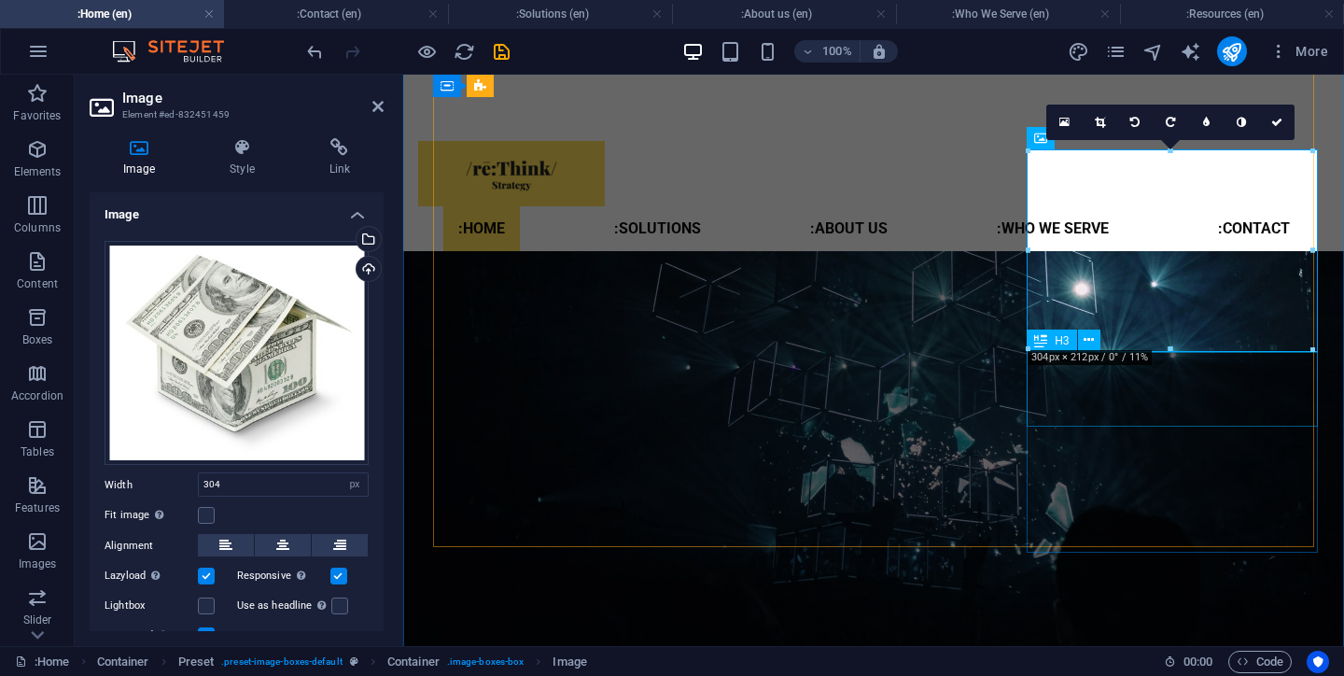
drag, startPoint x: 1573, startPoint y: 426, endPoint x: 1169, endPoint y: 373, distance: 407.6
drag, startPoint x: 1574, startPoint y: 426, endPoint x: 1171, endPoint y: 366, distance: 407.7
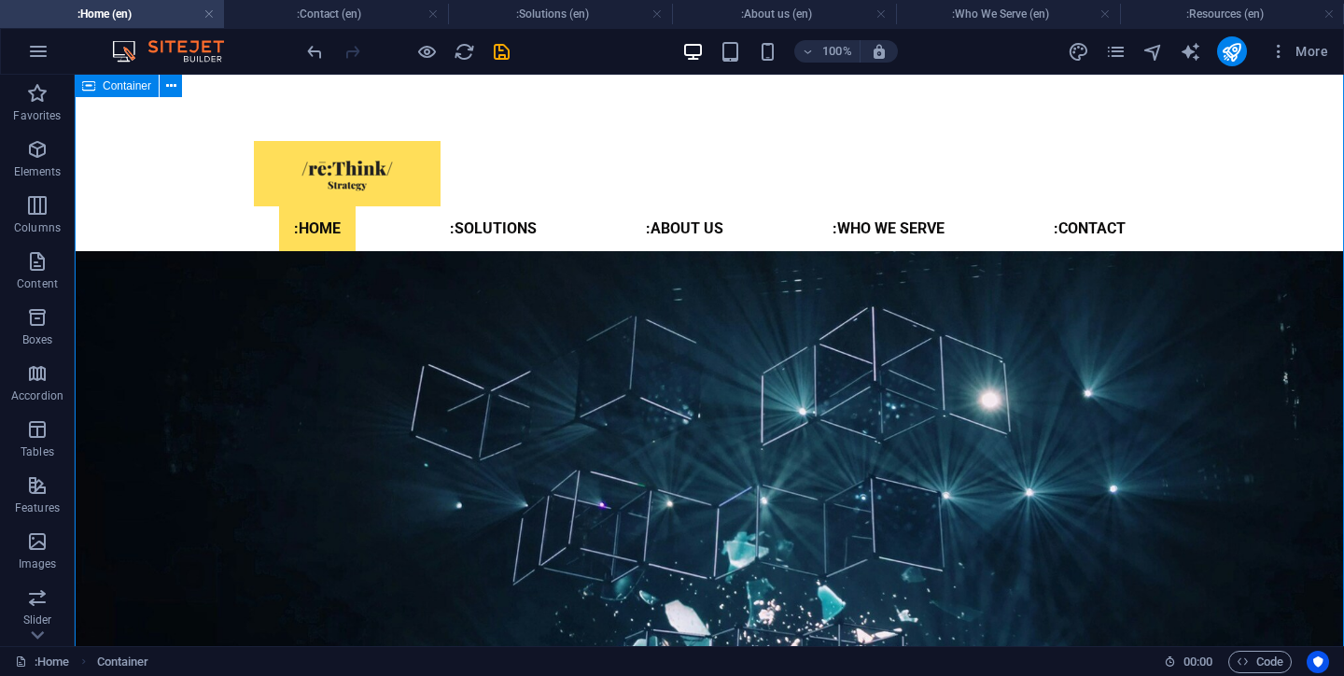
scroll to position [2271, 0]
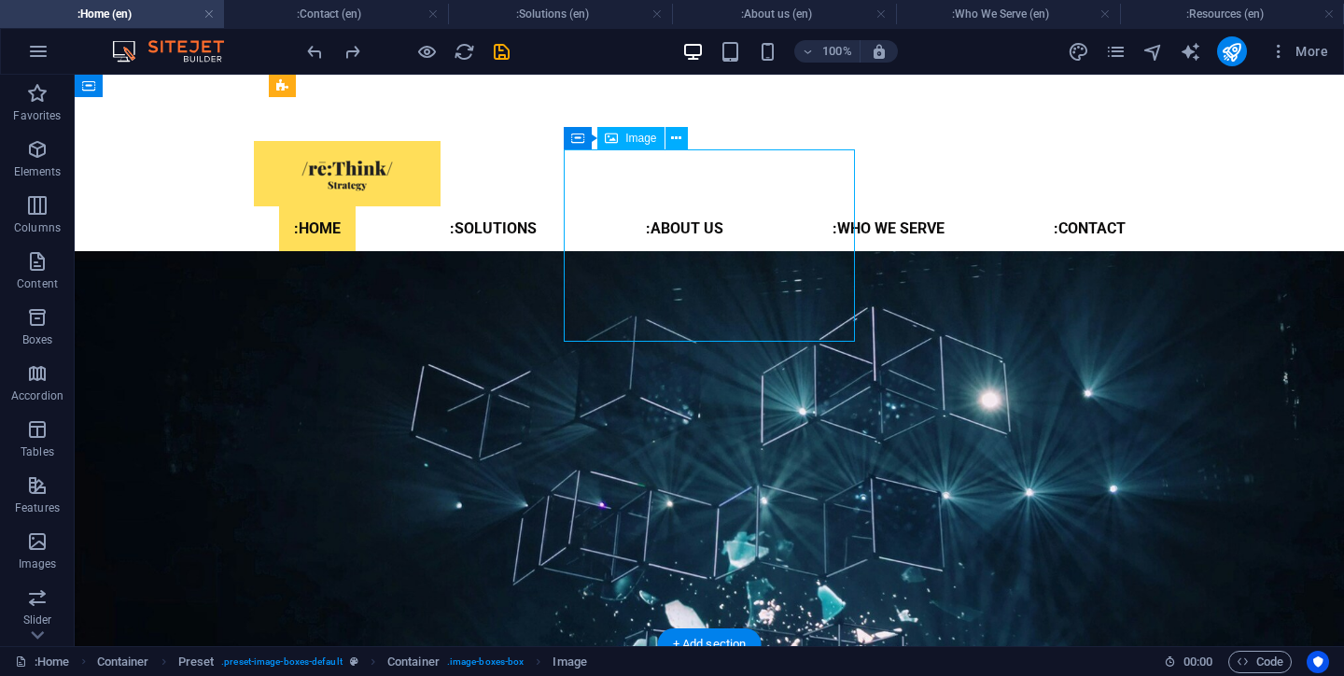
select select "px"
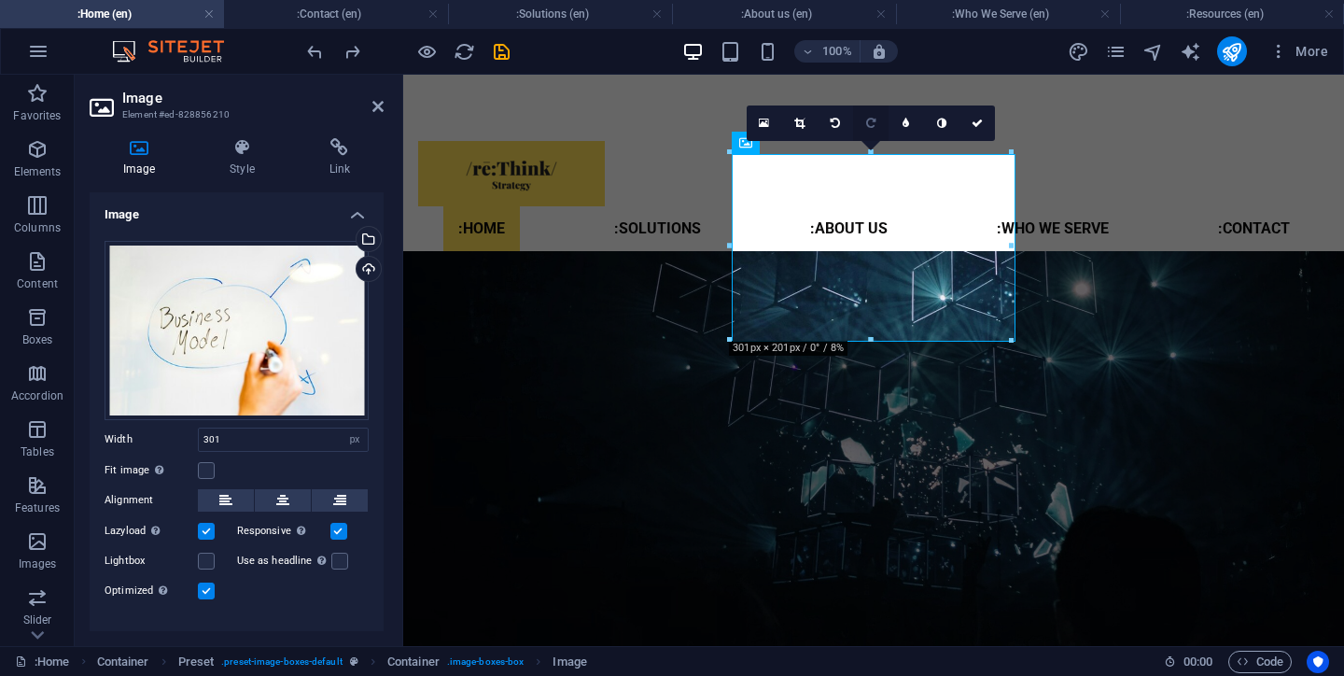
click at [880, 126] on link at bounding box center [870, 122] width 35 height 35
click at [880, 126] on link at bounding box center [872, 124] width 35 height 35
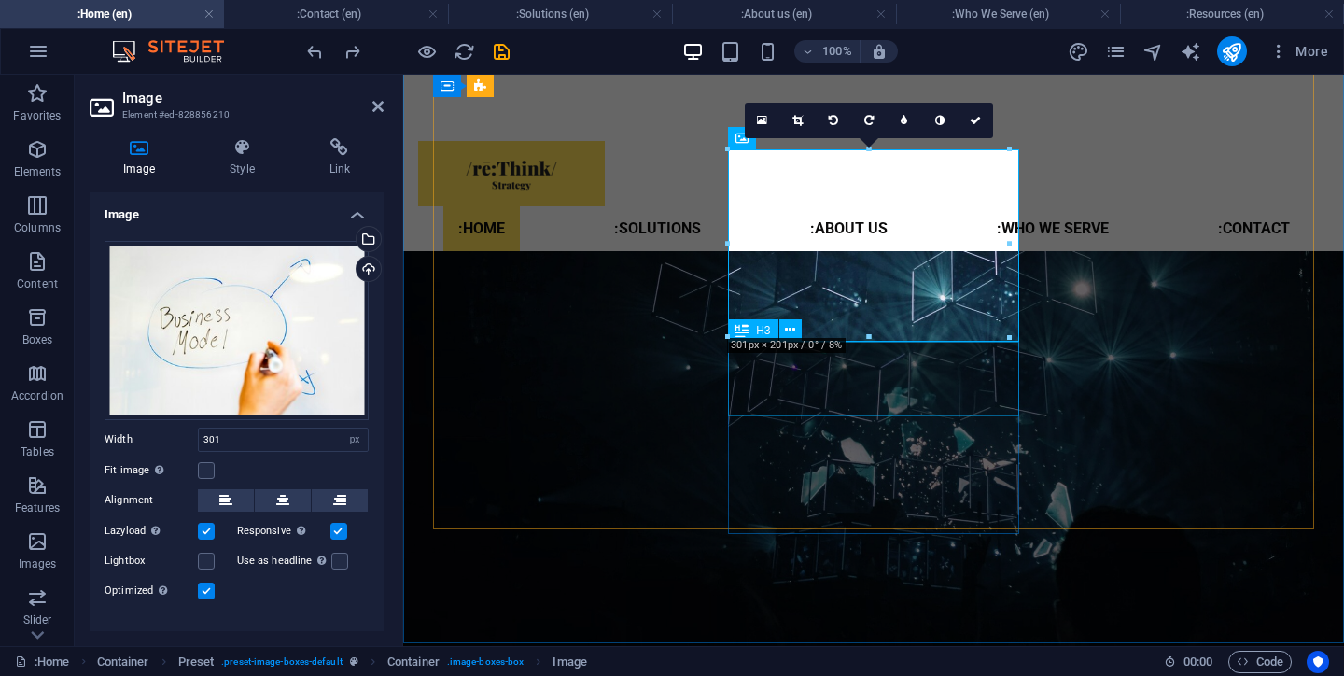
drag, startPoint x: 1272, startPoint y: 412, endPoint x: 869, endPoint y: 348, distance: 408.1
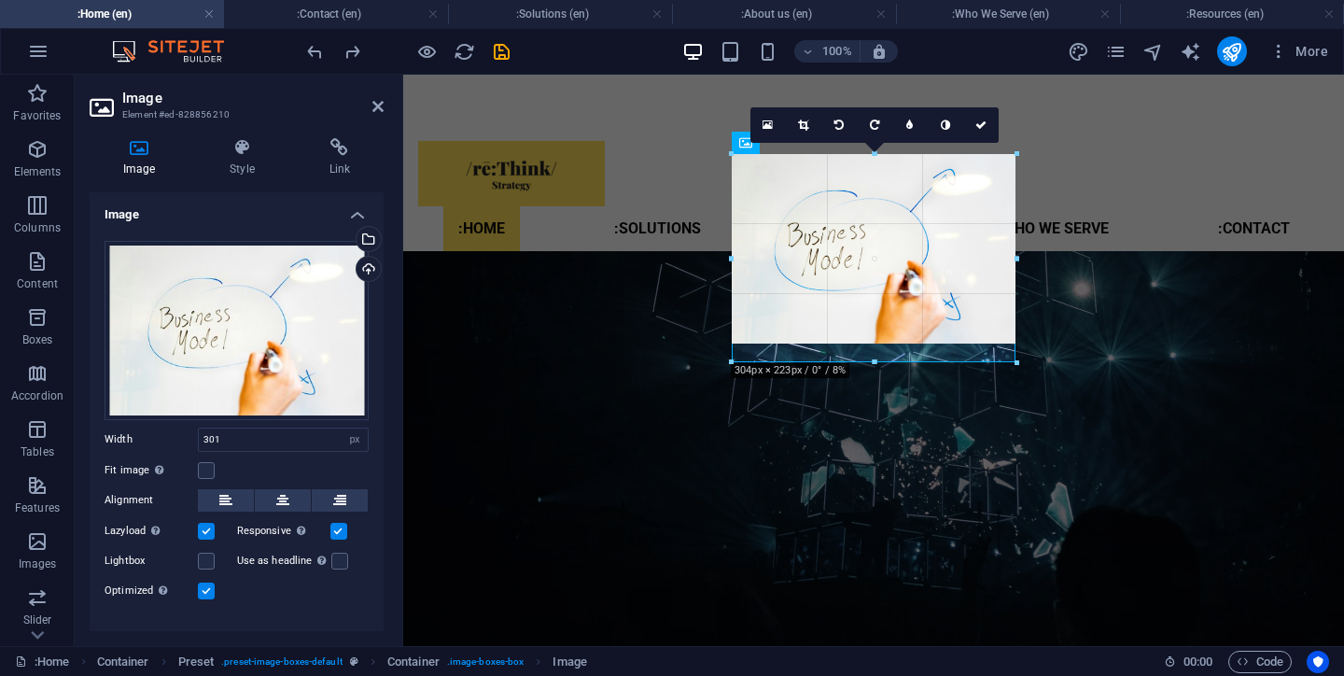
drag, startPoint x: 869, startPoint y: 336, endPoint x: 465, endPoint y: 283, distance: 407.6
drag, startPoint x: 874, startPoint y: 344, endPoint x: 874, endPoint y: 368, distance: 23.3
type input "303"
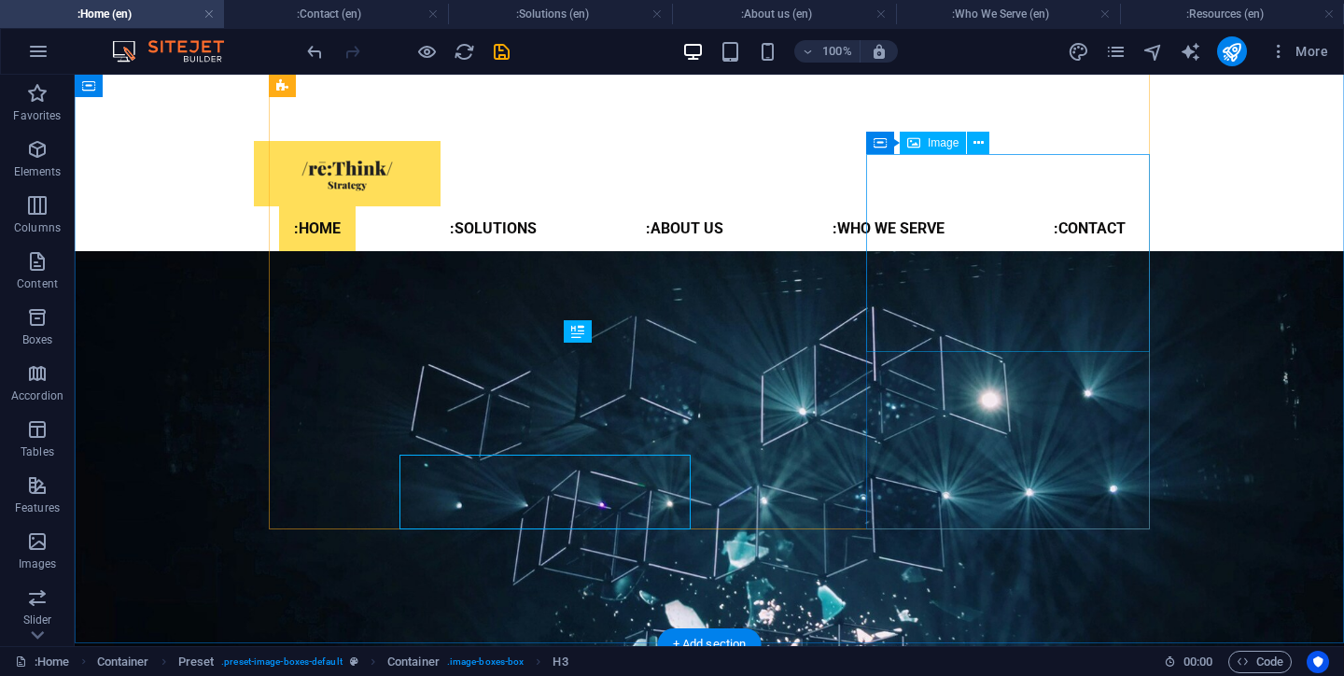
scroll to position [2271, 0]
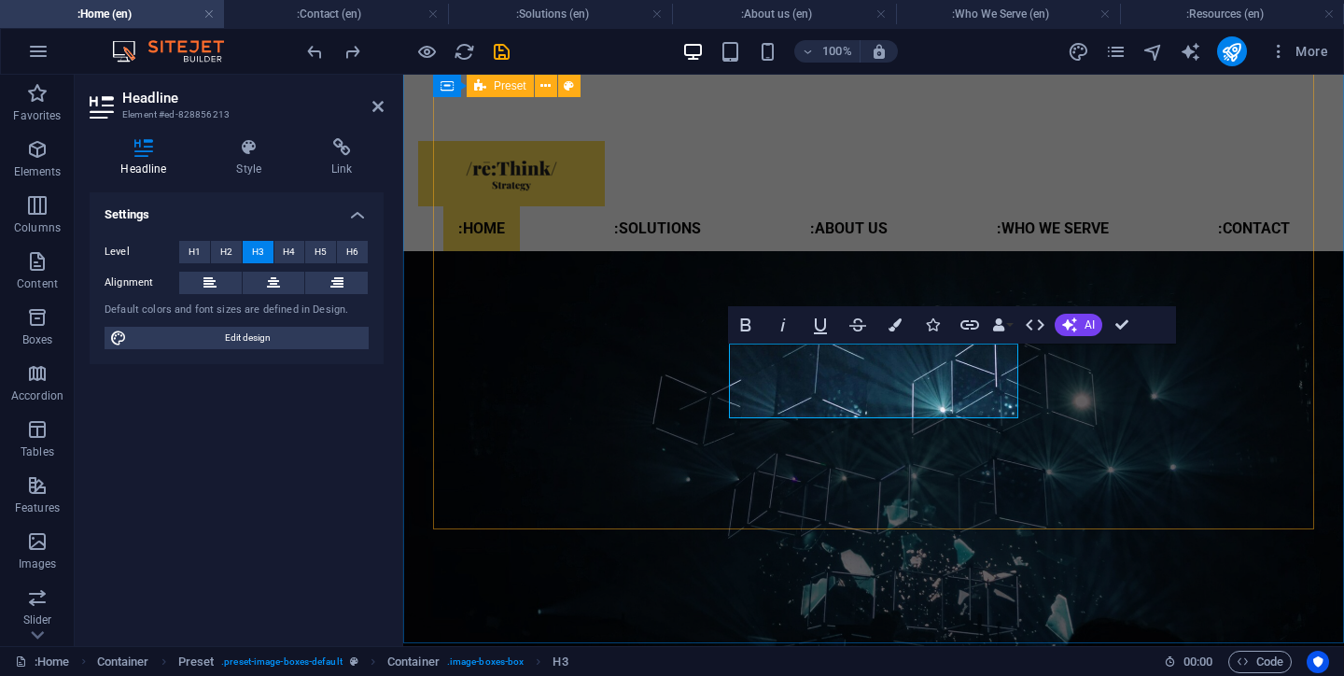
scroll to position [2383, 0]
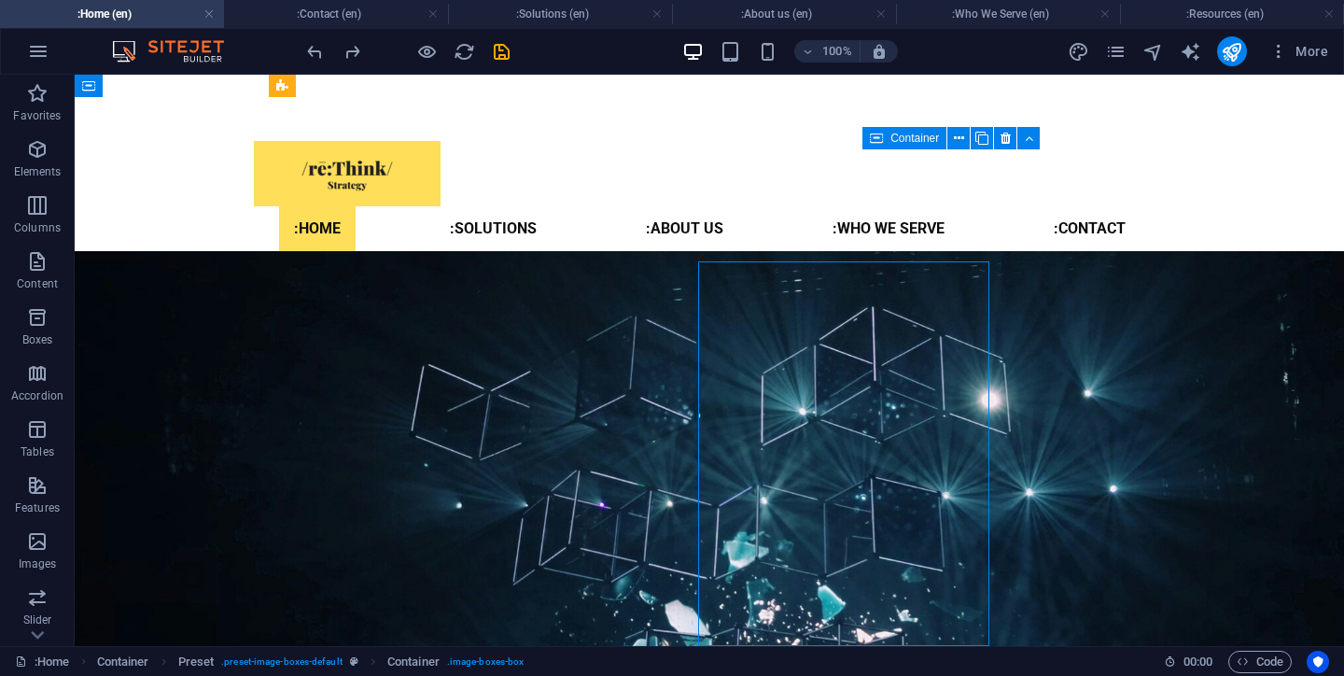
scroll to position [2271, 0]
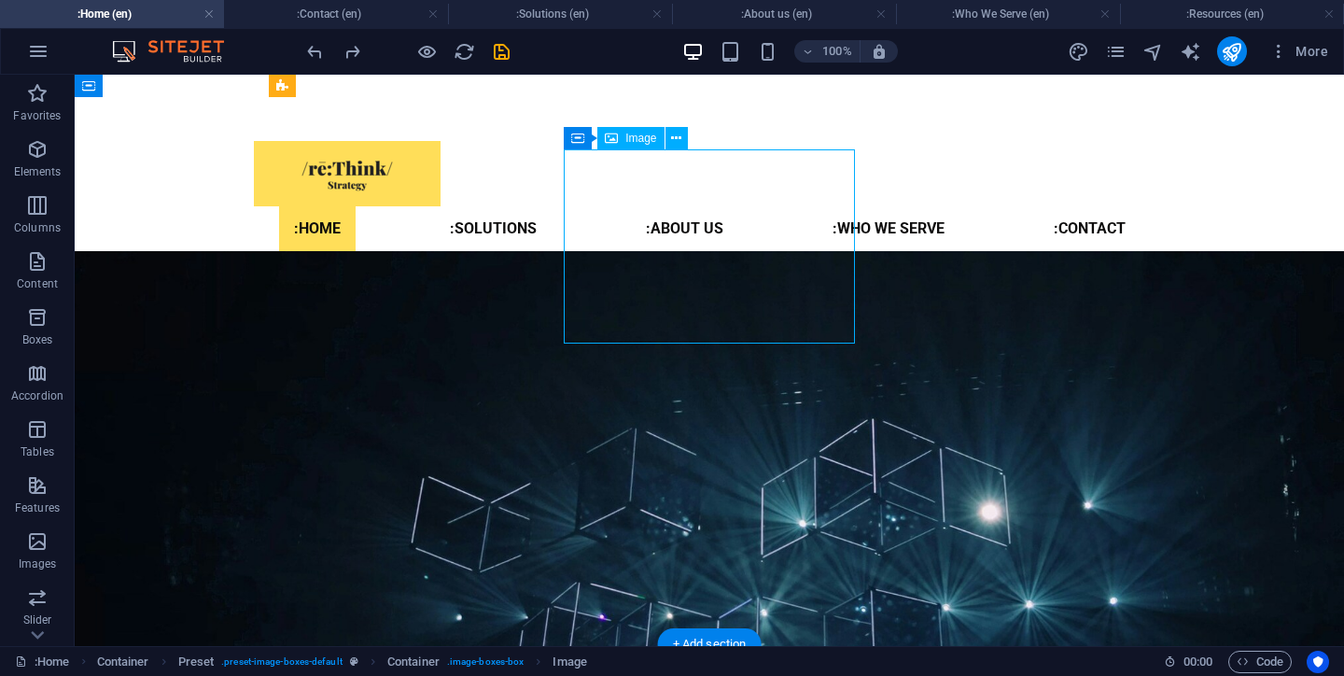
select select "%"
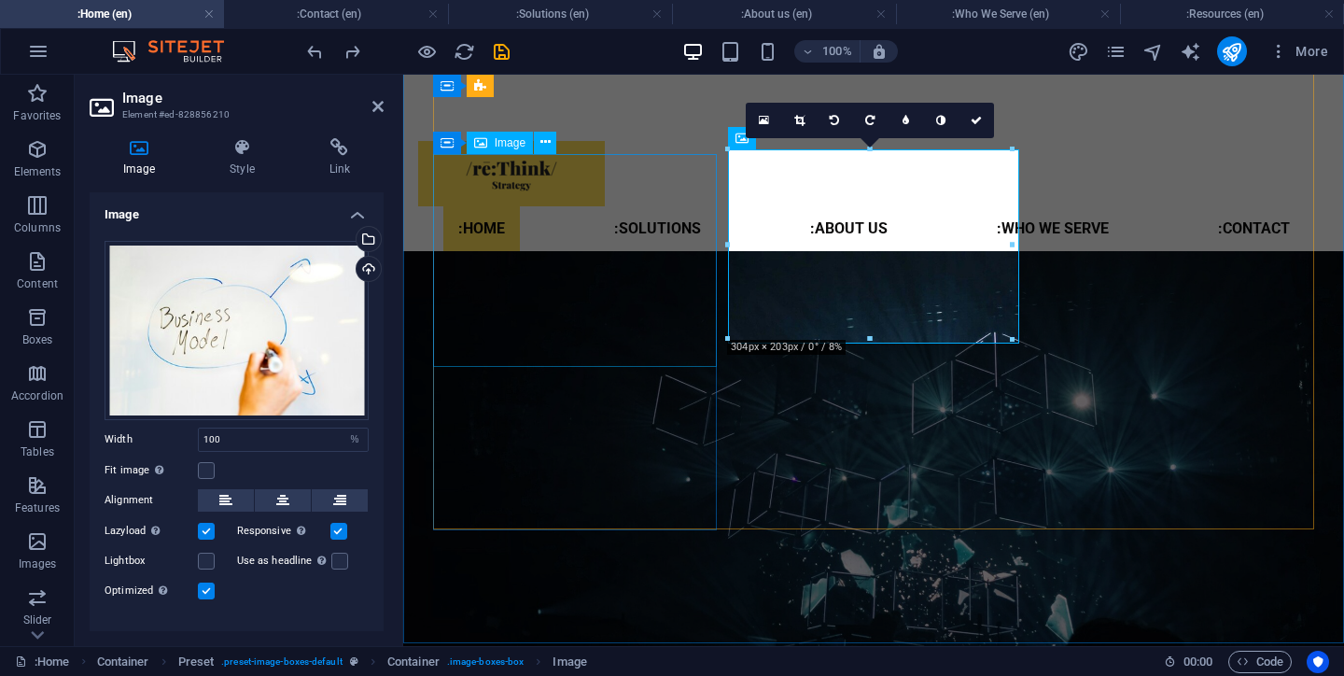
scroll to position [2383, 0]
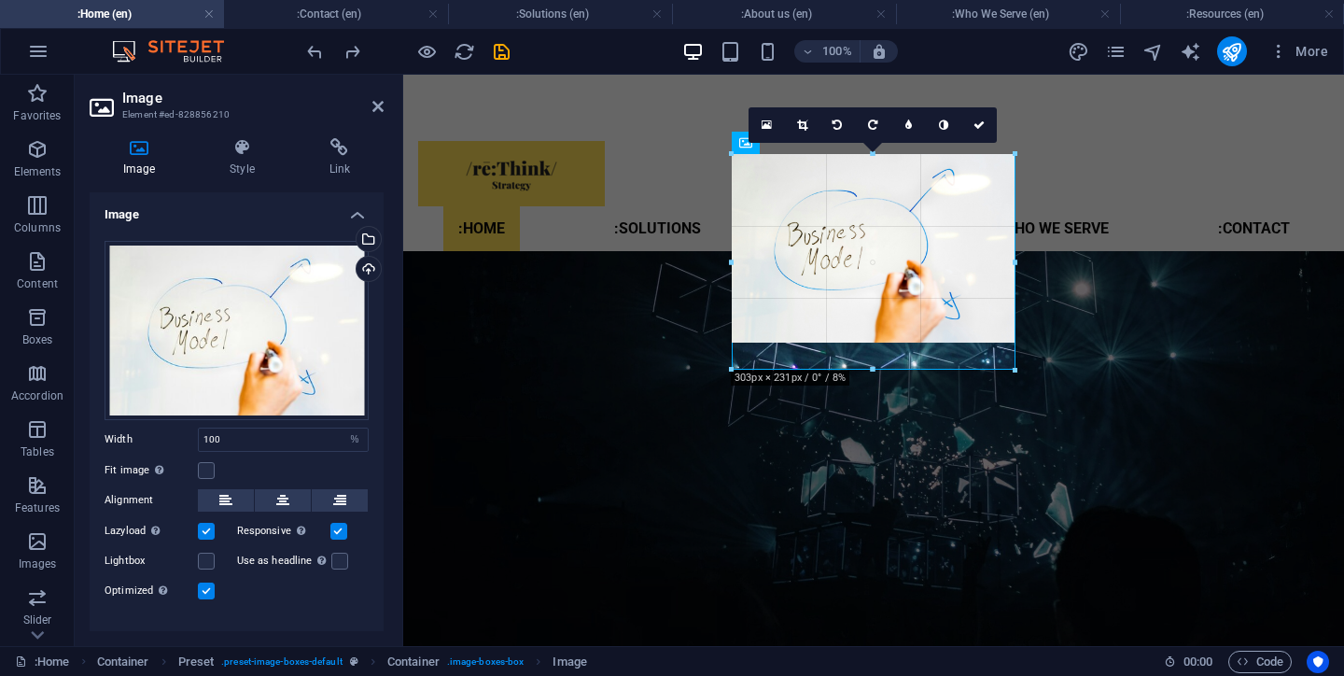
drag, startPoint x: 873, startPoint y: 341, endPoint x: 872, endPoint y: 367, distance: 26.1
type input "303"
select select "px"
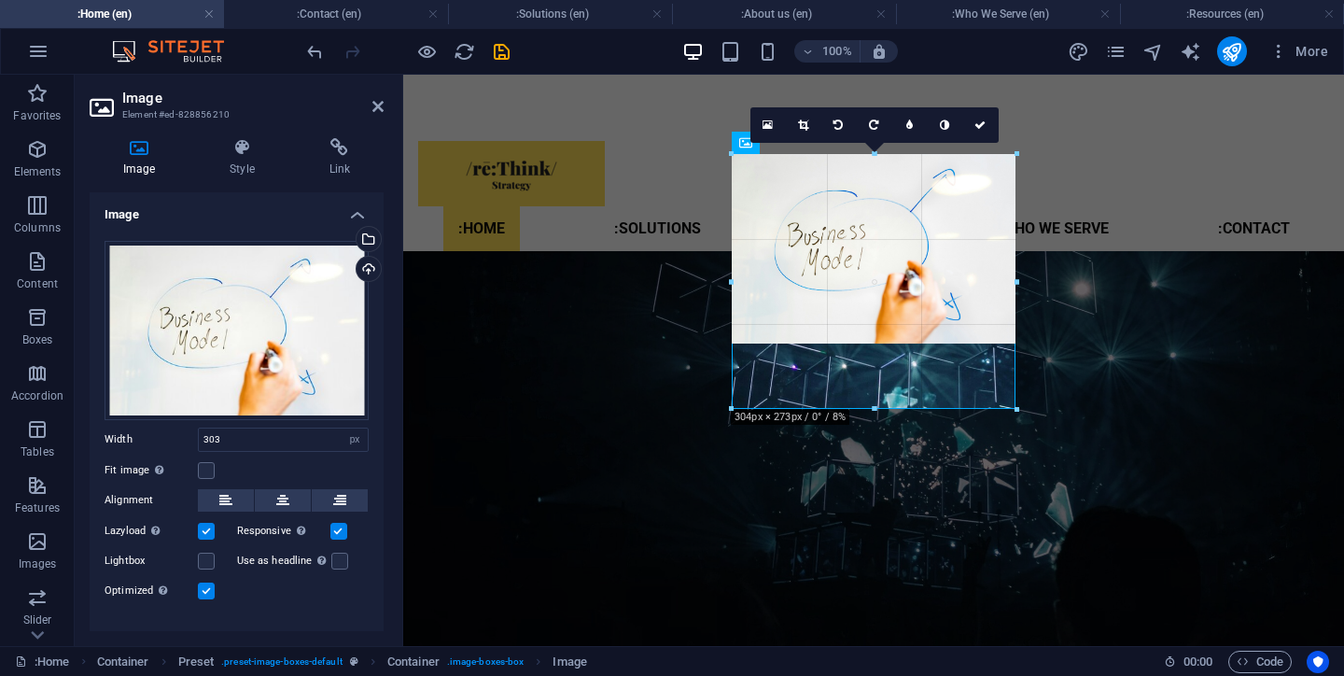
drag, startPoint x: 873, startPoint y: 339, endPoint x: 873, endPoint y: 405, distance: 66.3
type input "304"
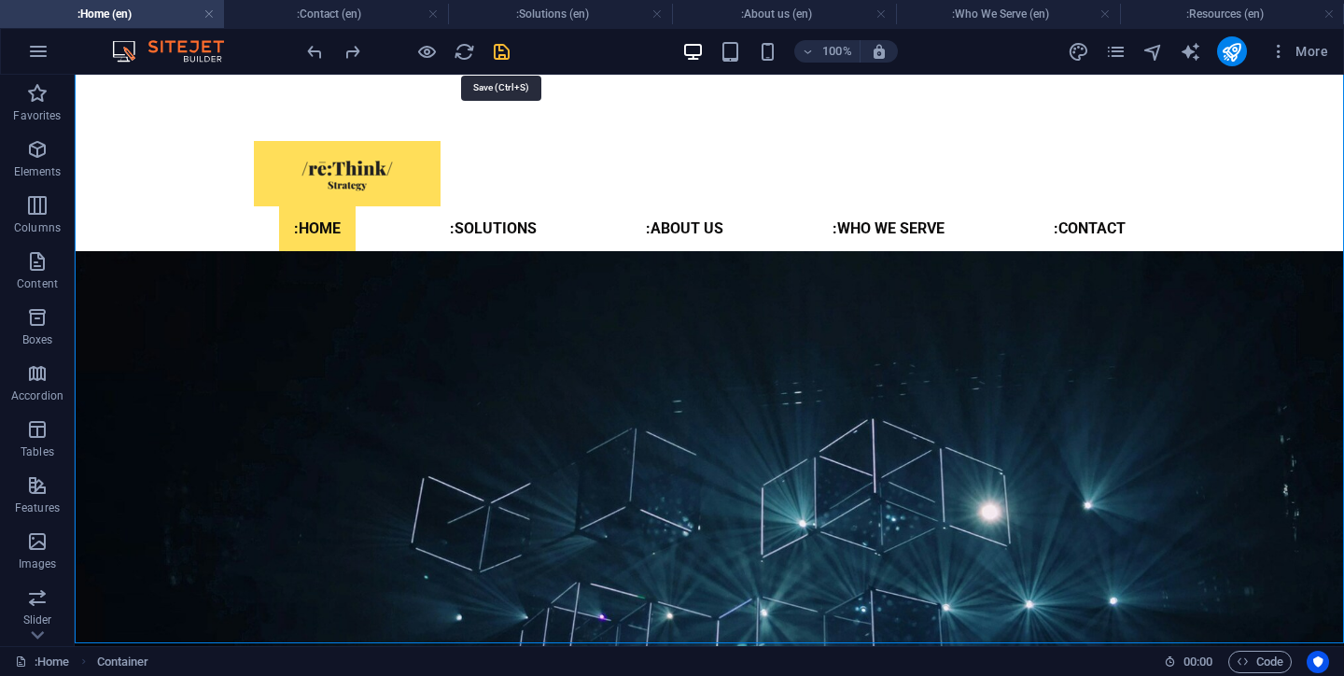
click at [501, 49] on icon "save" at bounding box center [501, 51] width 21 height 21
